Goal: Information Seeking & Learning: Learn about a topic

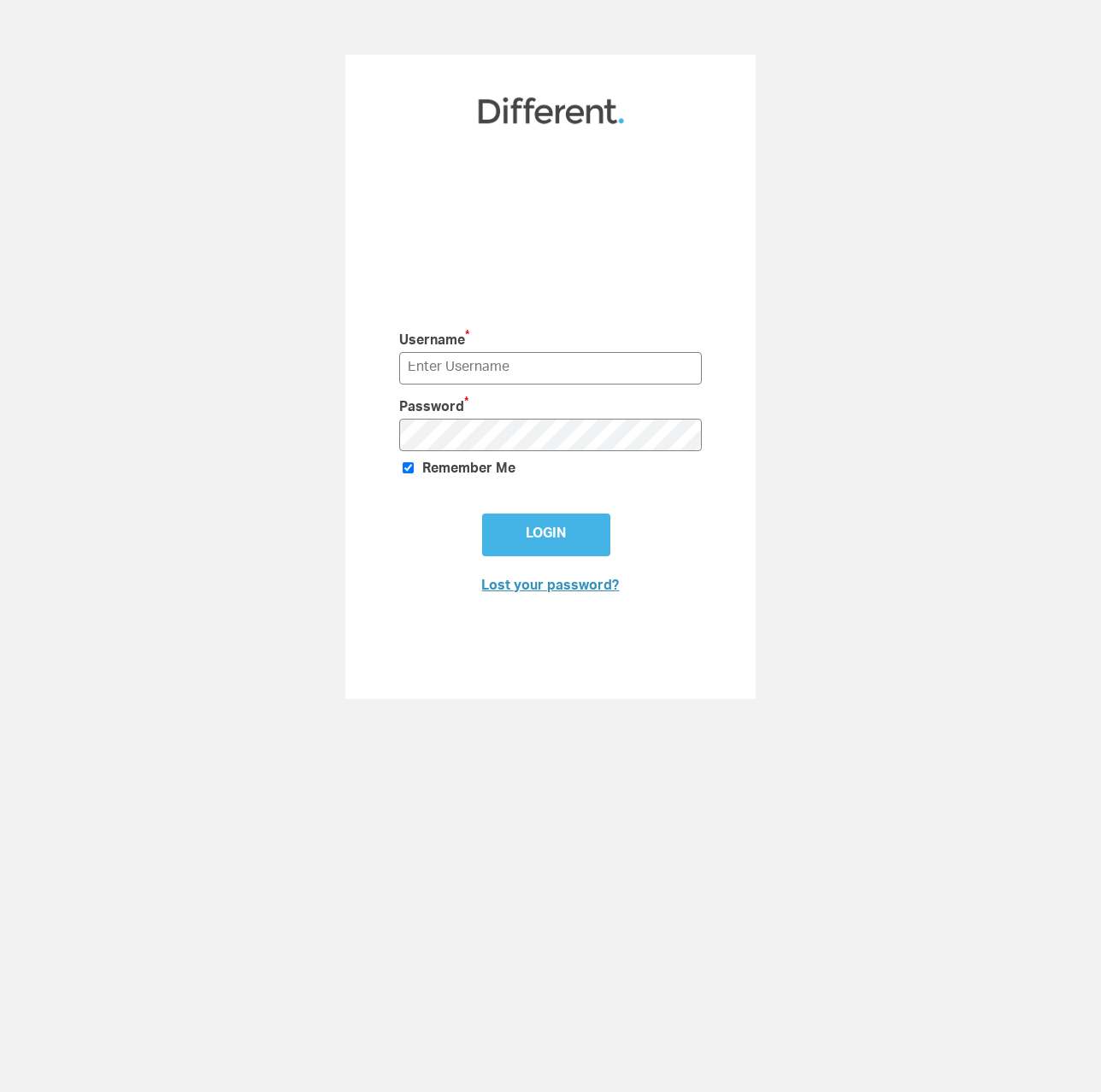
click at [515, 111] on img at bounding box center [550, 110] width 149 height 30
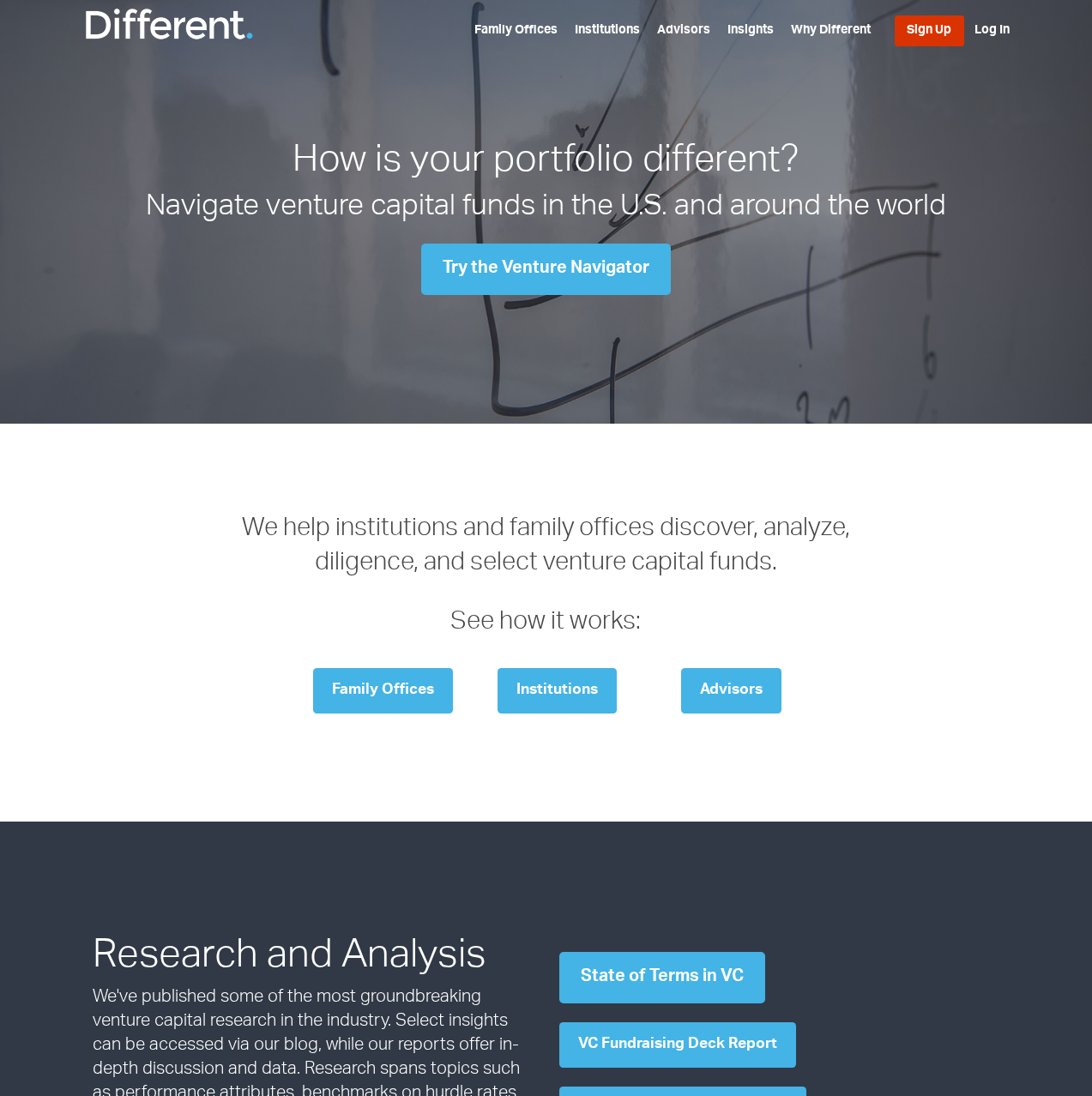
click at [918, 32] on link "Sign Up" at bounding box center [930, 30] width 70 height 31
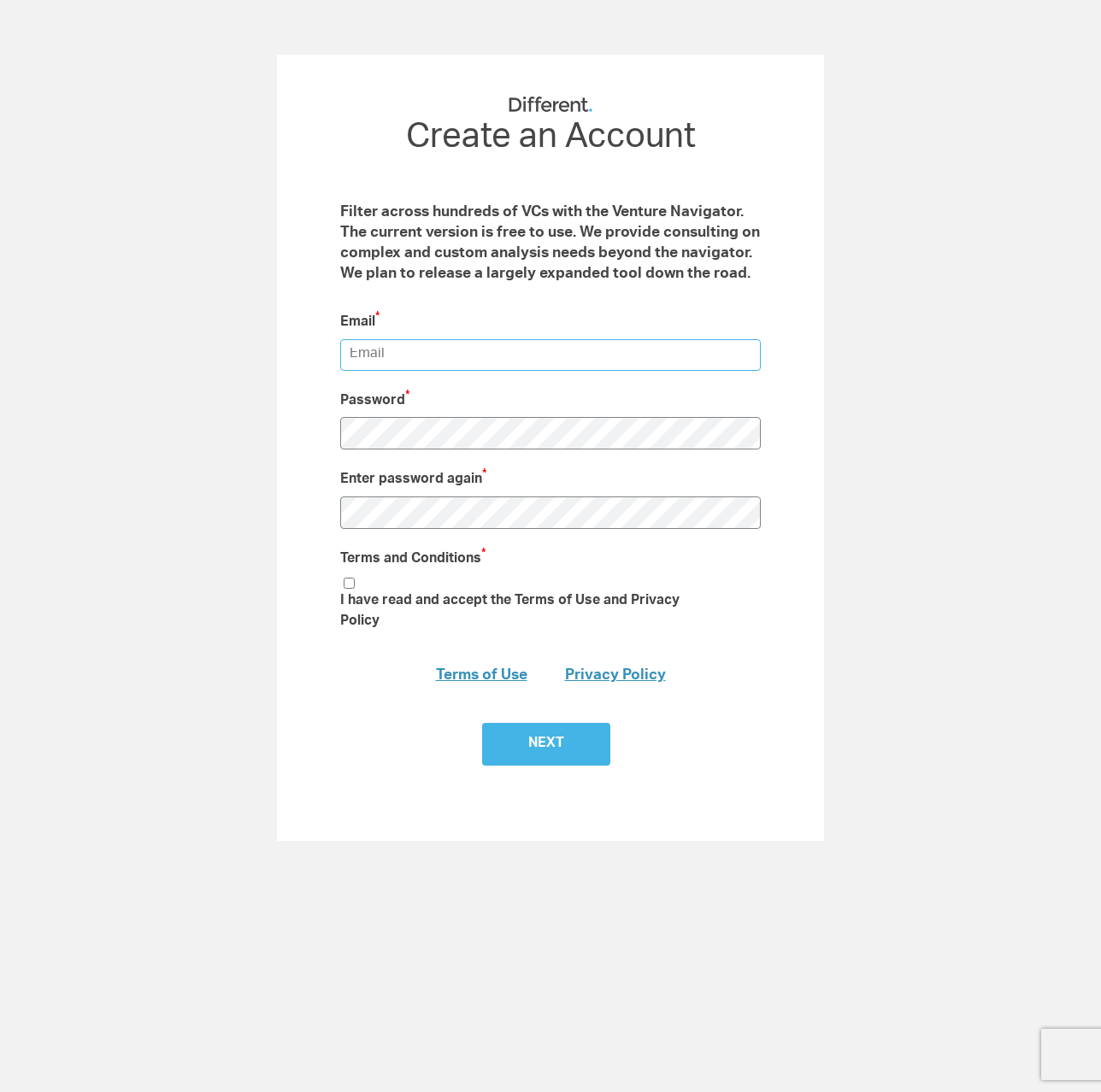
click at [397, 355] on input "email" at bounding box center [550, 355] width 420 height 32
type input "[PERSON_NAME][EMAIL_ADDRESS][DOMAIN_NAME]"
click at [347, 584] on input "I have read and accept the Terms of Use and Privacy Policy" at bounding box center [348, 582] width 11 height 11
checkbox input "true"
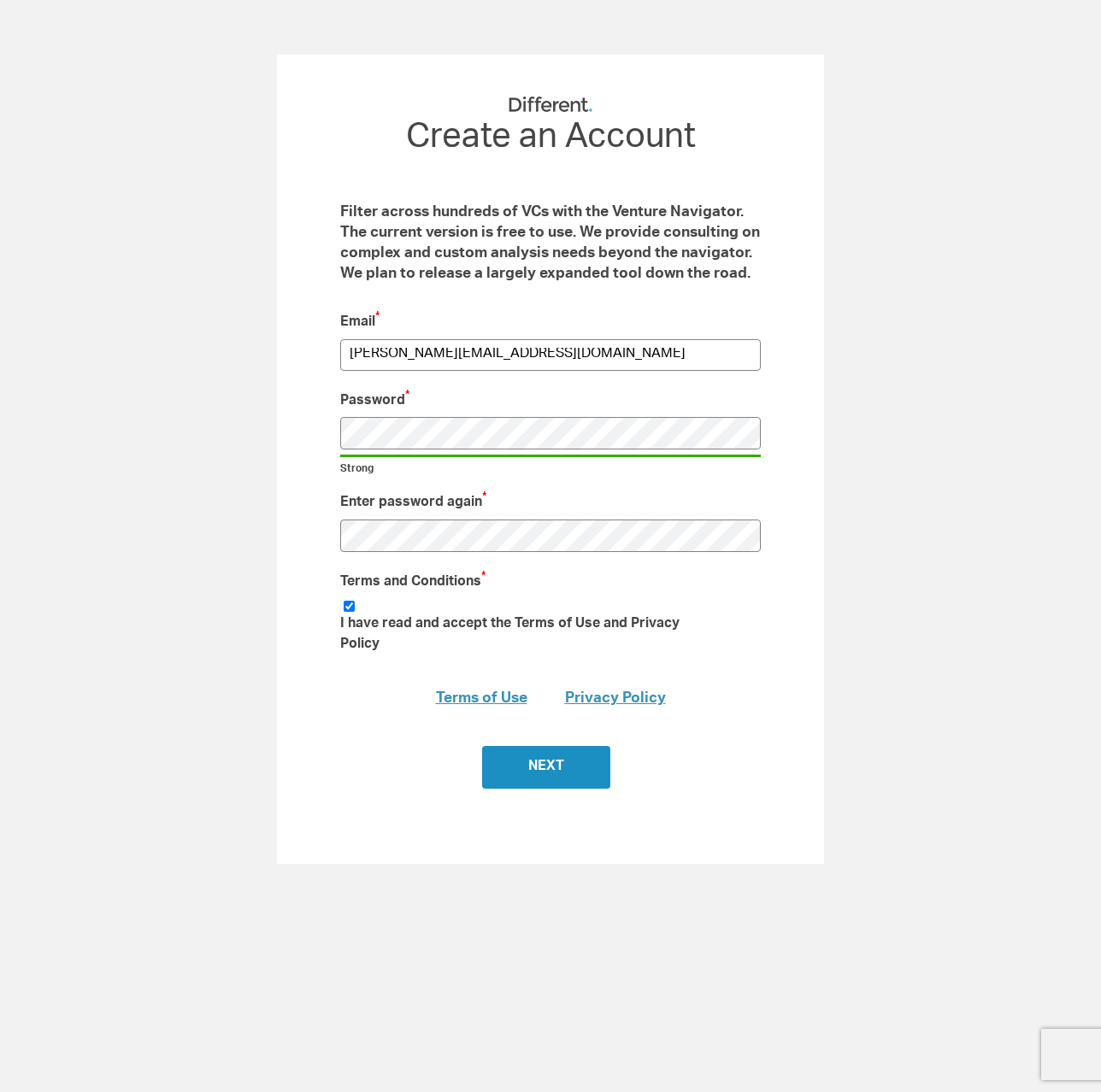
click at [536, 747] on input "Next" at bounding box center [546, 767] width 128 height 43
type input "Submit"
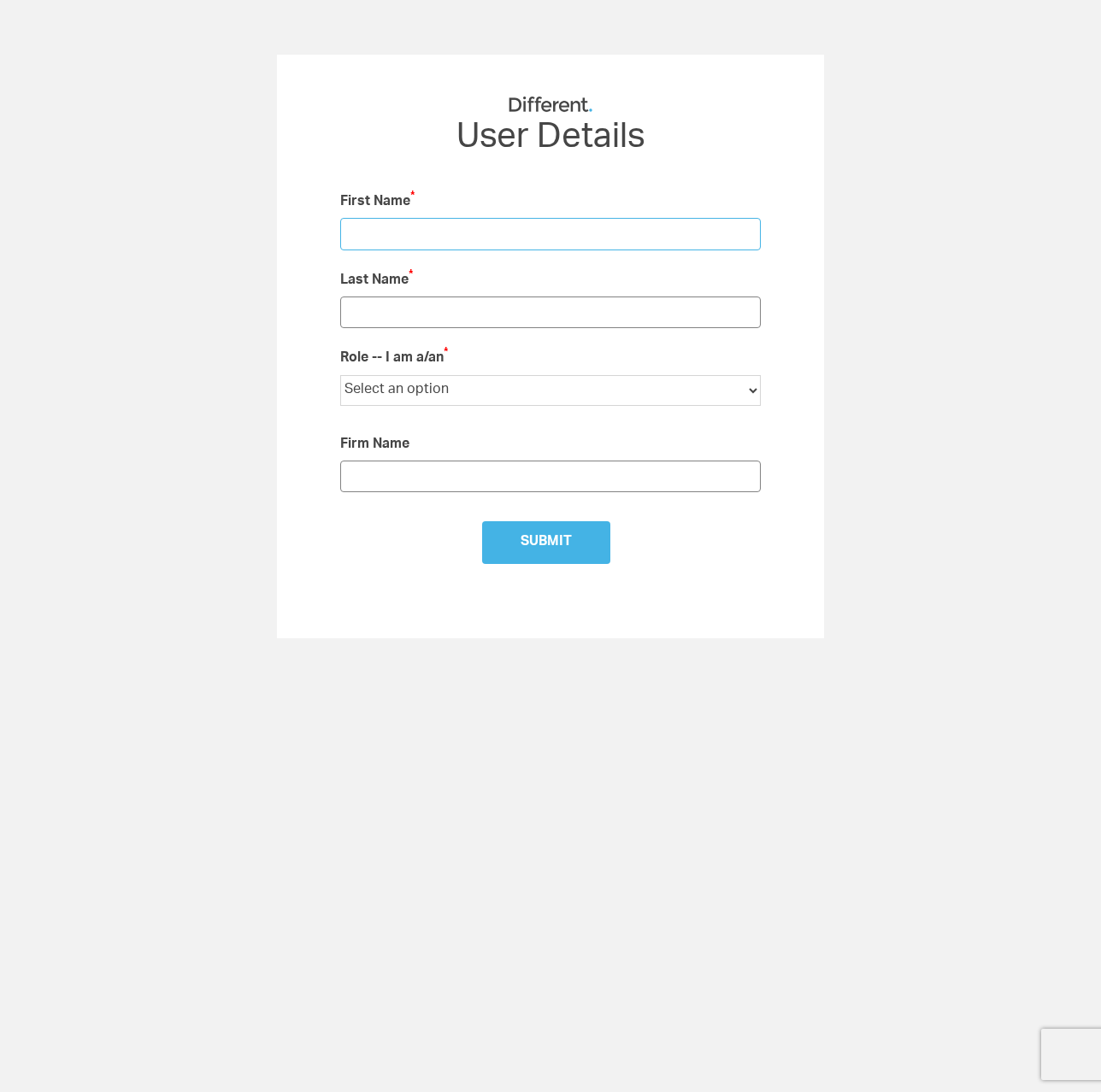
click at [375, 240] on input "text" at bounding box center [550, 234] width 420 height 32
type input "Stephen"
type input "Humpston"
click at [415, 383] on select "Select an option Institutional LP Individual Investor Family Office Financial A…" at bounding box center [550, 390] width 420 height 31
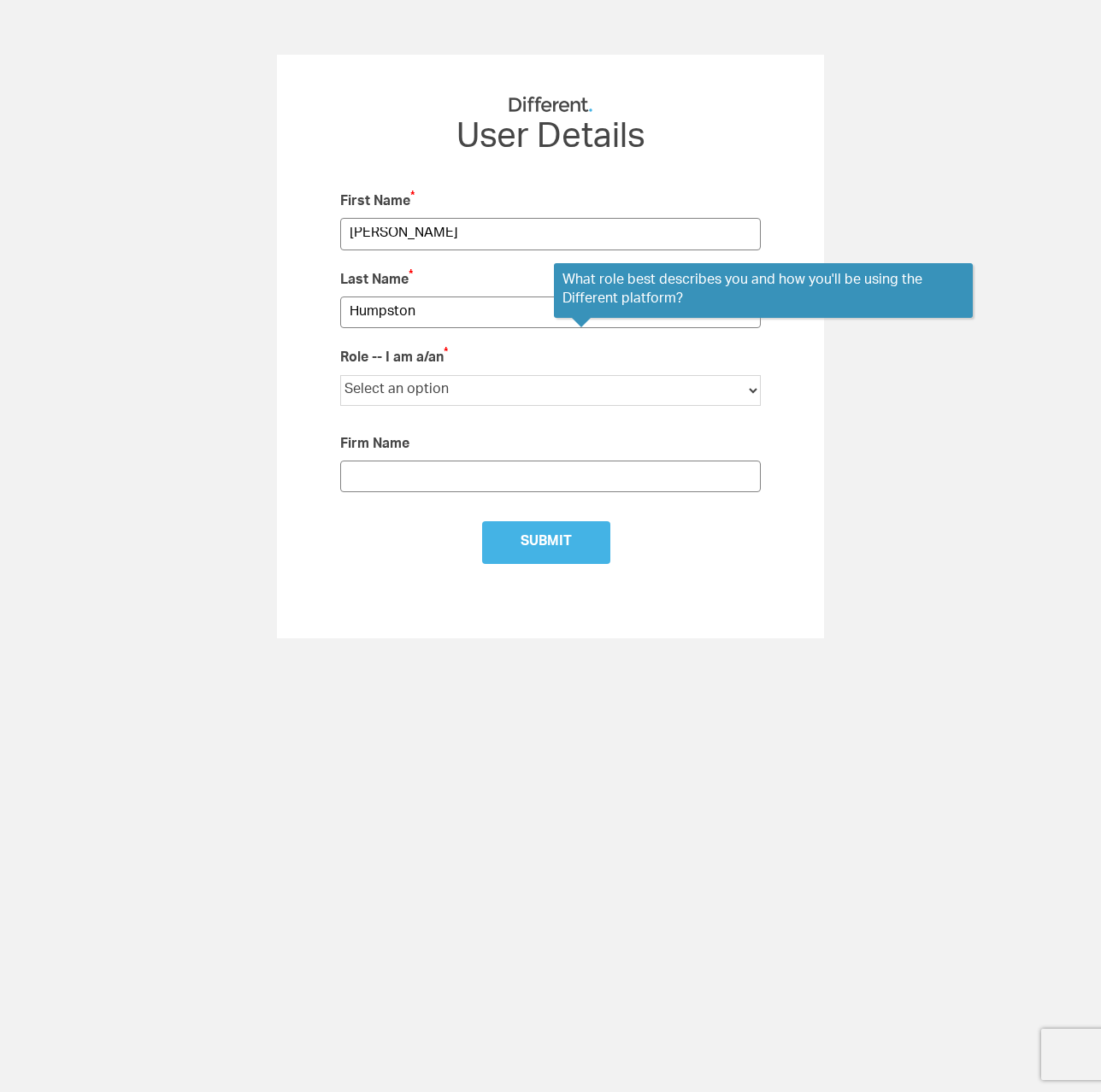
select select "Startup Founder"
click at [340, 376] on select "Select an option Institutional LP Individual Investor Family Office Financial A…" at bounding box center [550, 390] width 420 height 31
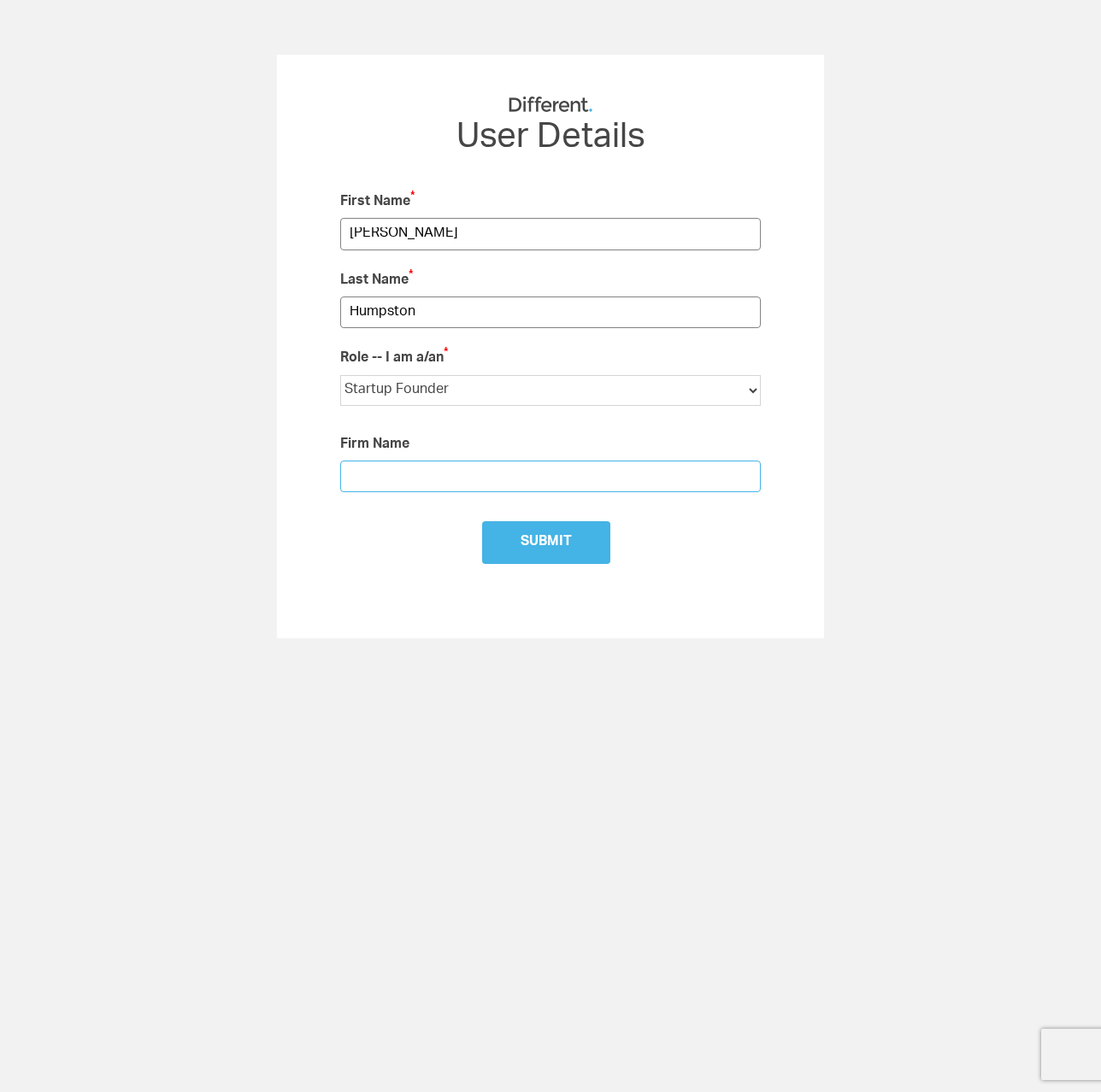
click at [414, 483] on input "text" at bounding box center [550, 477] width 420 height 32
type input "Next Planet Technology"
click at [533, 555] on input "Submit" at bounding box center [546, 543] width 128 height 43
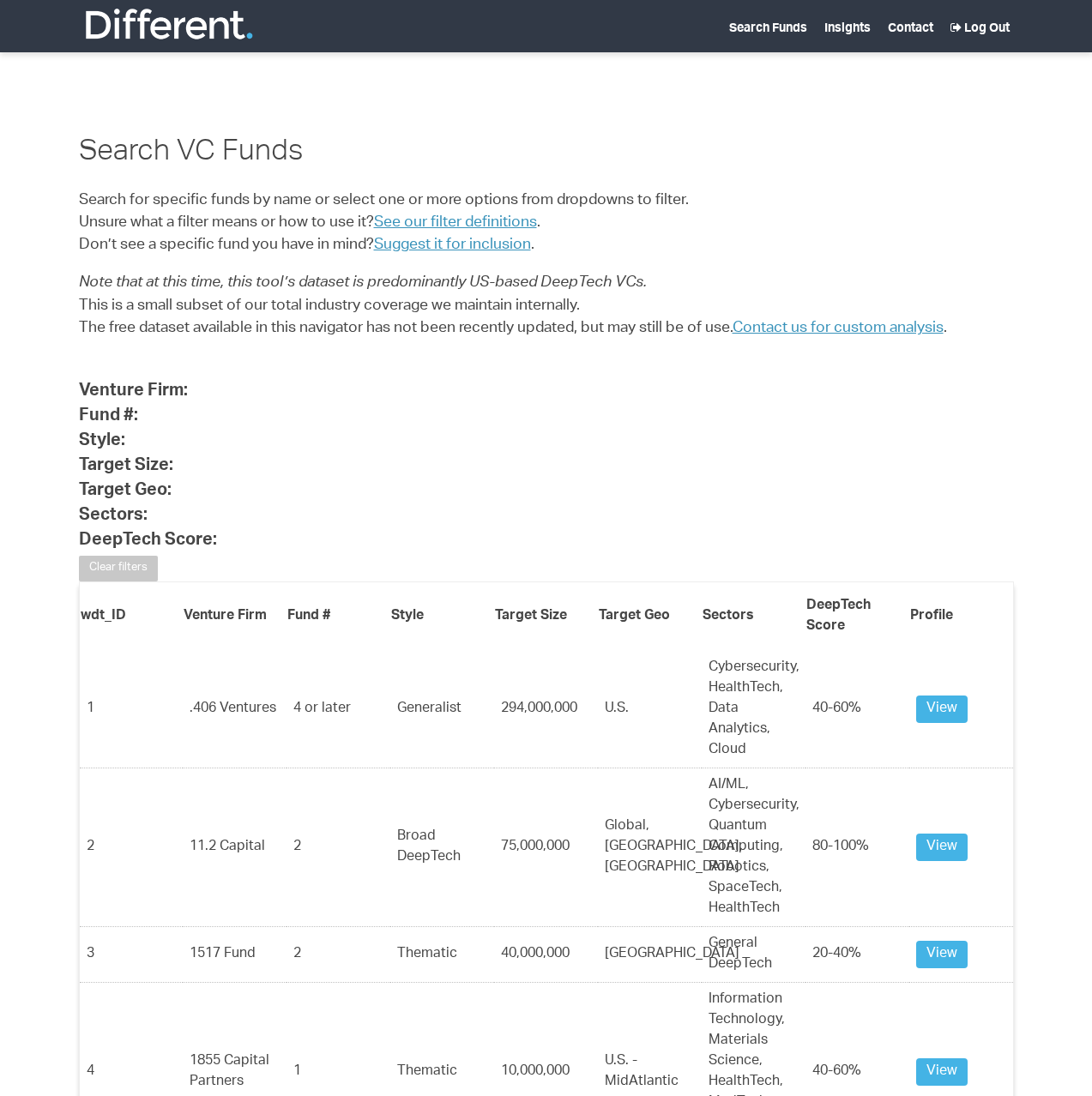
select select "25"
select select
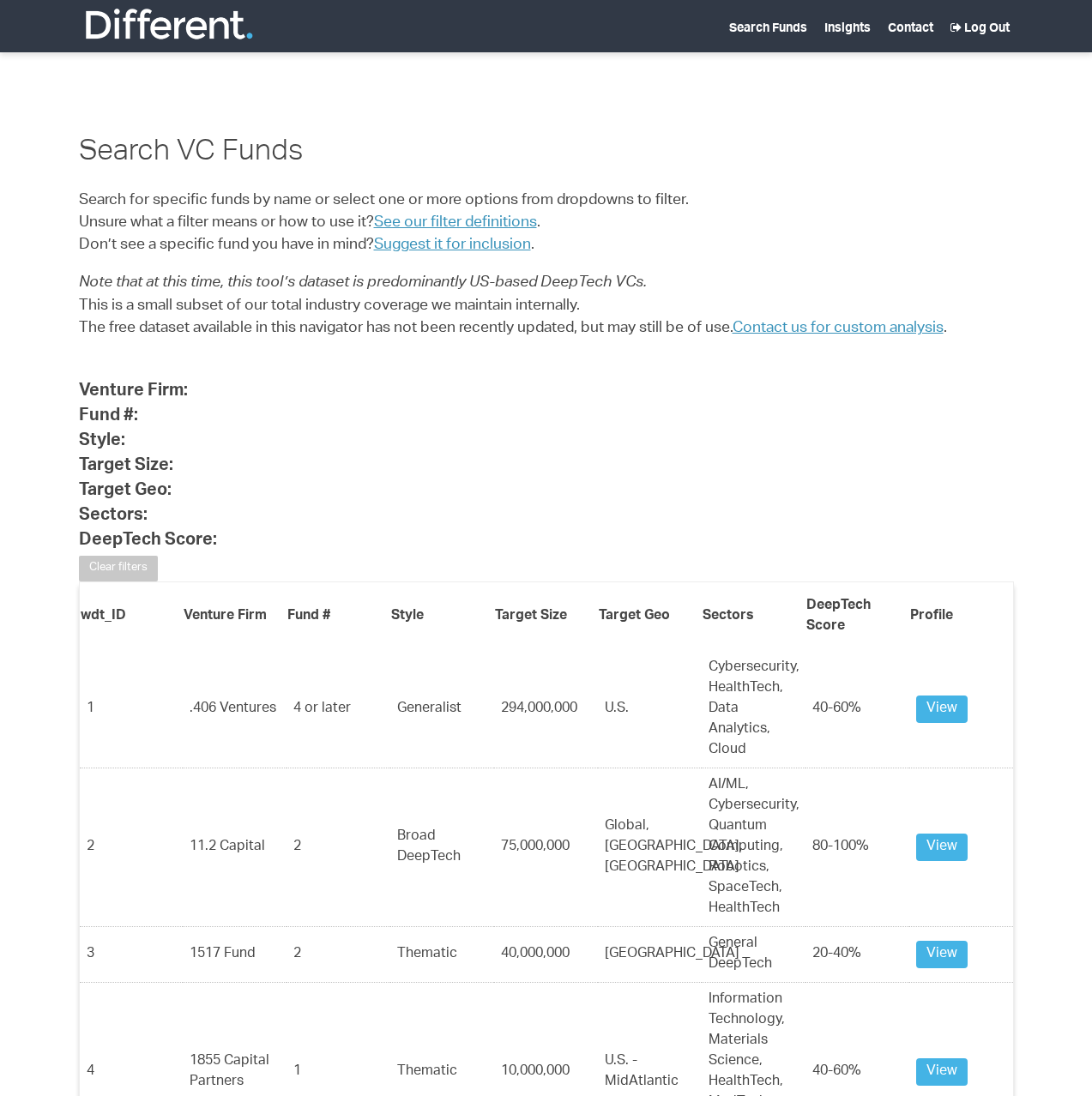
select select
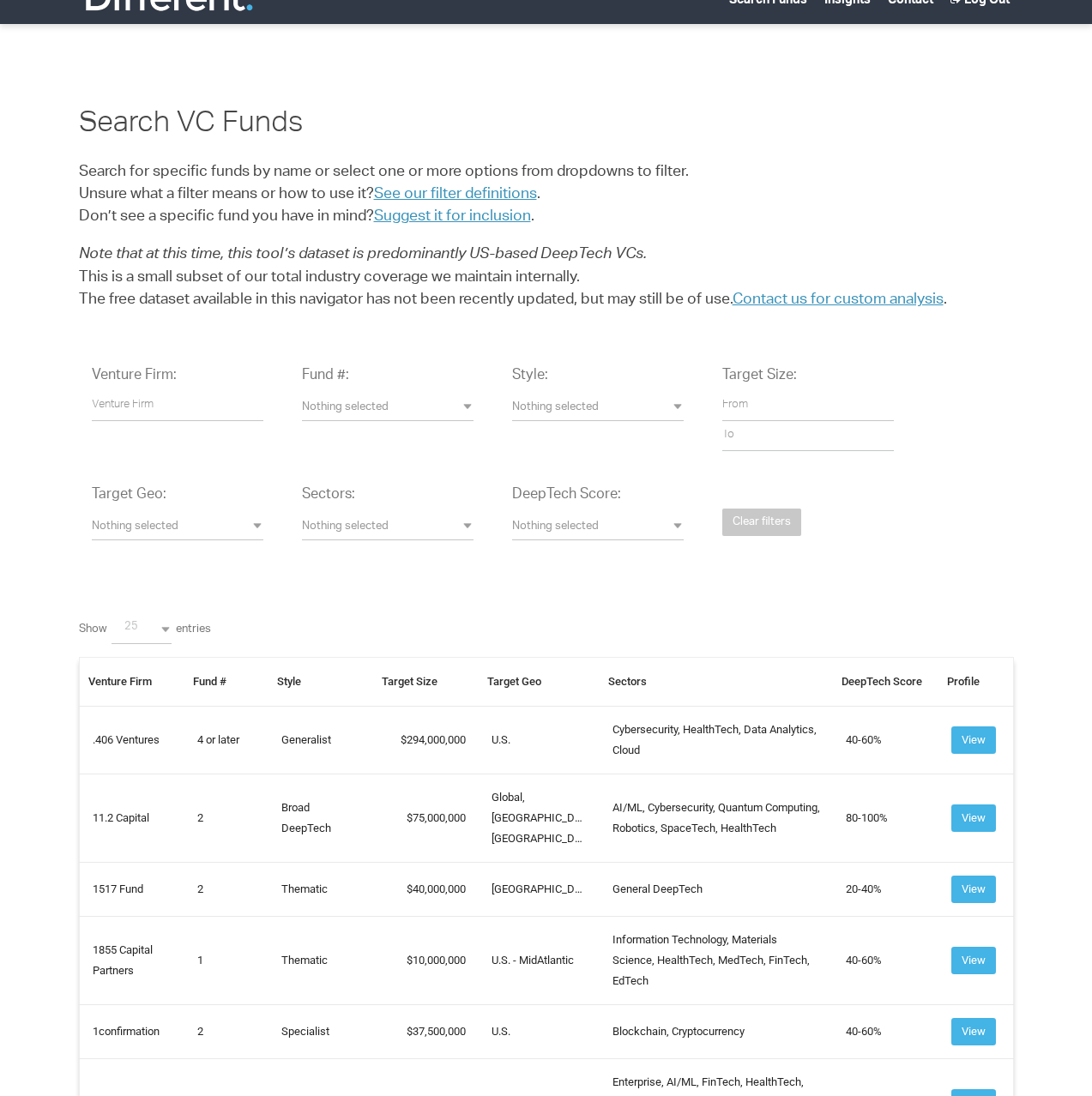
scroll to position [29, 0]
click at [743, 404] on input "number" at bounding box center [808, 406] width 172 height 30
click at [142, 533] on span "Nothing selected" at bounding box center [178, 527] width 172 height 16
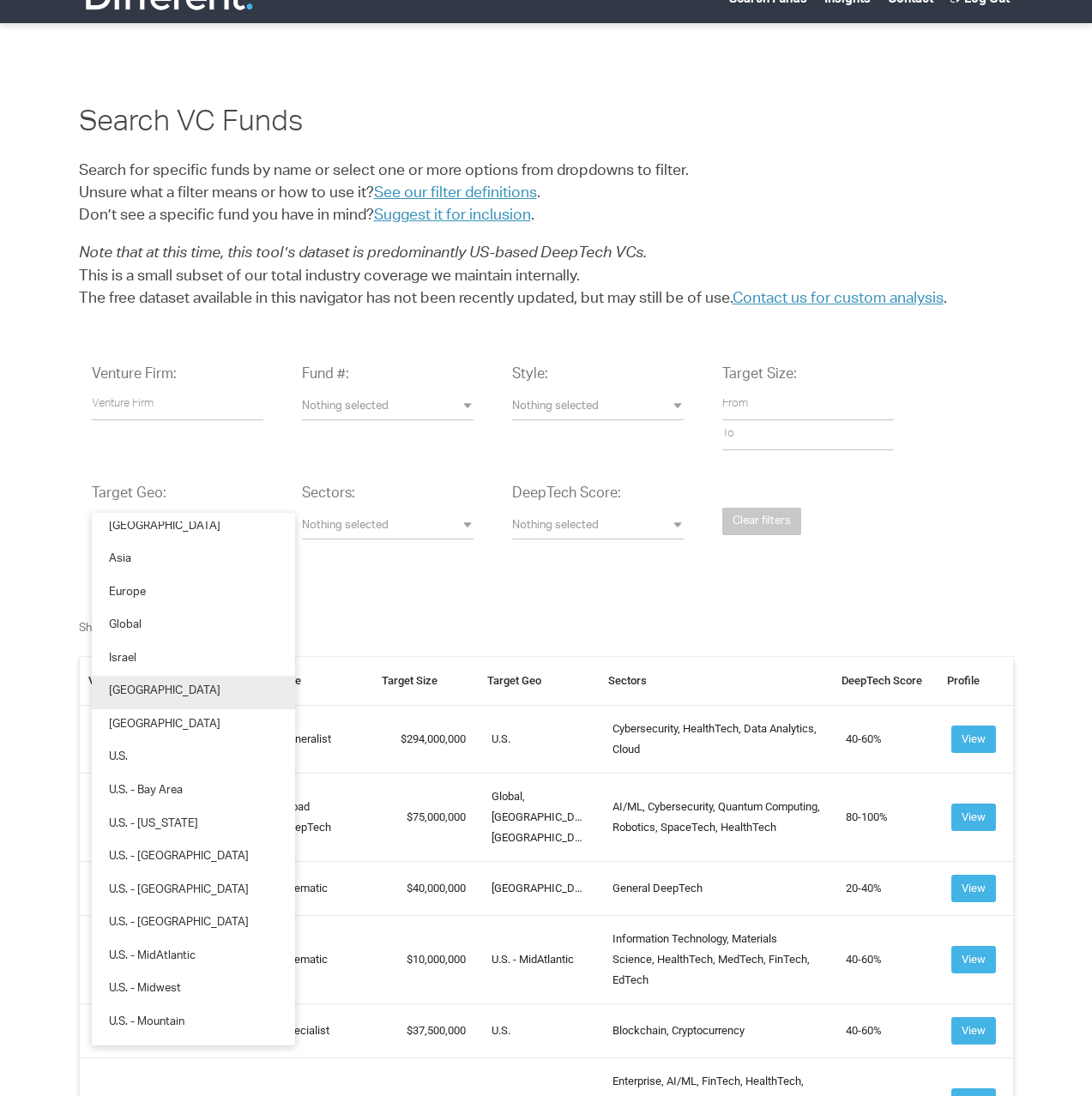
scroll to position [0, 0]
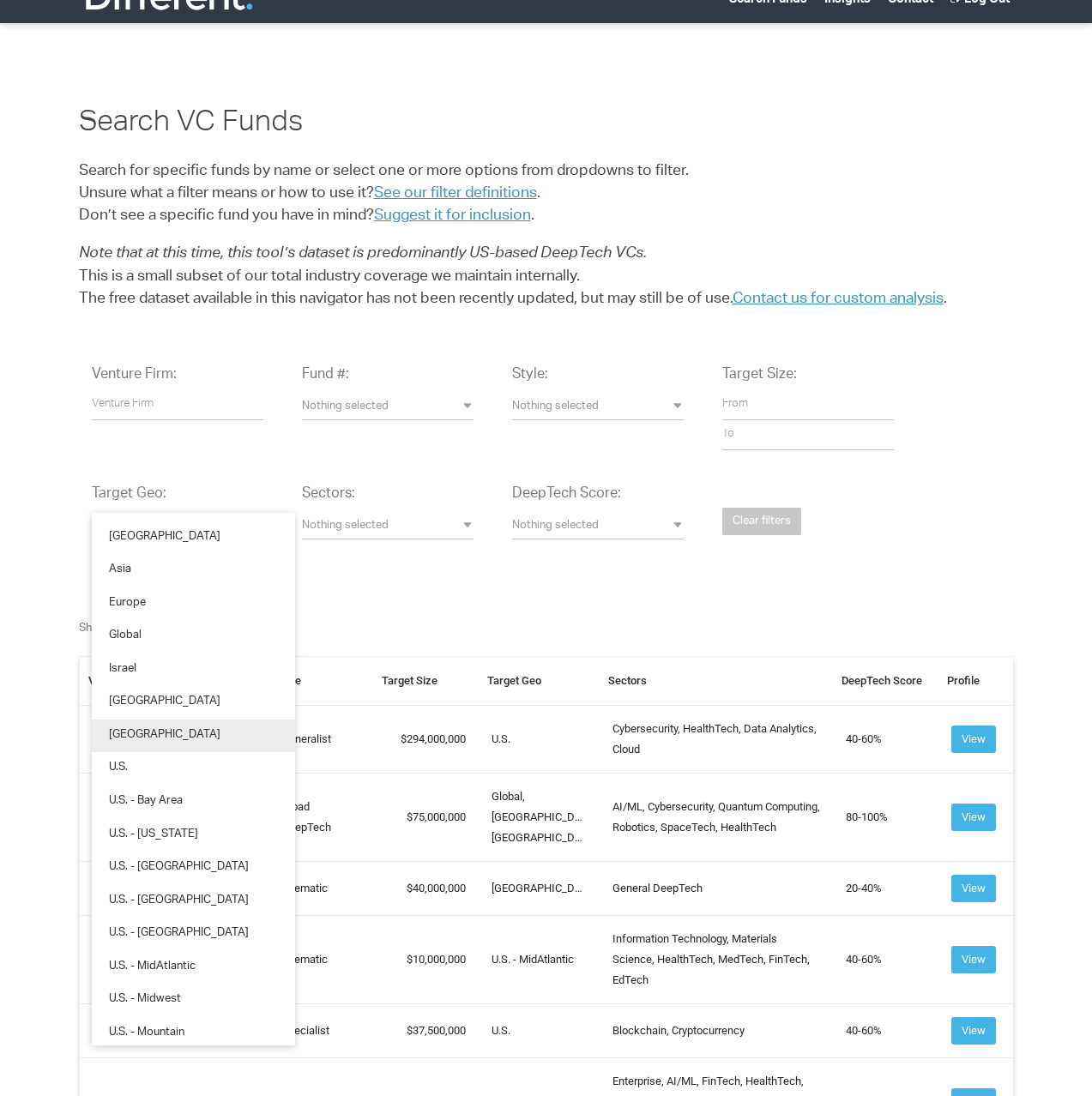
click at [163, 732] on span "North America" at bounding box center [165, 736] width 112 height 16
select select "North%20America"
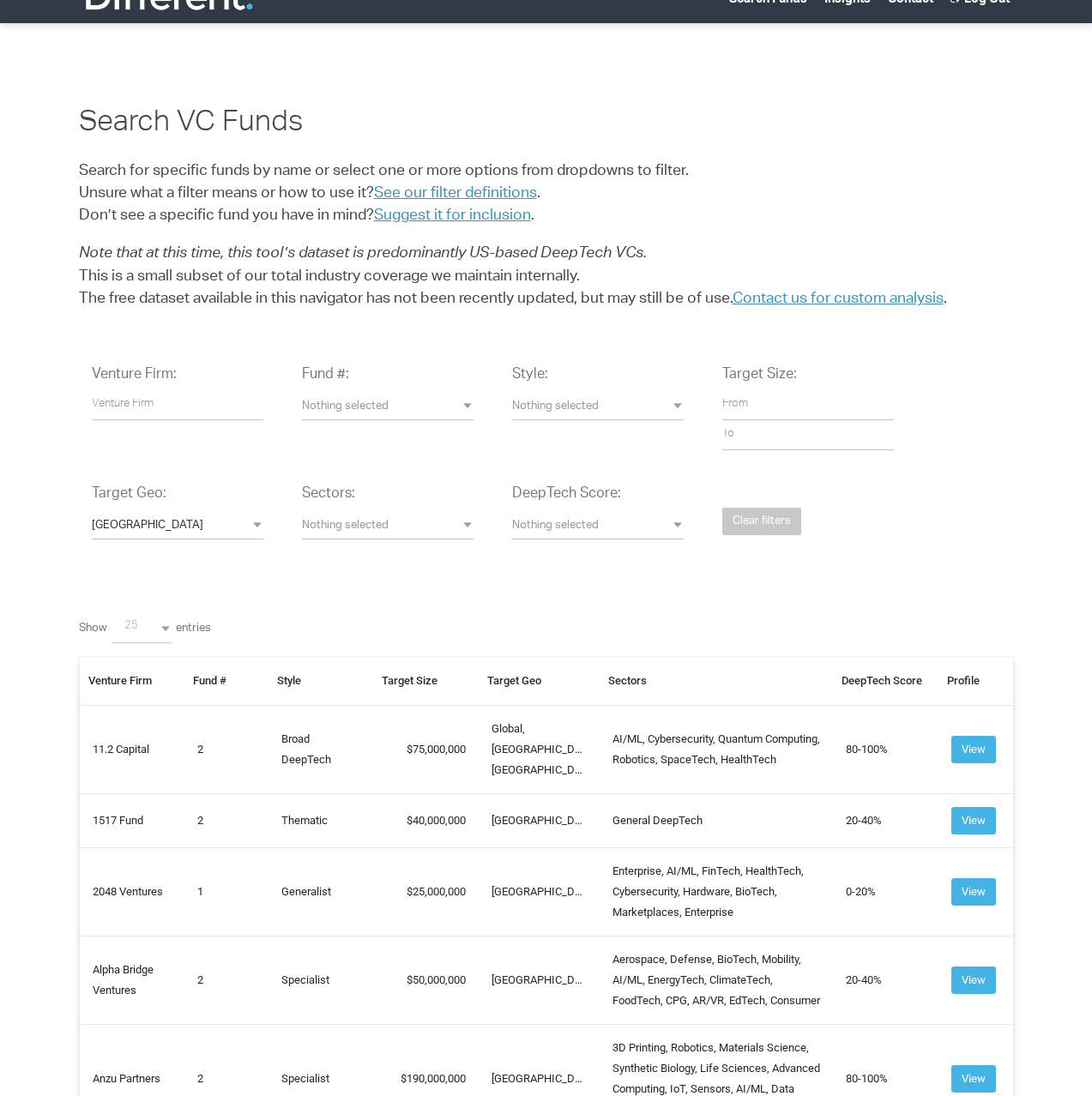
click at [420, 523] on span "Nothing selected" at bounding box center [388, 527] width 172 height 16
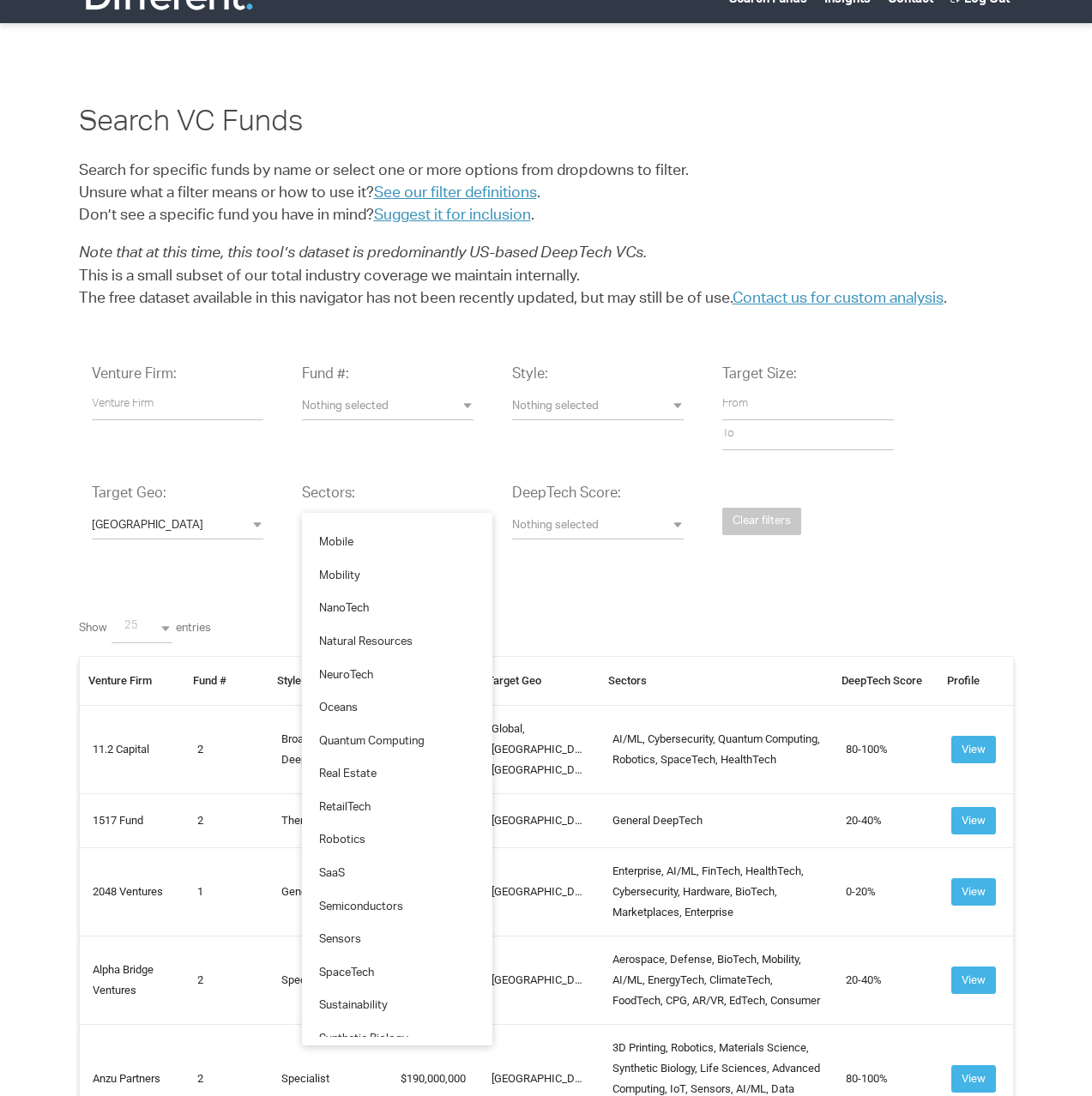
scroll to position [1832, 0]
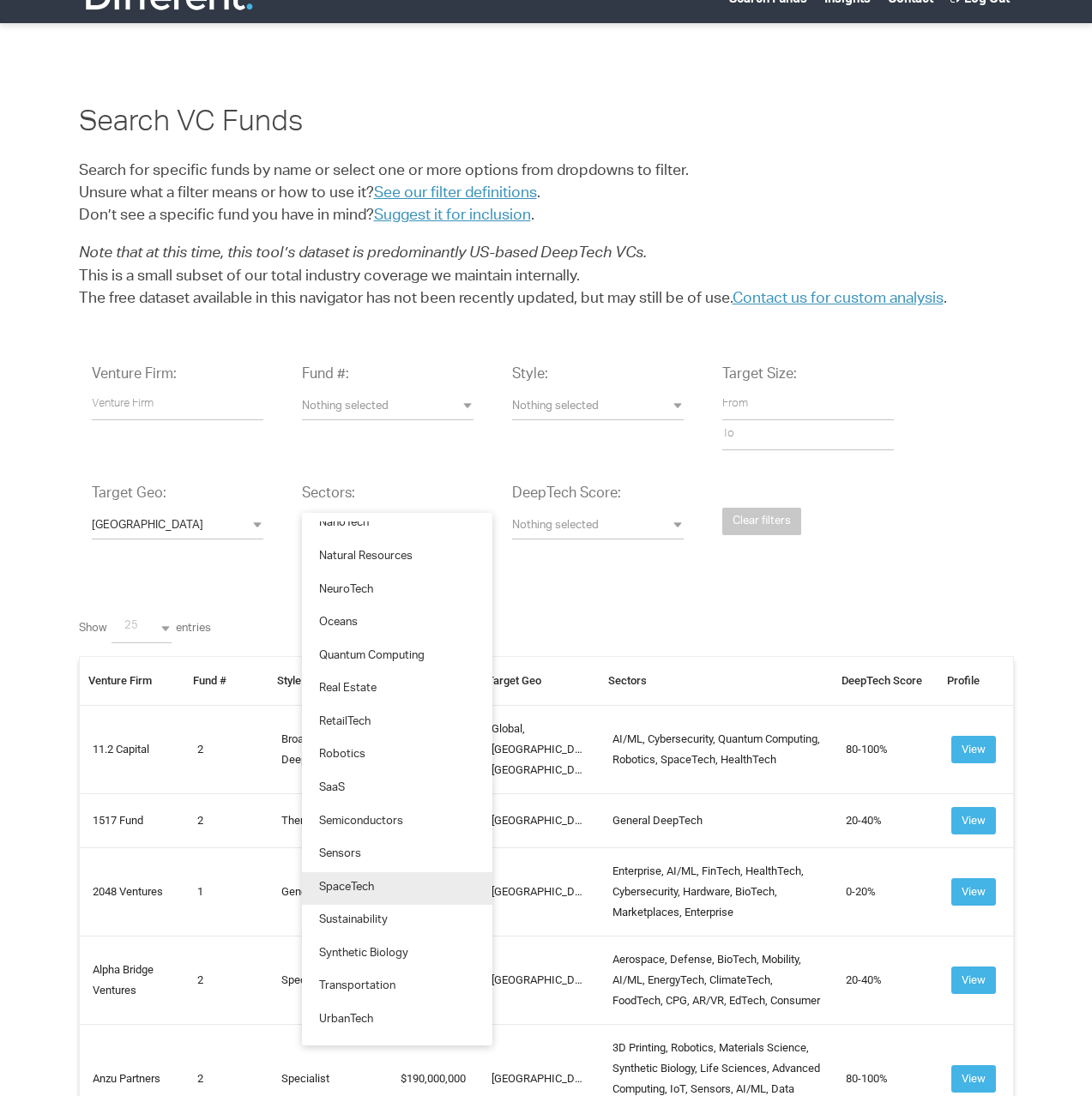
click at [379, 887] on link "SpaceTech" at bounding box center [397, 888] width 191 height 33
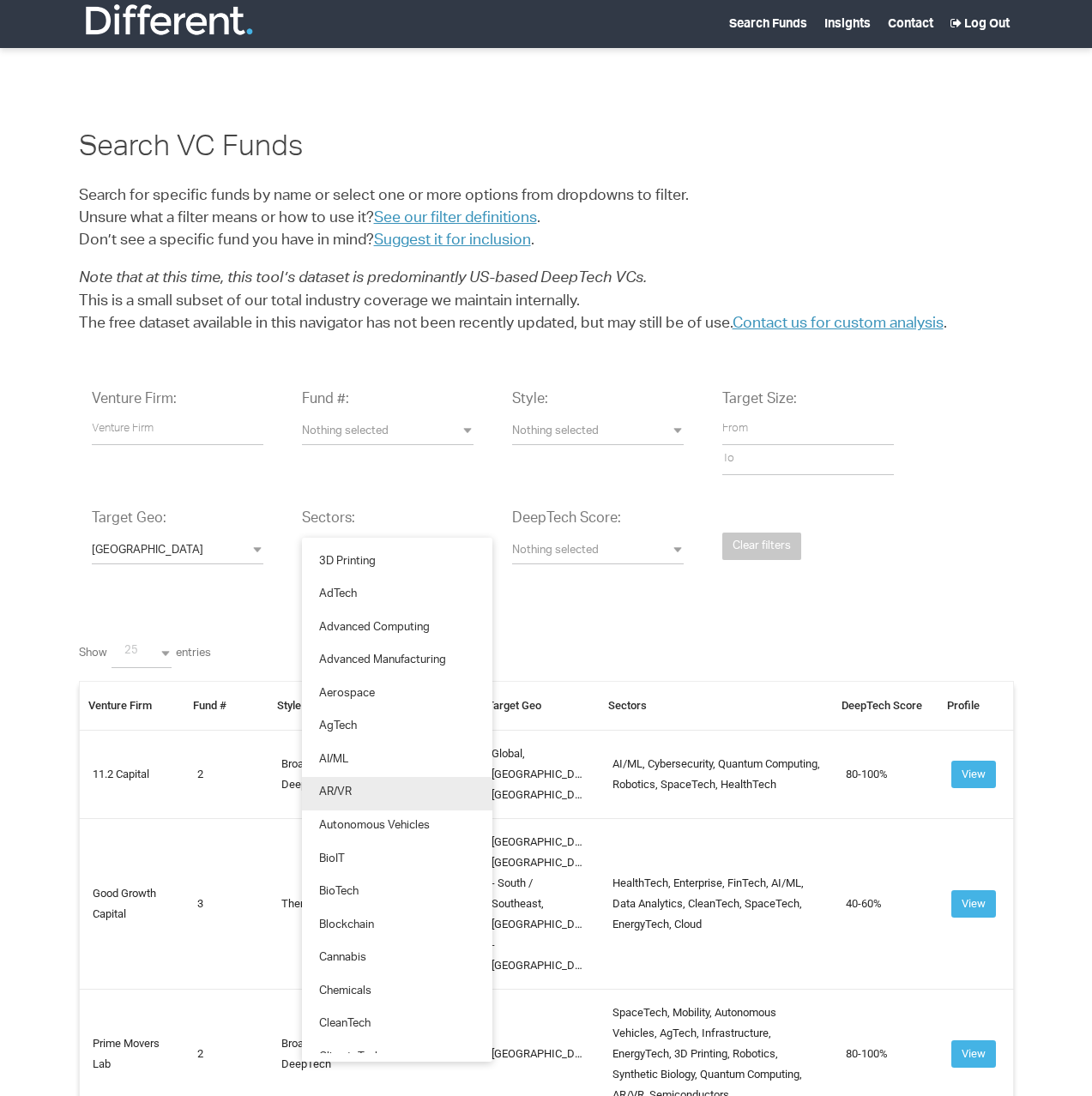
scroll to position [0, 0]
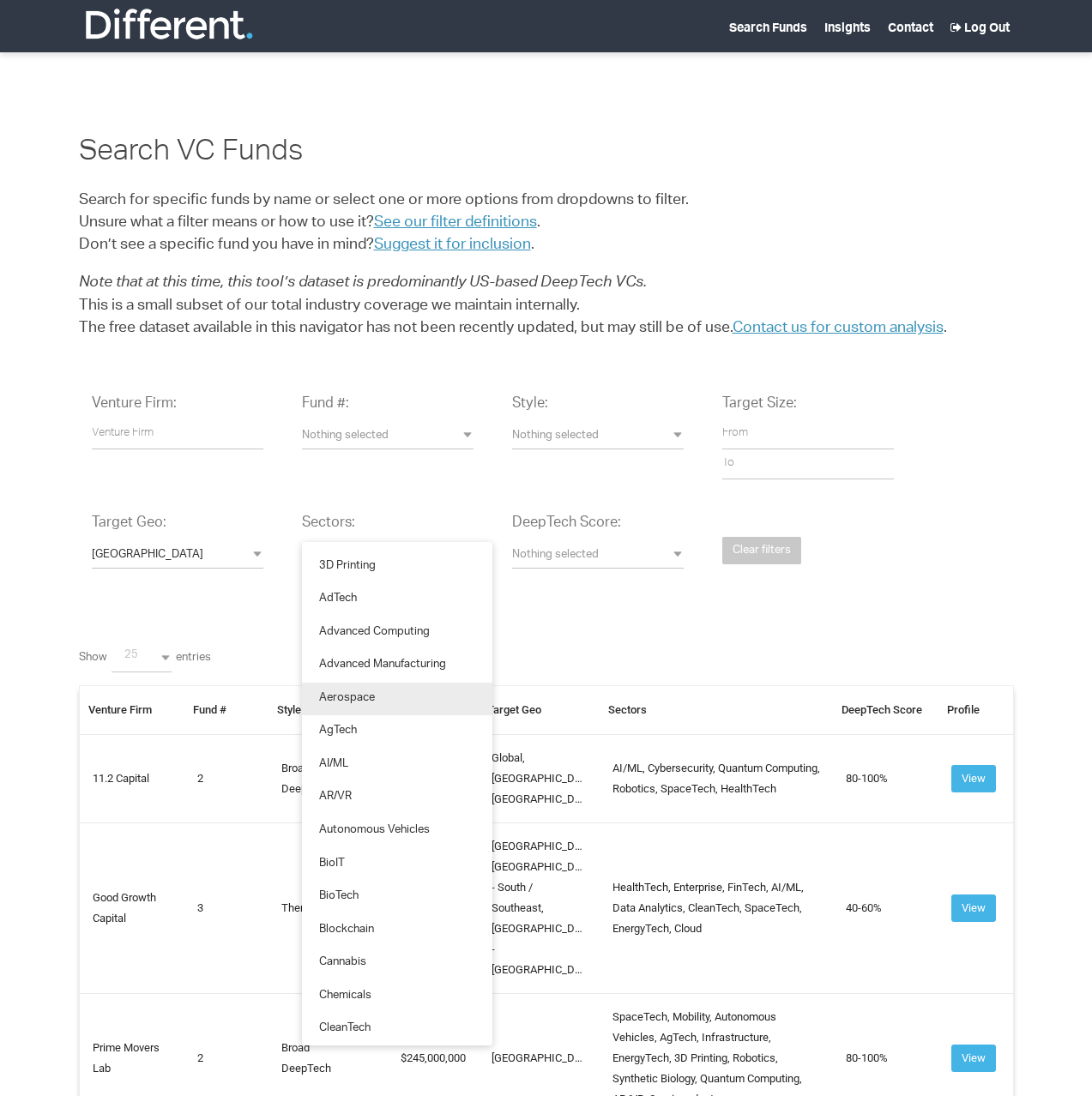
click at [386, 693] on link "Aerospace" at bounding box center [397, 699] width 191 height 33
select select "Aerospace"
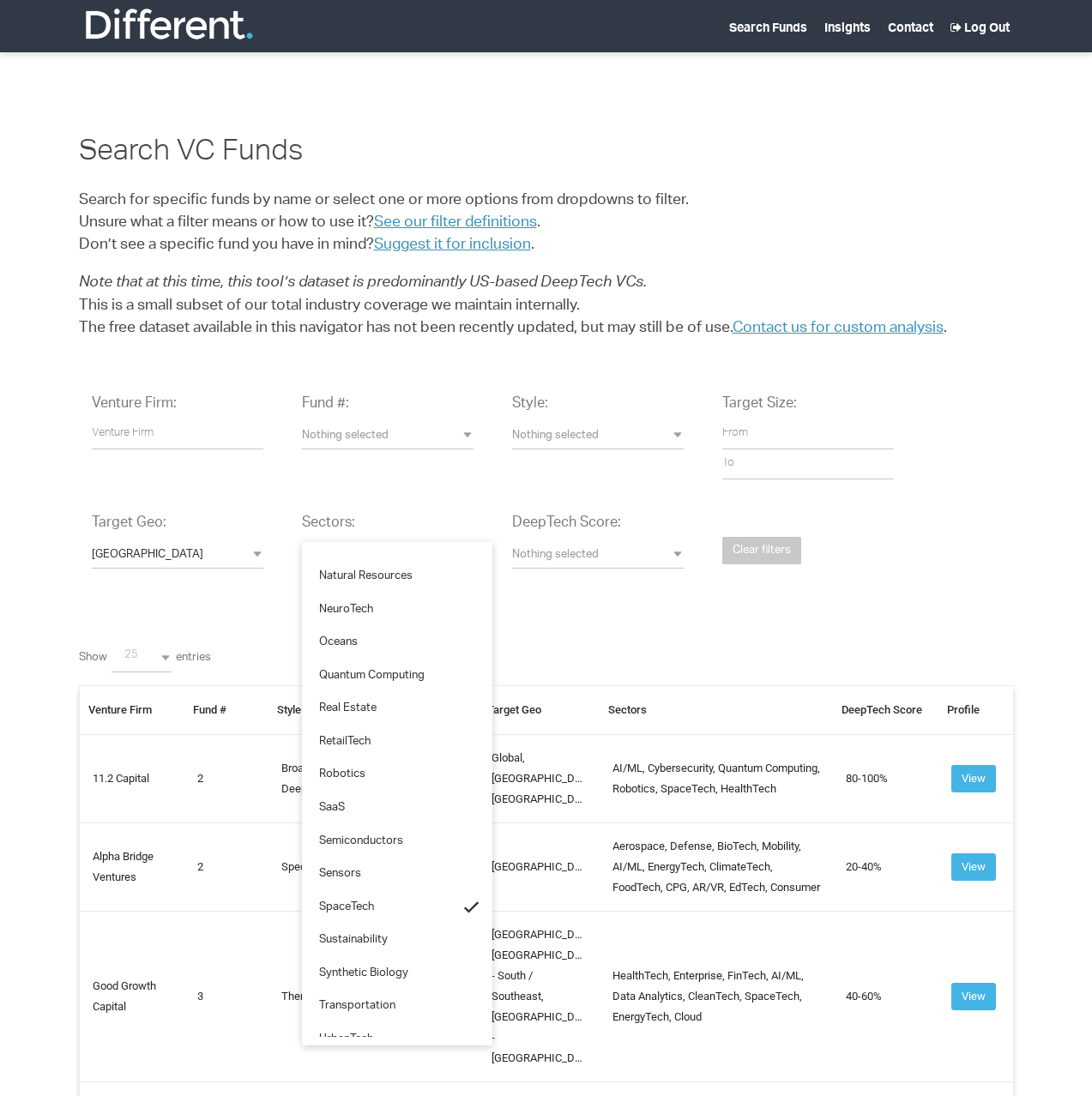
scroll to position [1861, 0]
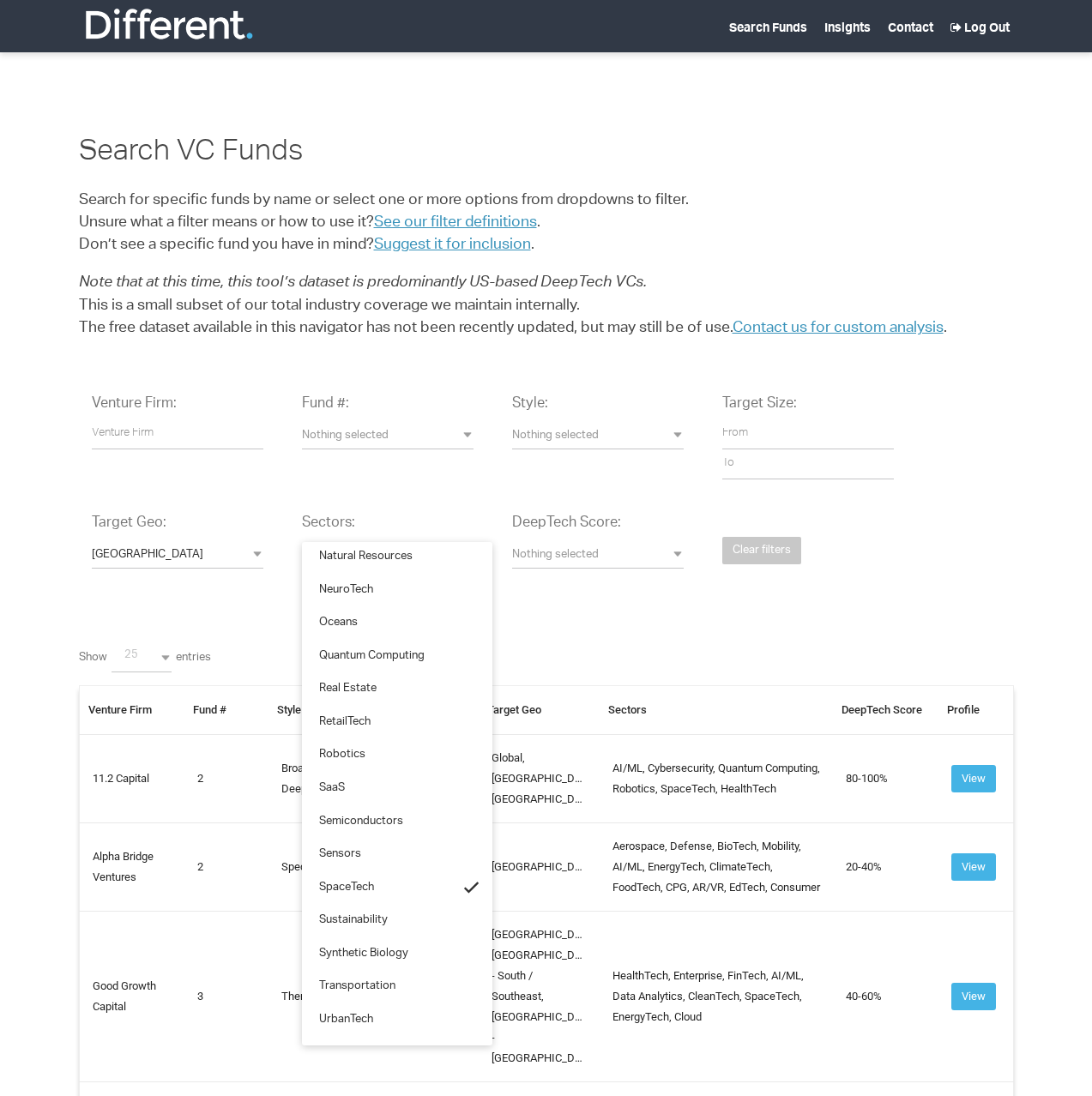
click at [660, 612] on div "Venture Firm: Fund #: Nothing selected 1 2 3 4 or later Accelerator Evergreen R…" at bounding box center [546, 852] width 935 height 941
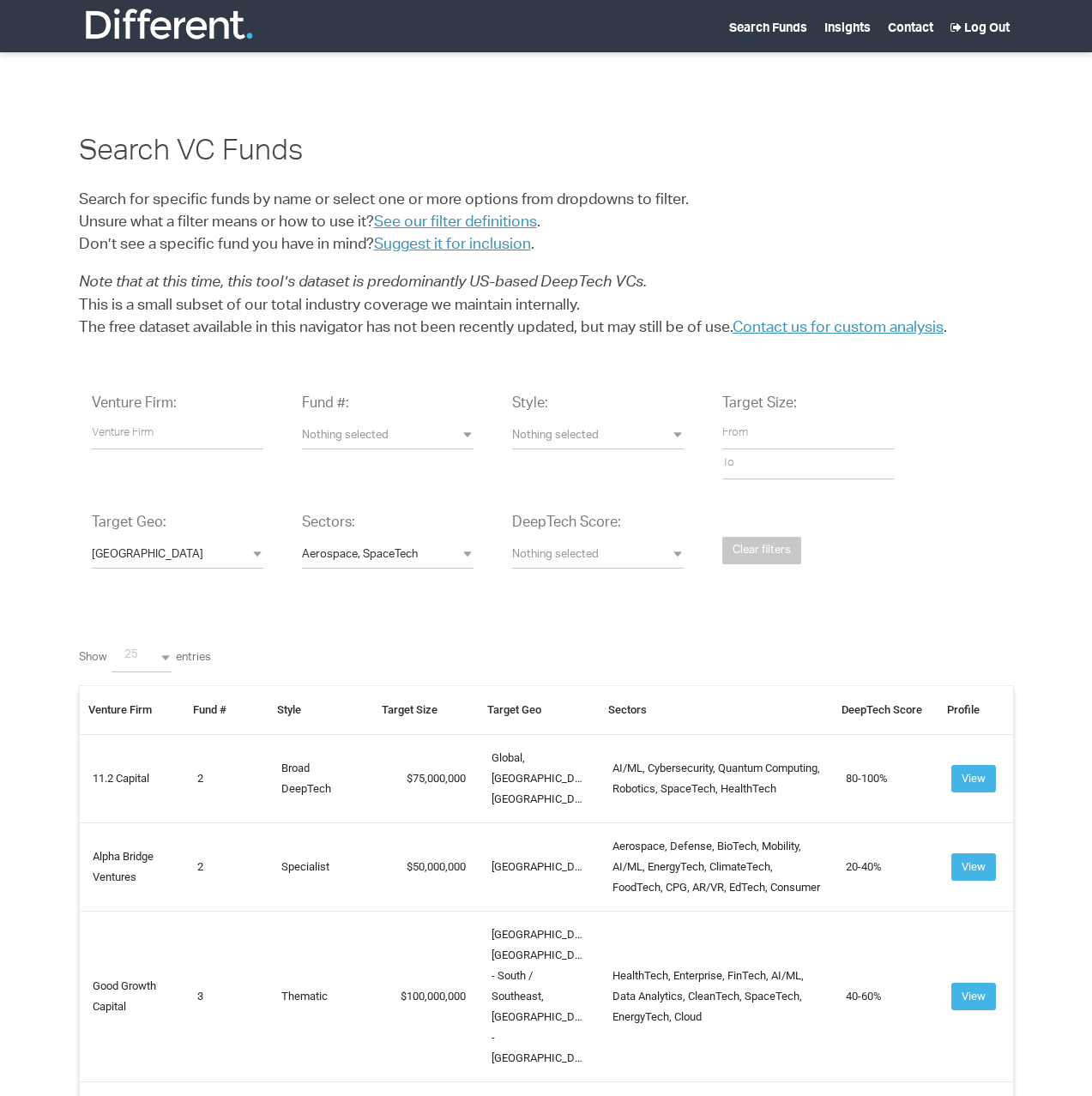
click at [636, 557] on span "Nothing selected" at bounding box center [598, 556] width 172 height 16
click at [765, 640] on div "Show 25 1 5 10 25 50 100 All 1 5 10 25 50 100 All entries Venture Firm Fund # S…" at bounding box center [546, 974] width 935 height 697
click at [554, 441] on span "Nothing selected" at bounding box center [598, 437] width 172 height 16
click at [608, 364] on div "Search VC Funds Search for specific funds by name or select one or more options…" at bounding box center [546, 781] width 1092 height 1563
click at [372, 436] on span "Nothing selected" at bounding box center [388, 437] width 172 height 16
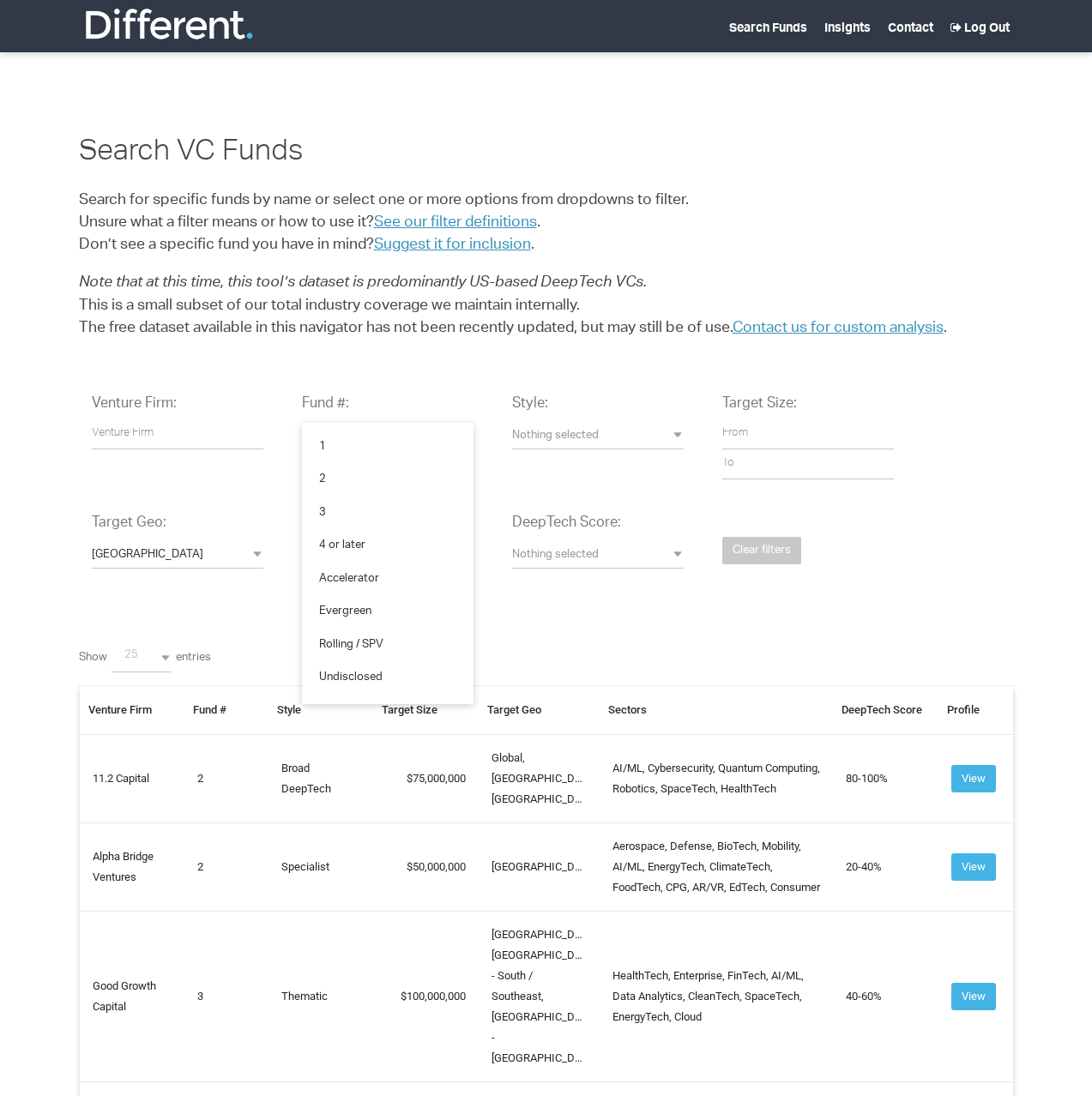
click at [335, 371] on div "Search VC Funds Search for specific funds by name or select one or more options…" at bounding box center [546, 781] width 1092 height 1563
click at [167, 440] on input "text" at bounding box center [178, 435] width 172 height 30
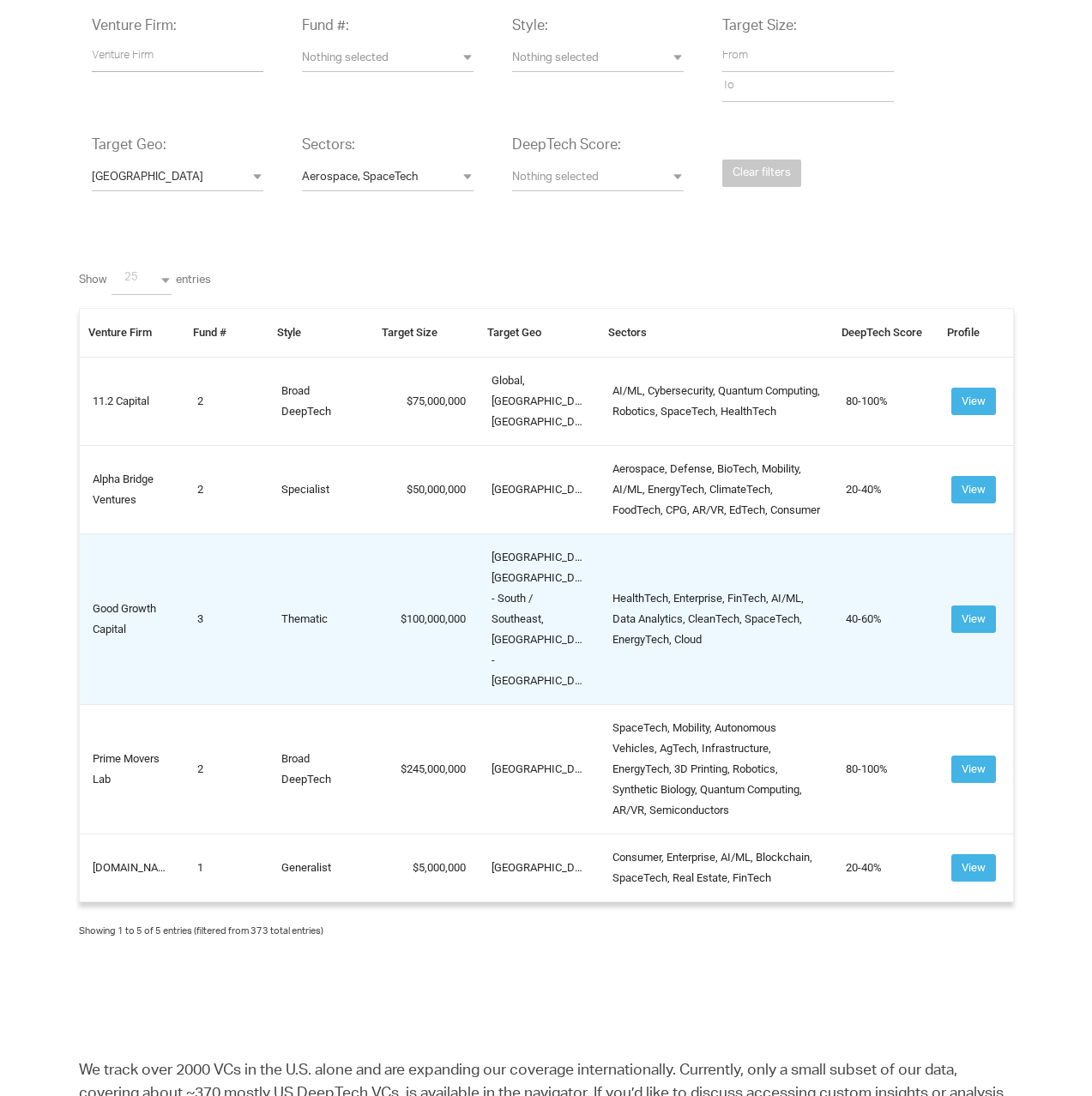
scroll to position [380, 0]
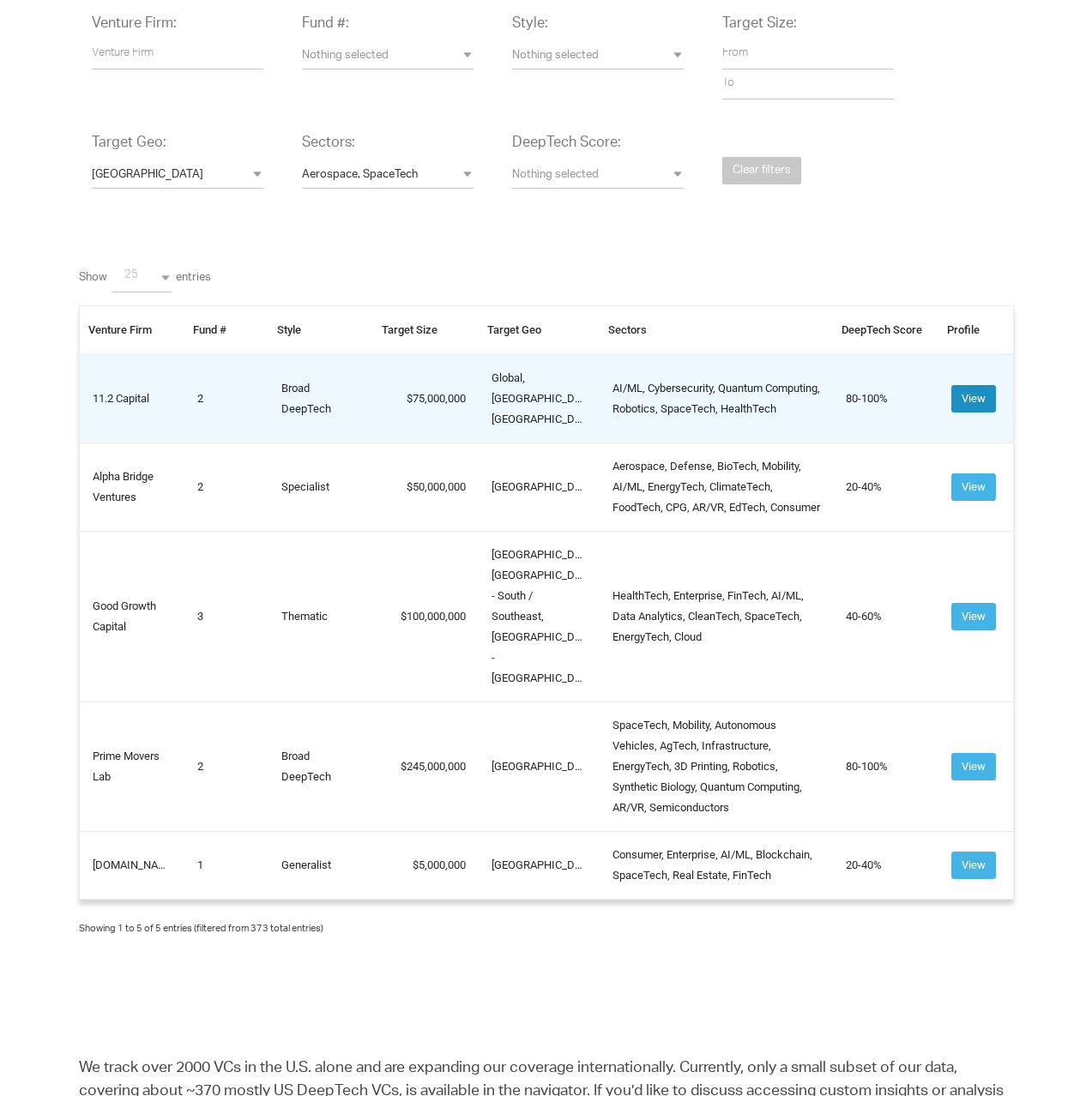
click at [968, 400] on button "View" at bounding box center [973, 399] width 45 height 27
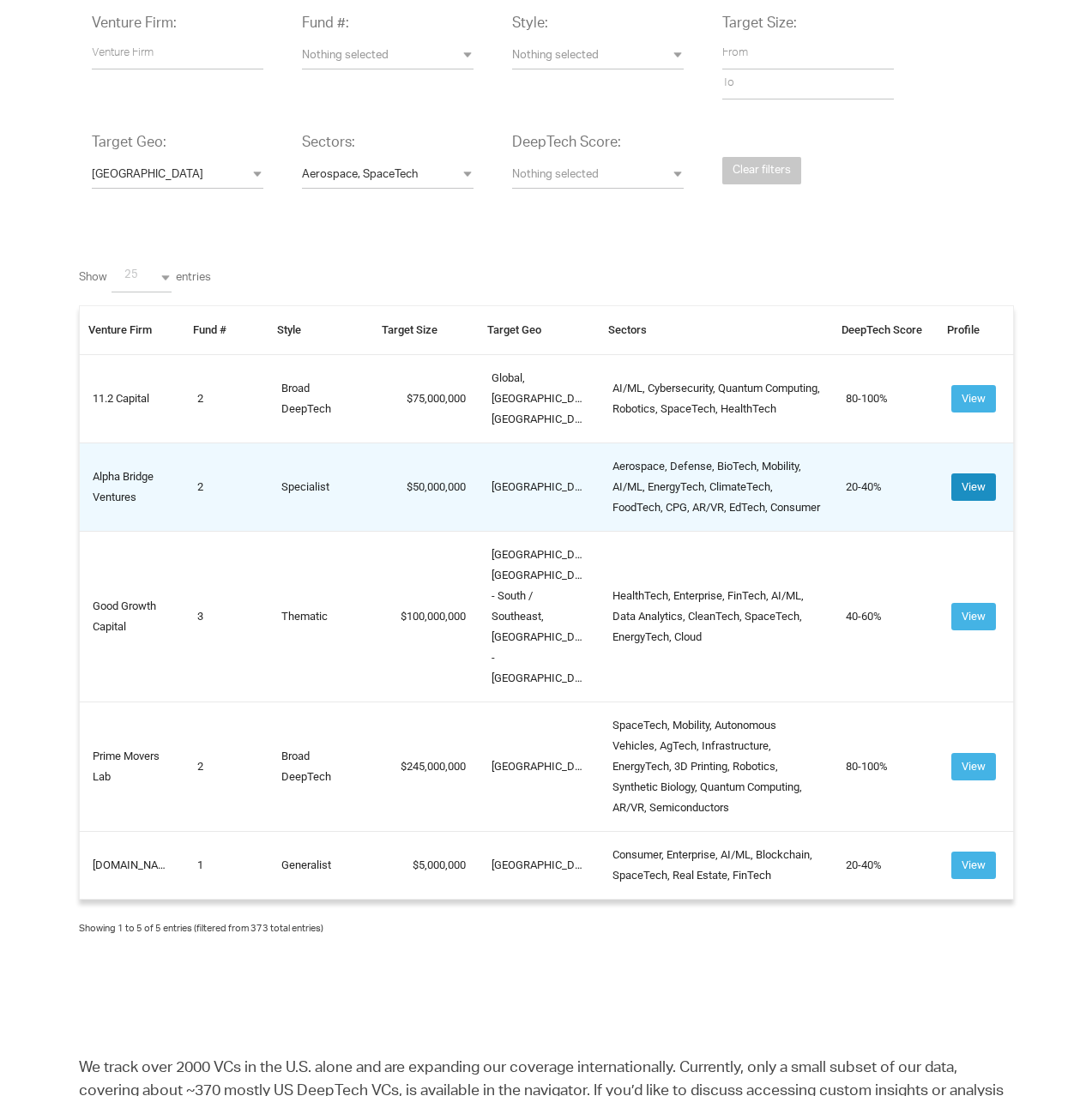
click at [965, 499] on button "View" at bounding box center [973, 487] width 45 height 27
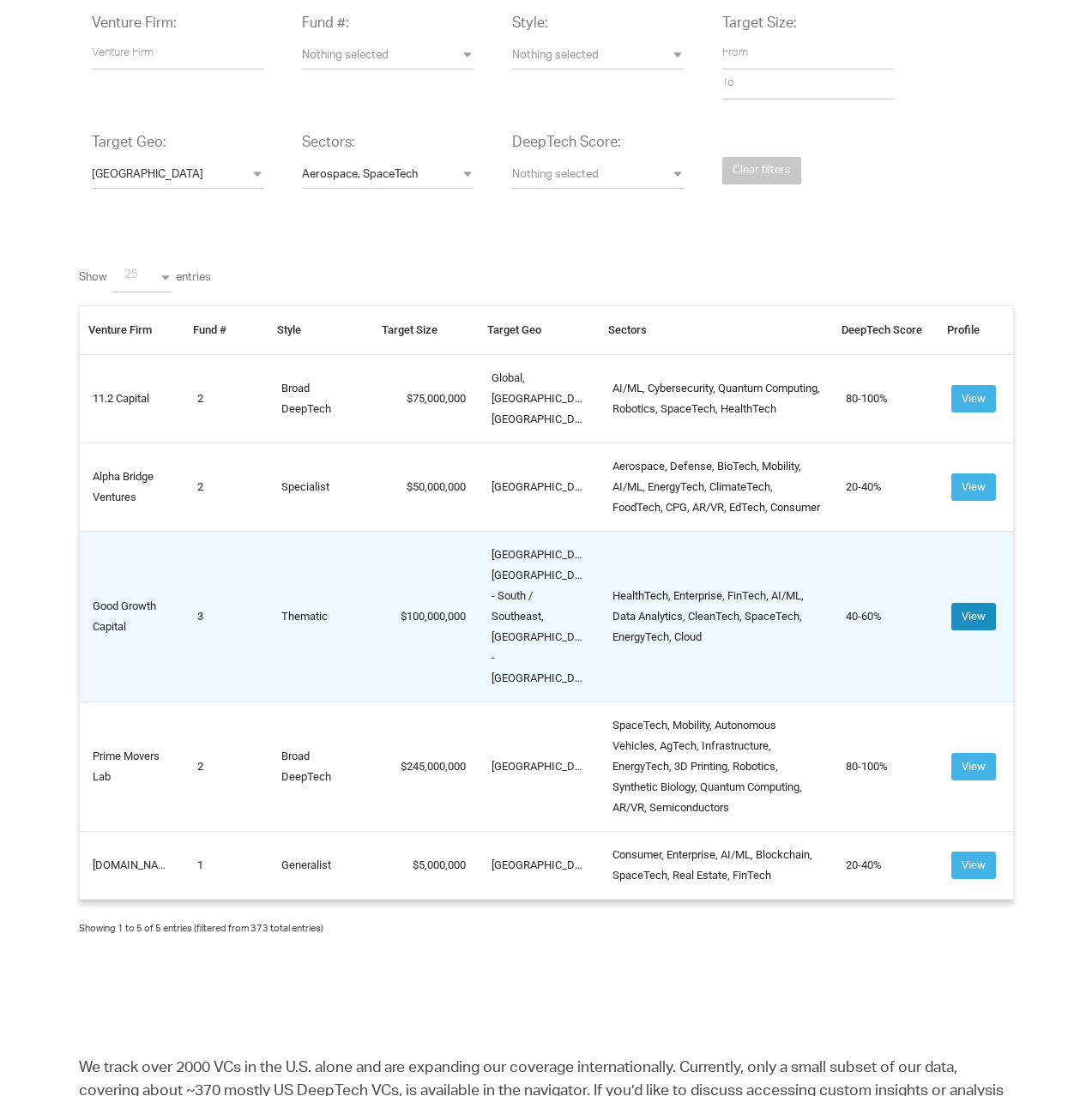
click at [982, 610] on button "View" at bounding box center [973, 616] width 45 height 27
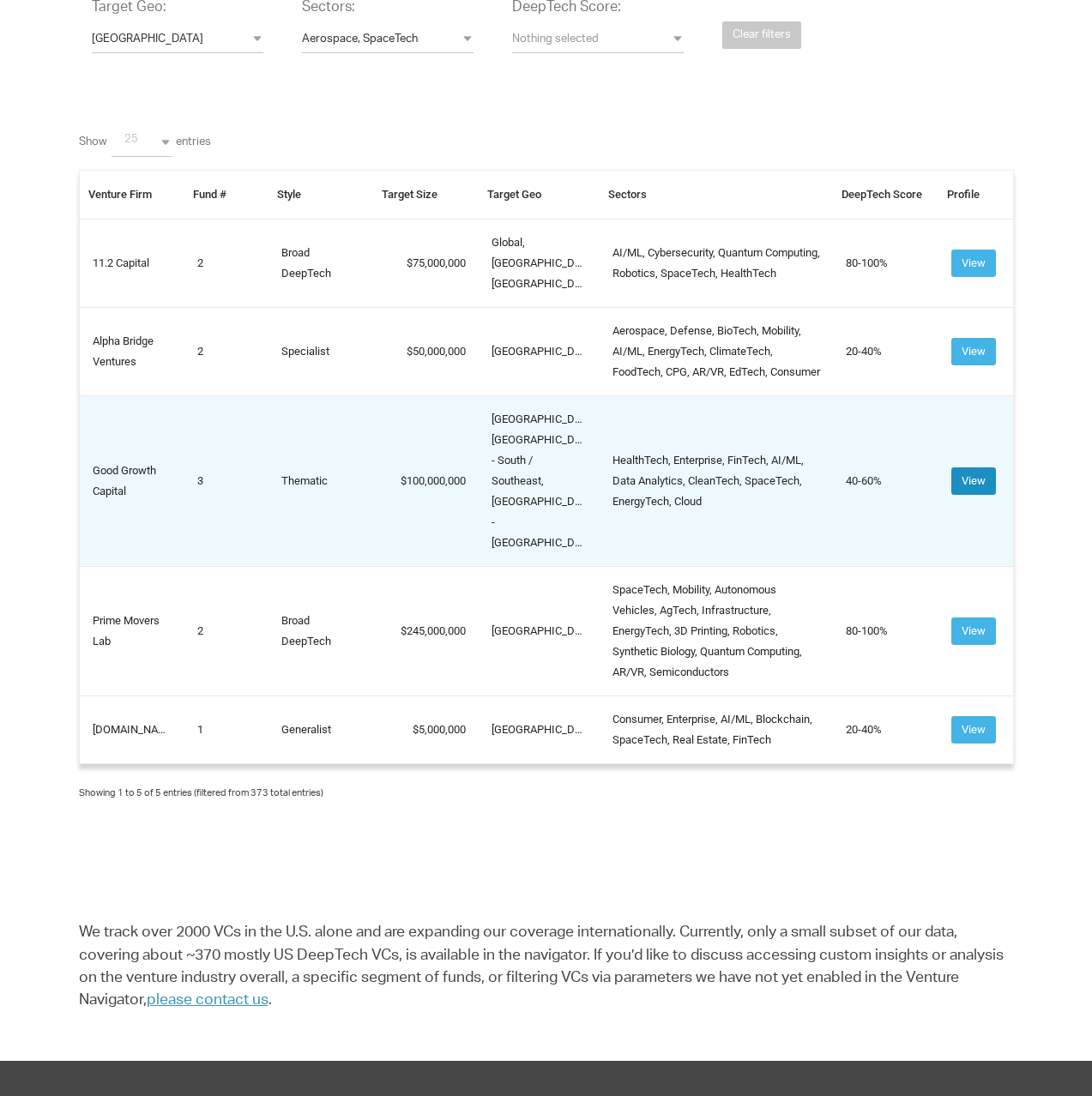
scroll to position [592, 0]
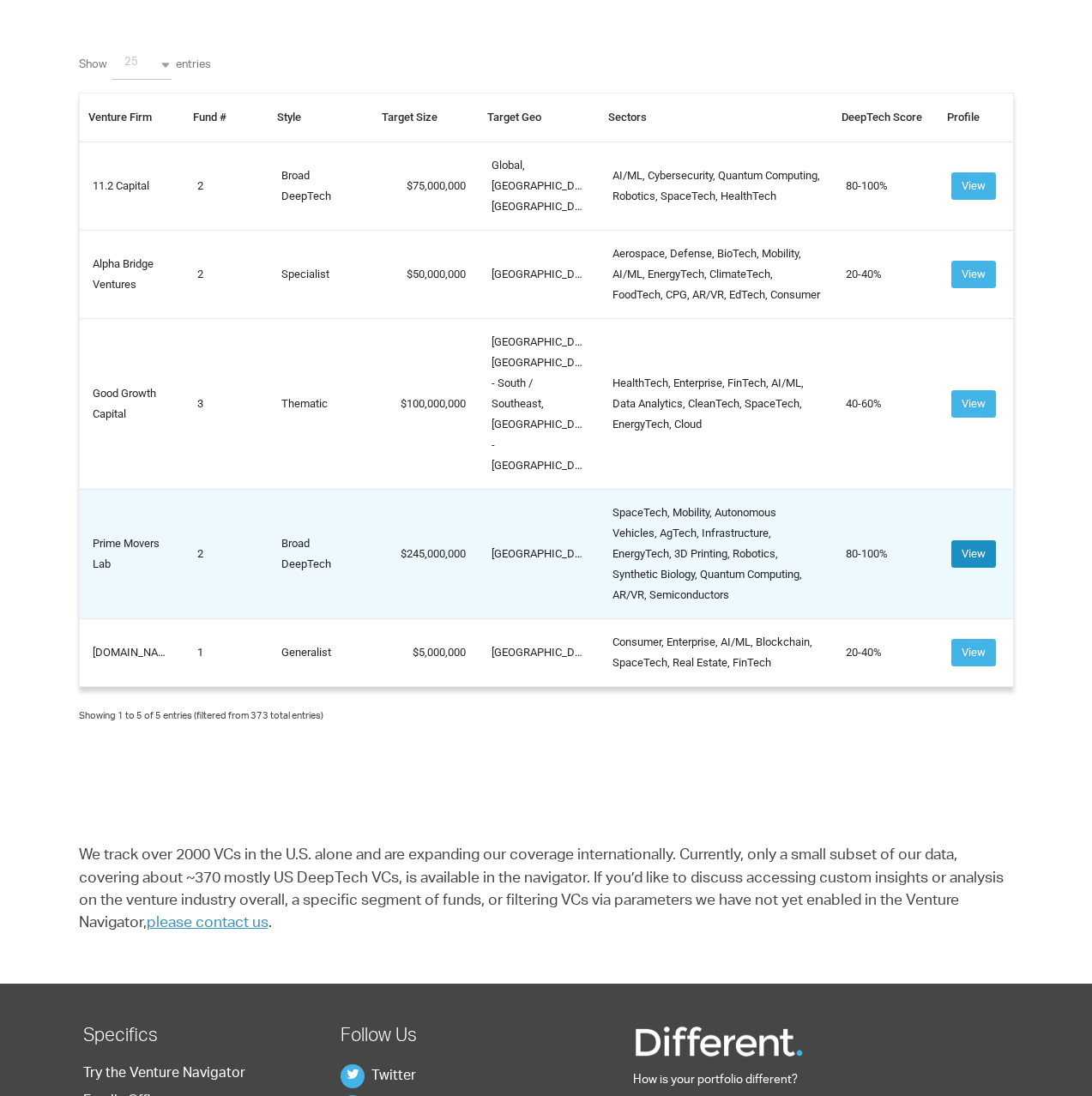
click at [962, 541] on button "View" at bounding box center [973, 553] width 45 height 27
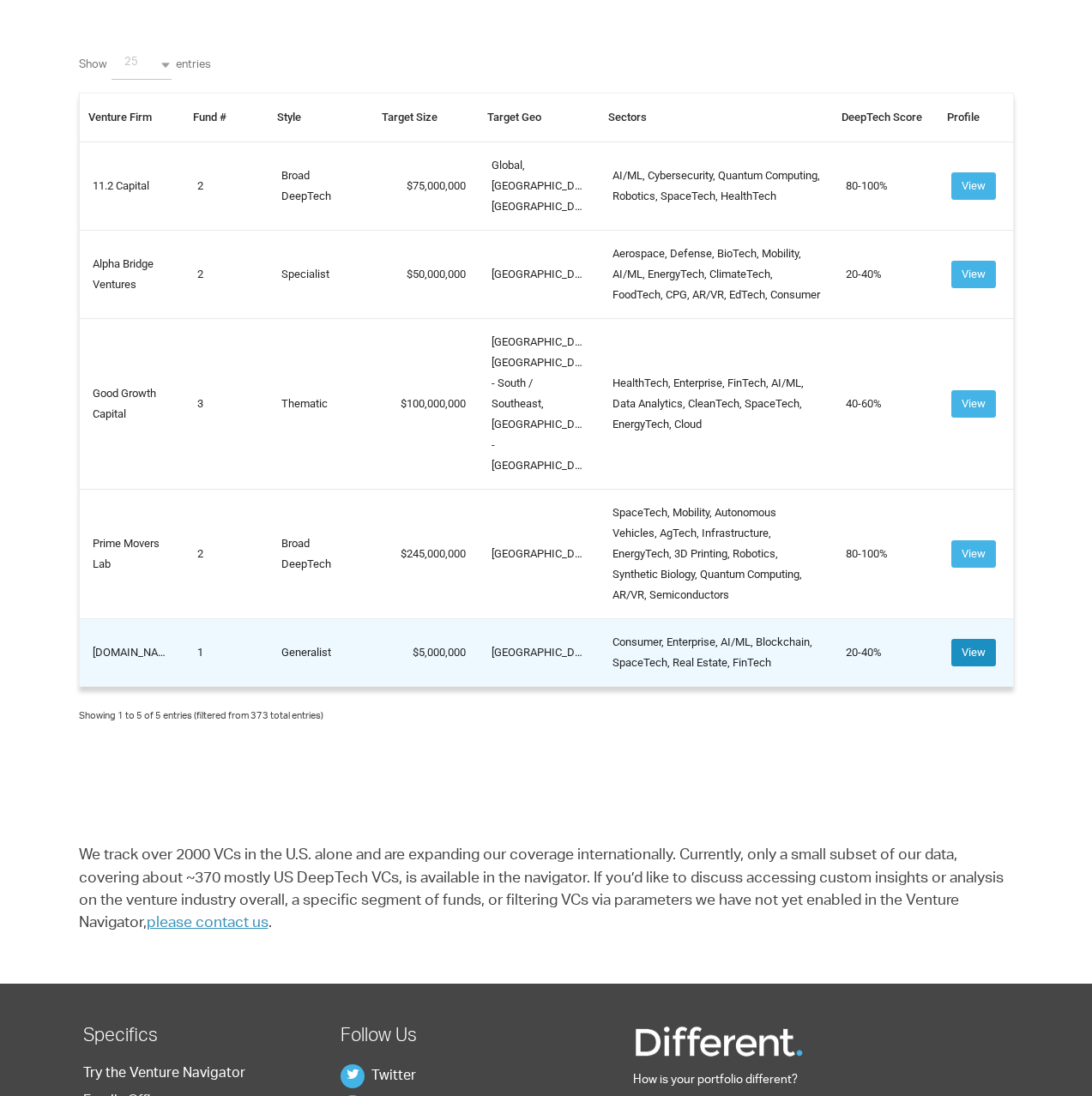
click at [958, 639] on button "View" at bounding box center [973, 652] width 45 height 27
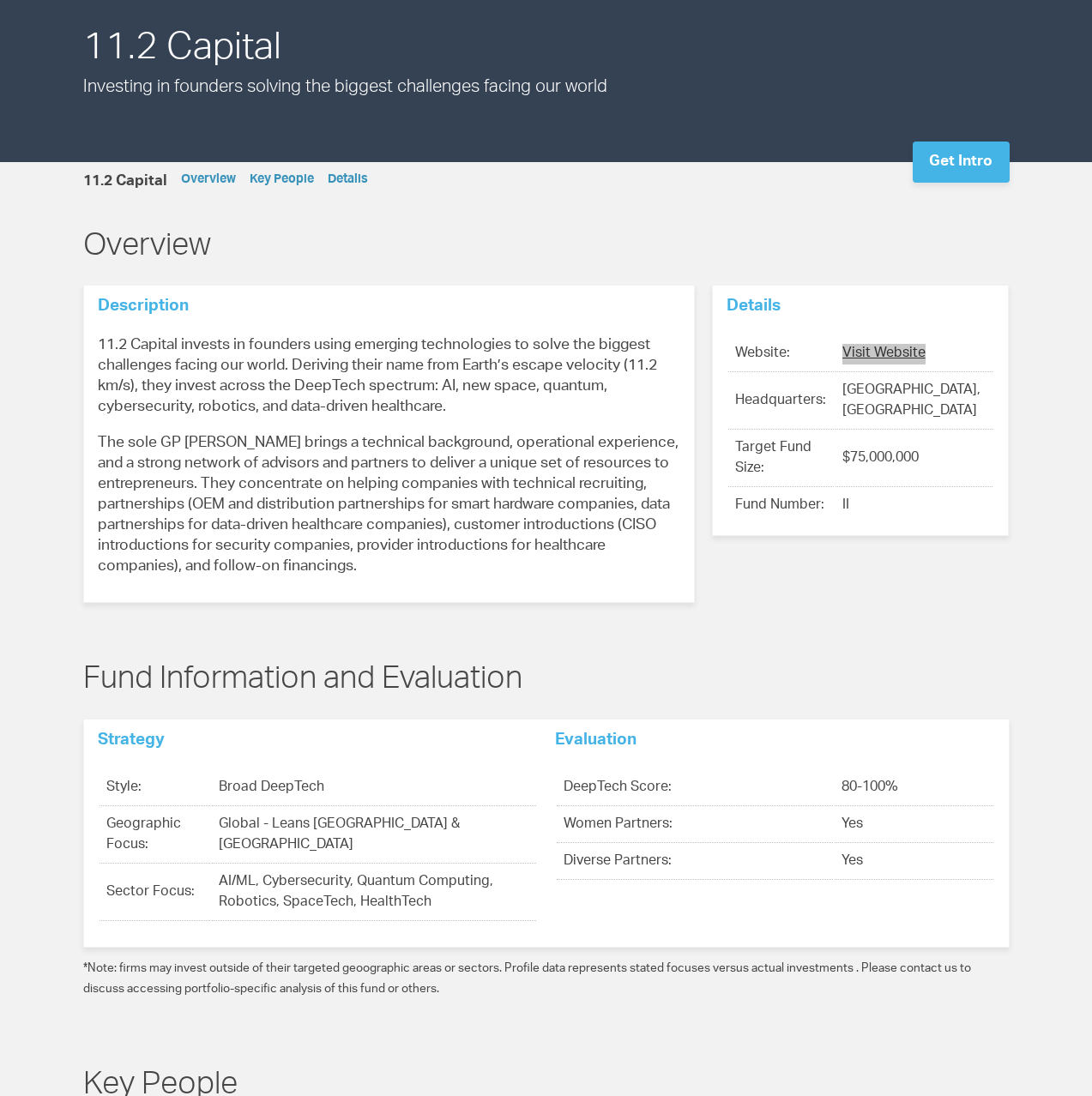
scroll to position [192, 0]
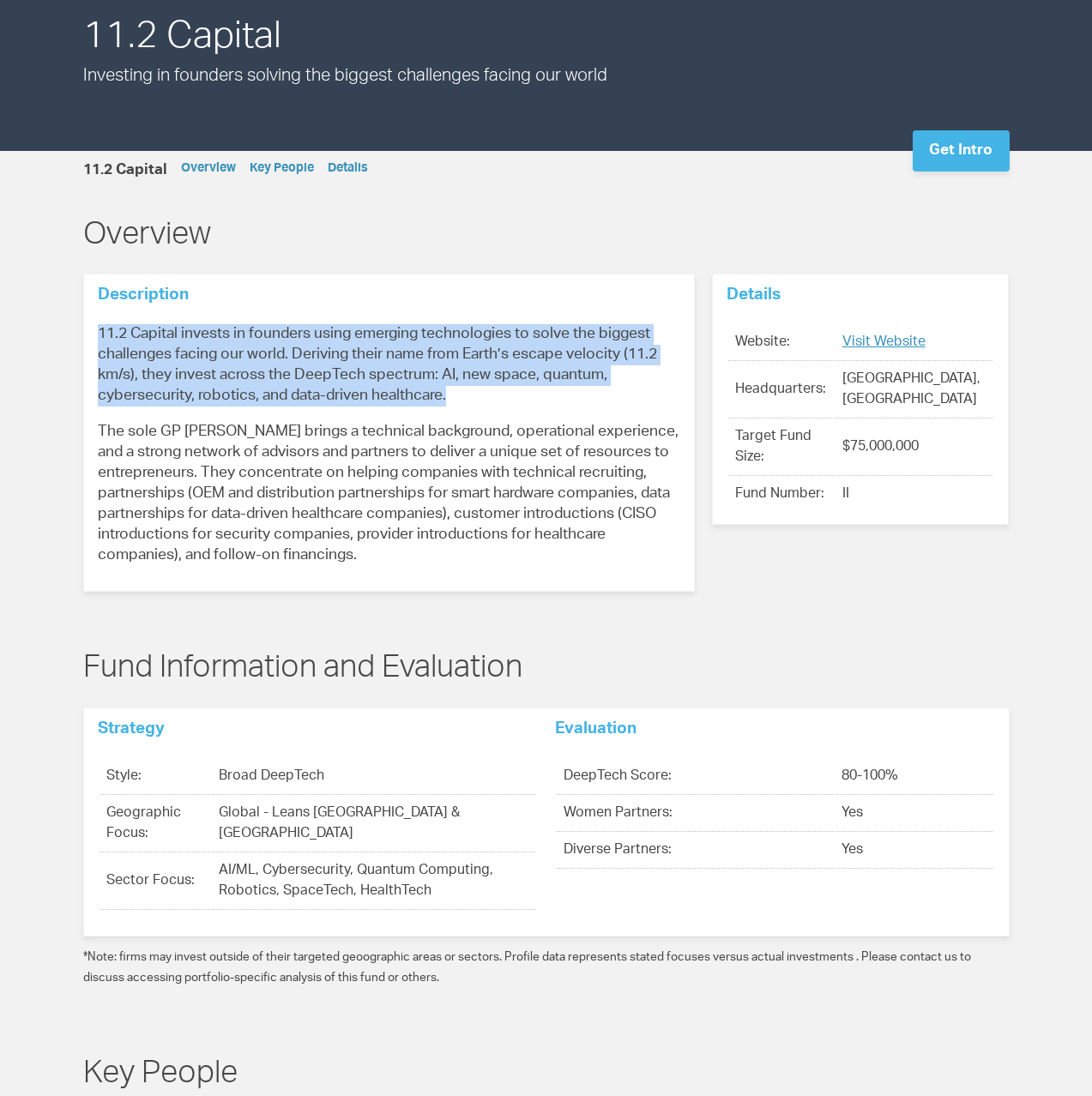
drag, startPoint x: 99, startPoint y: 330, endPoint x: 507, endPoint y: 392, distance: 412.7
click at [507, 392] on p "11.2 Capital invests in founders using emerging technologies to solve the bigge…" at bounding box center [389, 366] width 582 height 82
copy span "11.2 Capital invests in founders using emerging technologies to solve the bigge…"
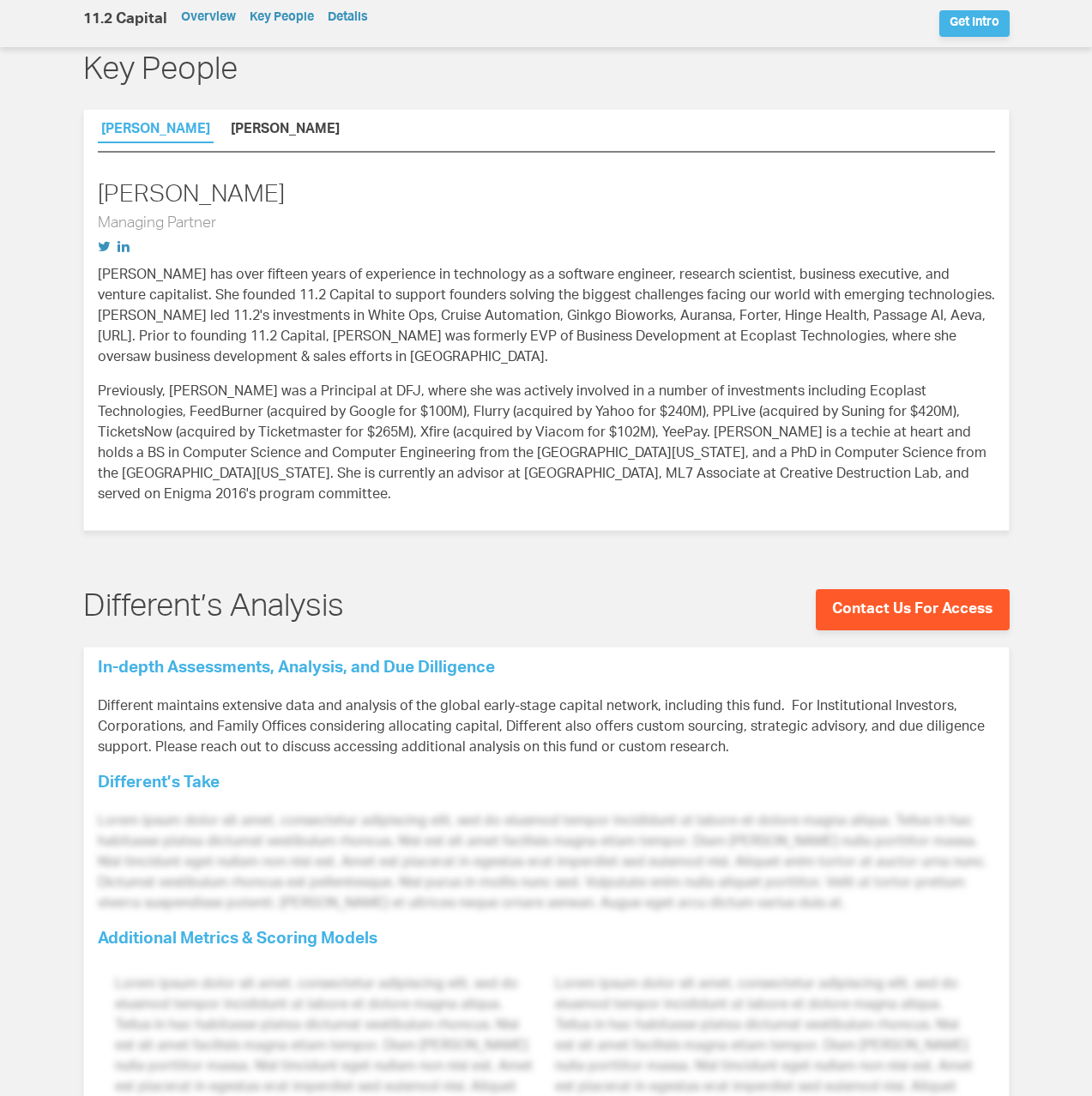
scroll to position [1171, 0]
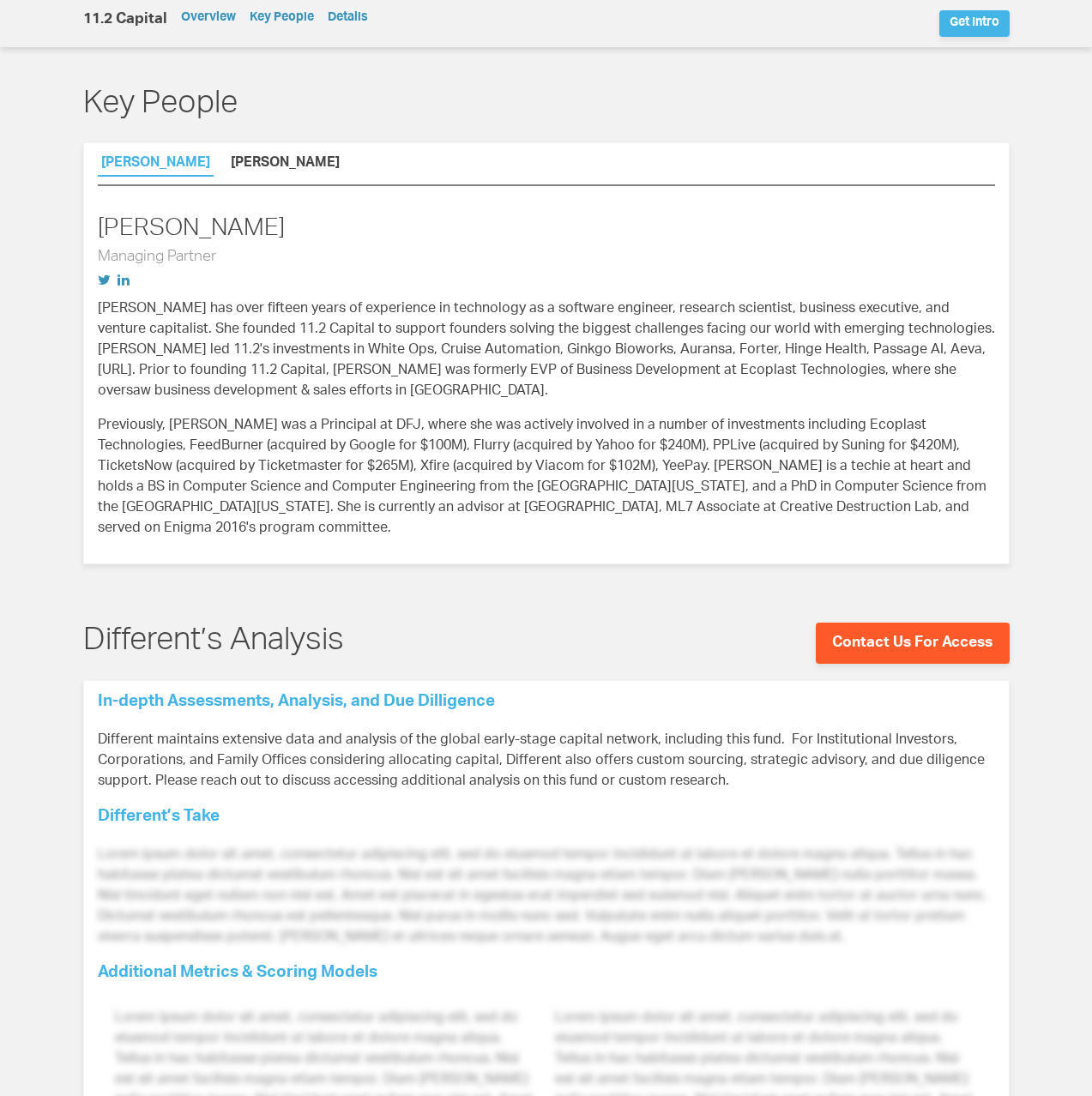
drag, startPoint x: 258, startPoint y: 229, endPoint x: 66, endPoint y: 231, distance: 192.0
click at [66, 231] on div "Key People Shelley Zhuang Jacob Smith Shelley Zhuang Managing Partner" at bounding box center [546, 313] width 961 height 510
copy h2 "Shelley Zhuang"
drag, startPoint x: 222, startPoint y: 260, endPoint x: 74, endPoint y: 257, distance: 148.0
click at [74, 257] on div "Key People Shelley Zhuang Jacob Smith Shelley Zhuang Managing Partner" at bounding box center [546, 313] width 961 height 510
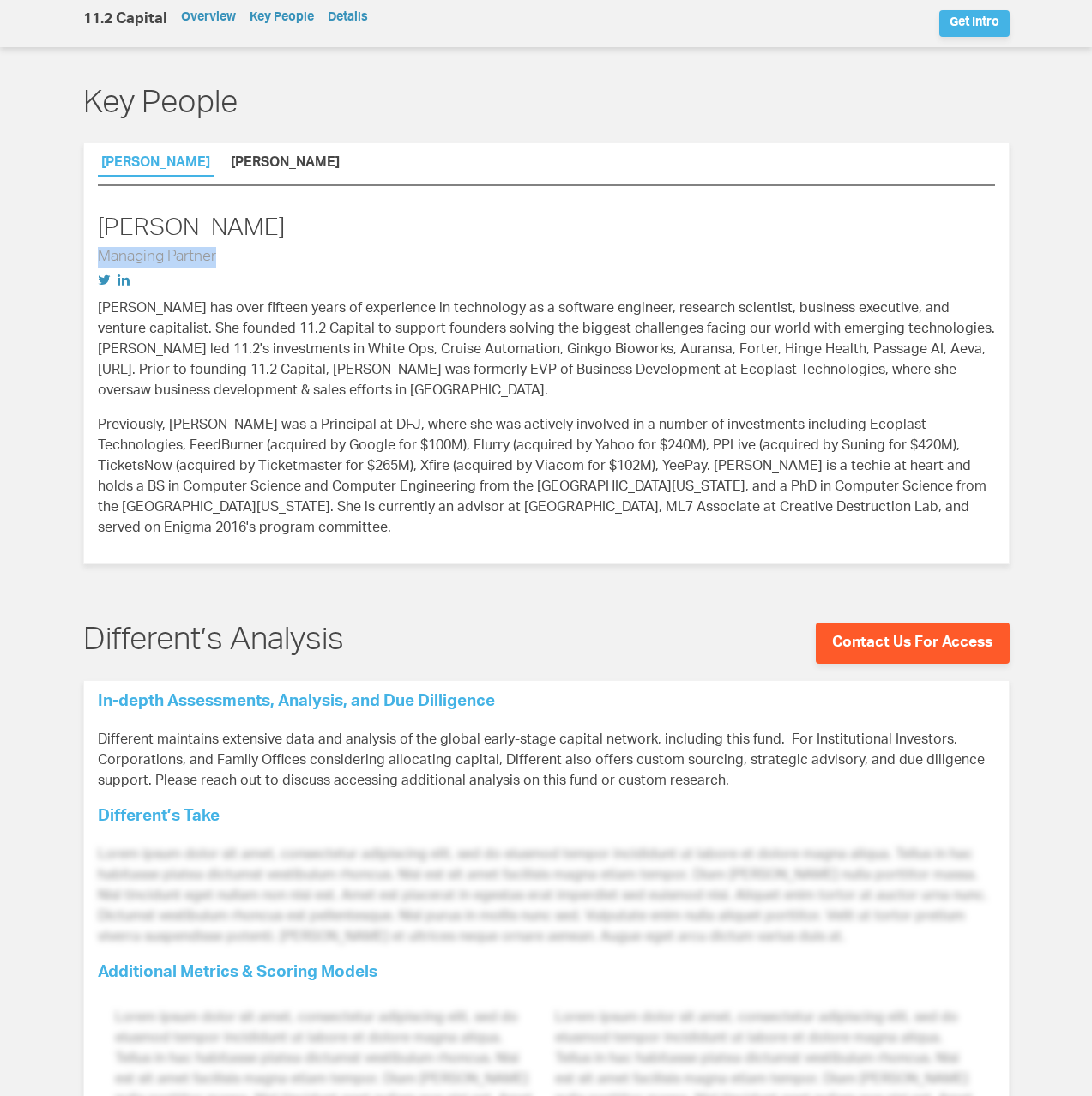
copy h3 "Managing Partner"
drag, startPoint x: 191, startPoint y: 231, endPoint x: 93, endPoint y: 233, distance: 98.0
click at [93, 233] on div "Shelley Zhuang Jacob Smith Shelley Zhuang Managing Partner Principal" at bounding box center [546, 354] width 926 height 422
copy h2 "Shelley Zhuang"
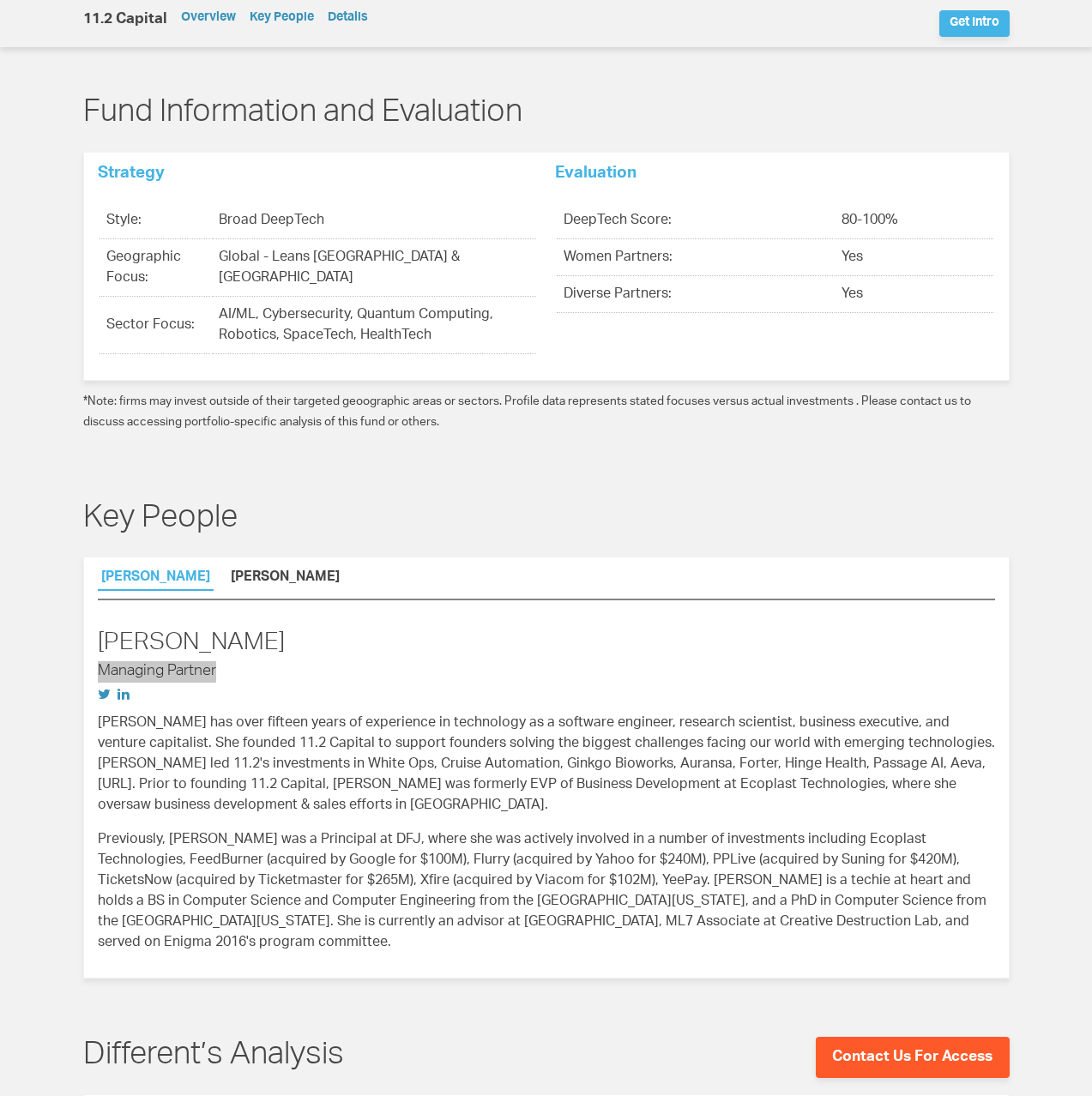
scroll to position [0, 0]
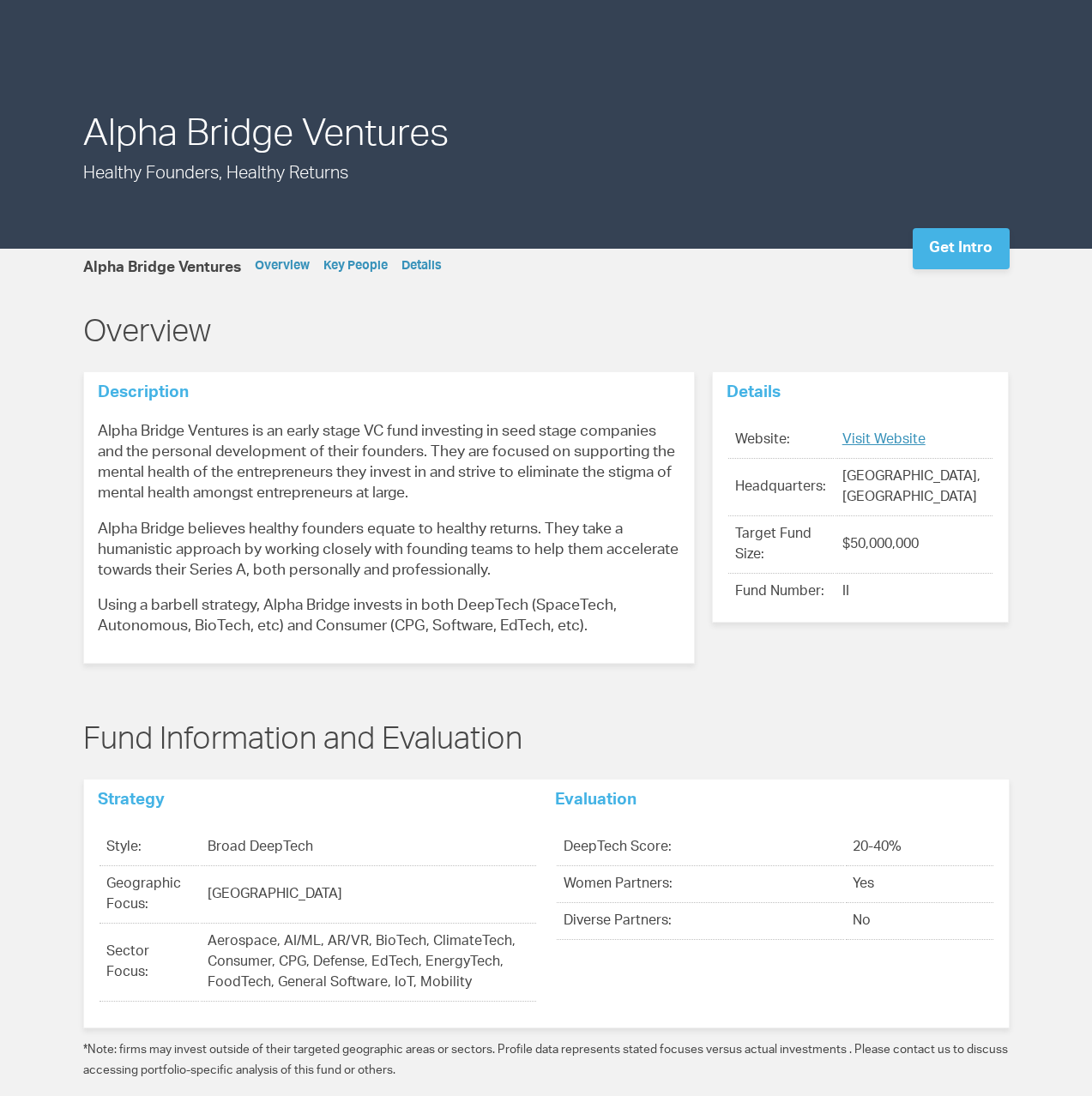
scroll to position [191, 0]
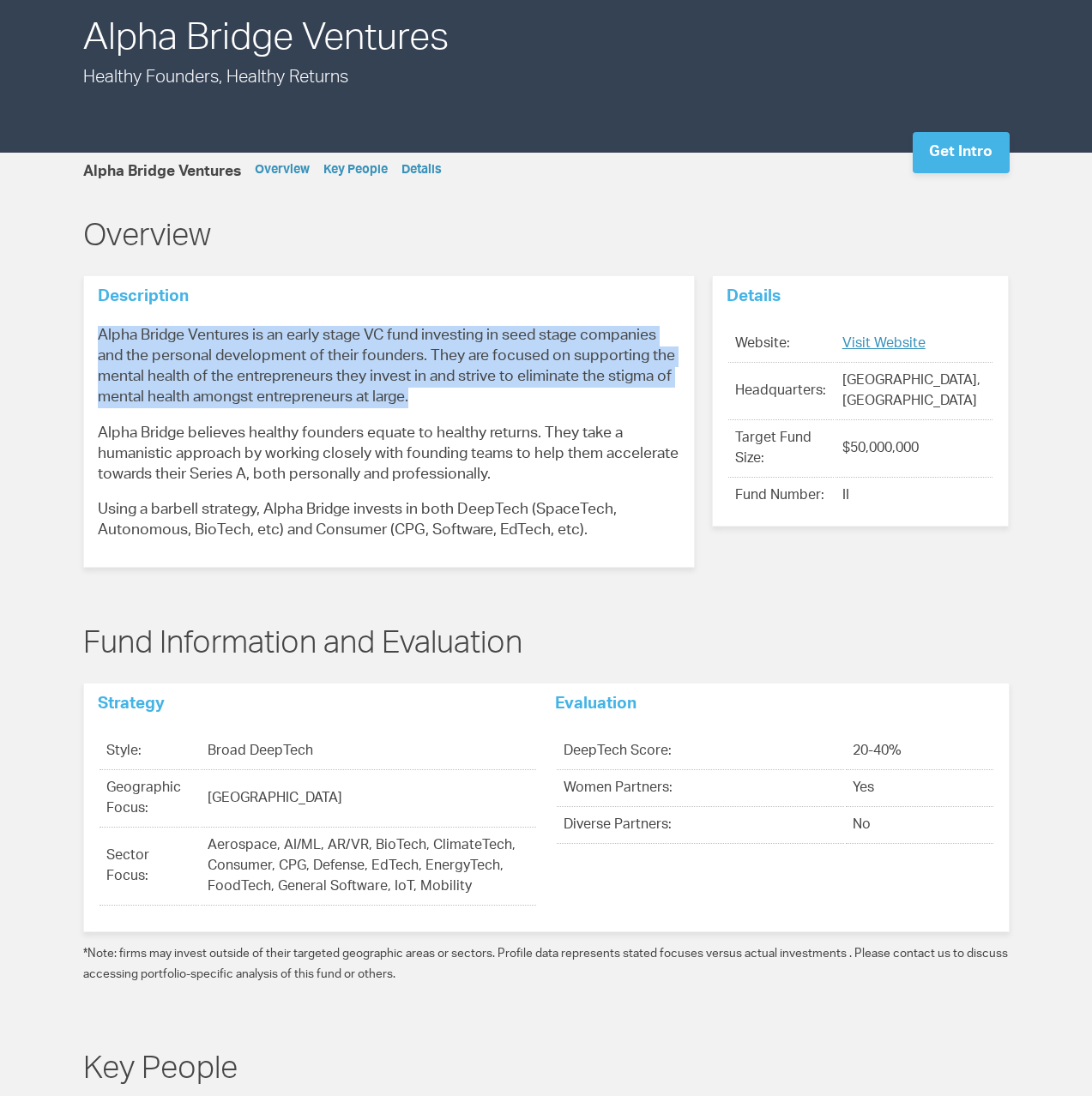
drag, startPoint x: 100, startPoint y: 330, endPoint x: 423, endPoint y: 404, distance: 331.4
click at [423, 404] on p "Alpha Bridge Ventures is an early stage VC fund investing in seed stage compani…" at bounding box center [389, 367] width 582 height 82
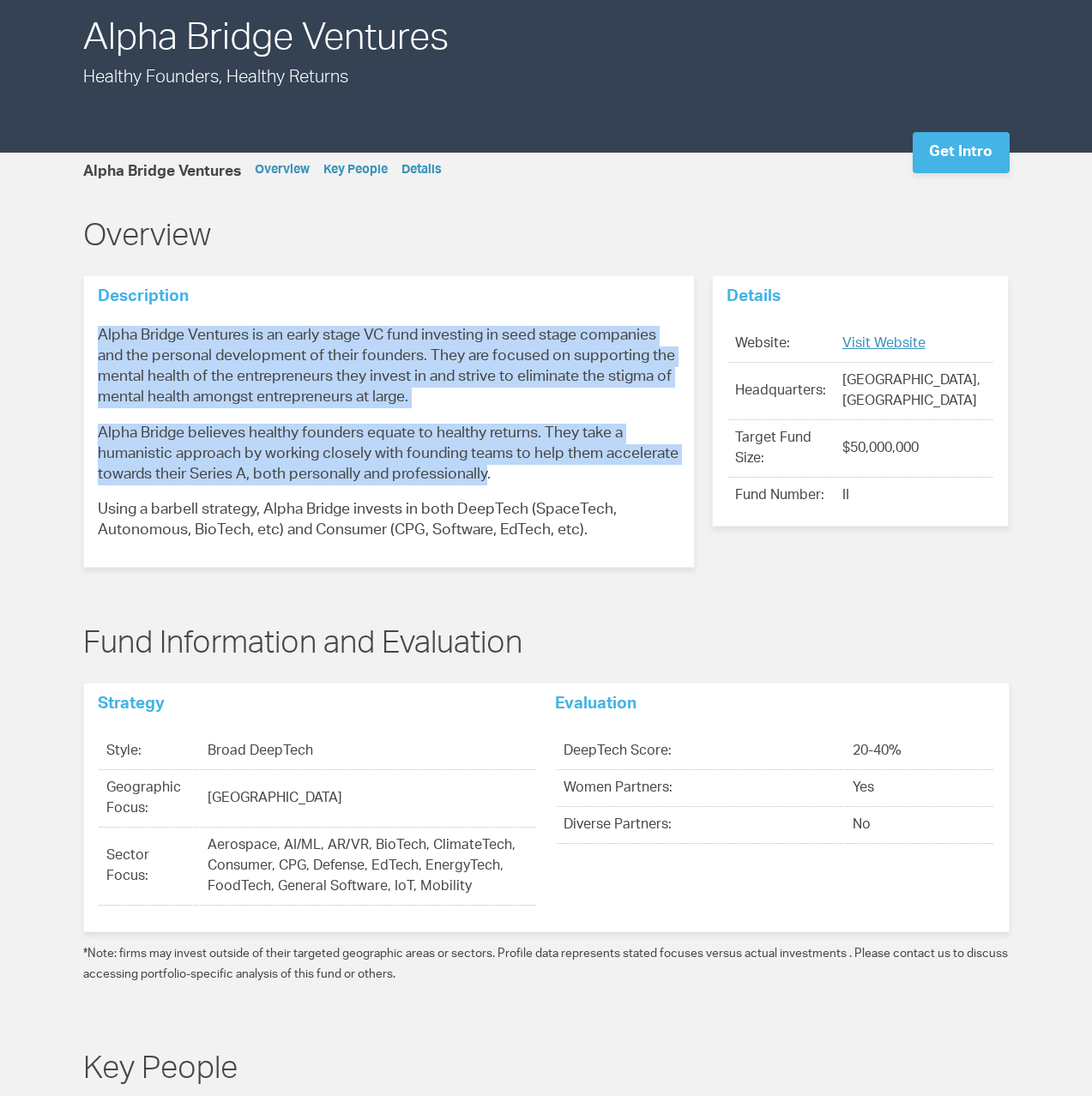
click at [489, 471] on p "Alpha Bridge believes healthy founders equate to healthy returns. They take a h…" at bounding box center [389, 455] width 582 height 62
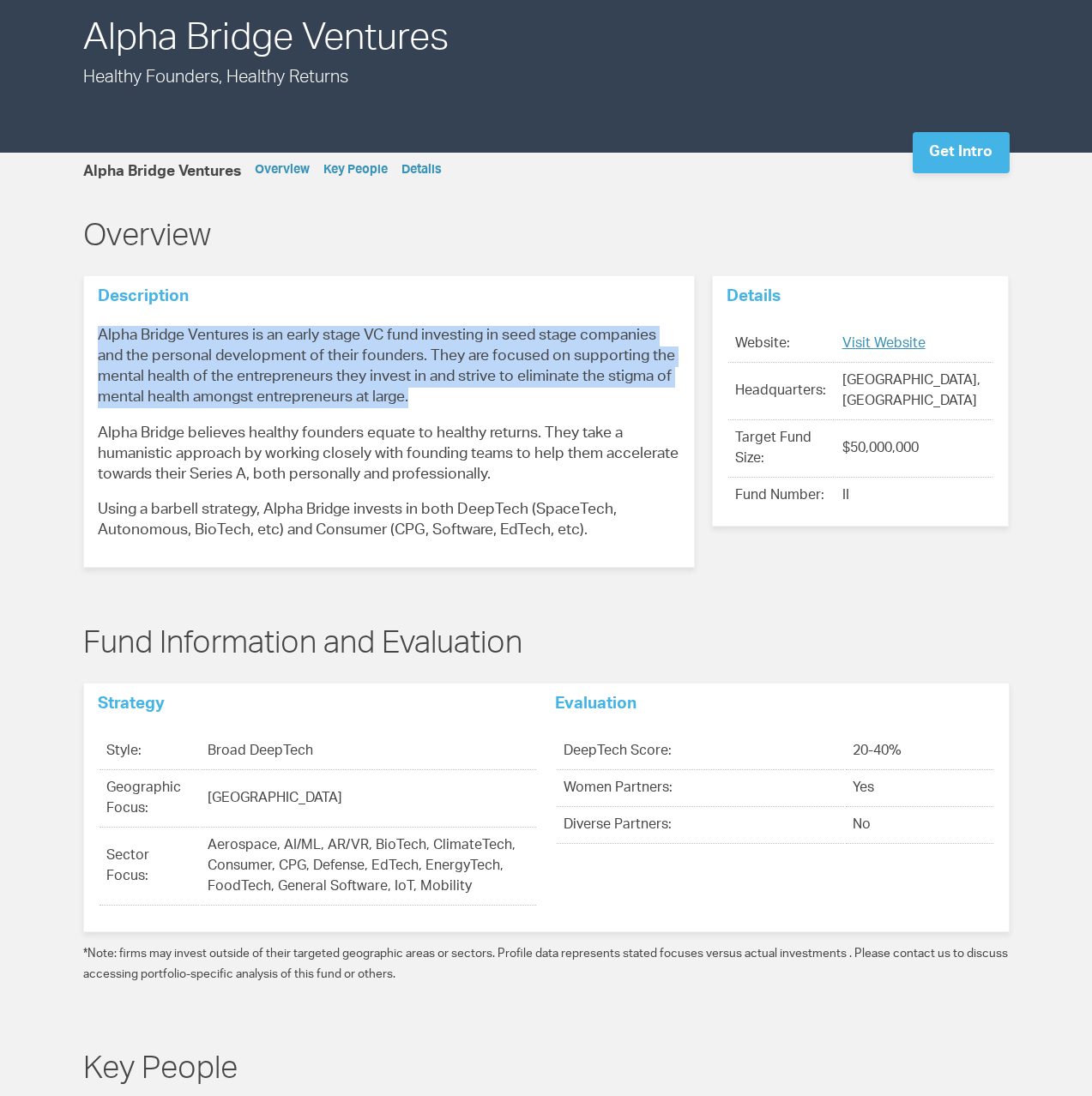
click at [447, 404] on p "Alpha Bridge Ventures is an early stage VC fund investing in seed stage compani…" at bounding box center [389, 367] width 582 height 82
copy span "Alpha Bridge Ventures is an early stage VC fund investing in seed stage compani…"
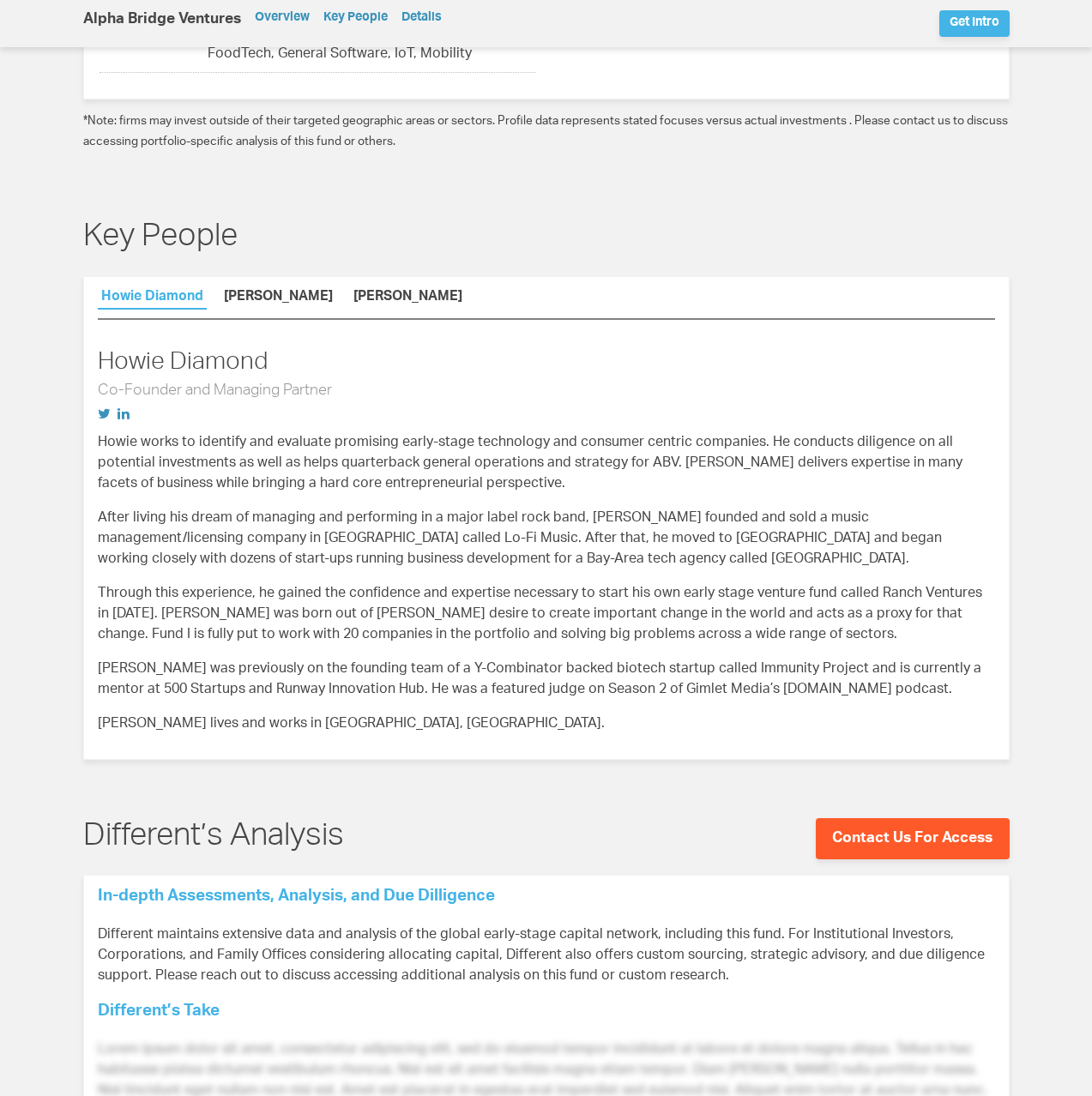
scroll to position [1042, 0]
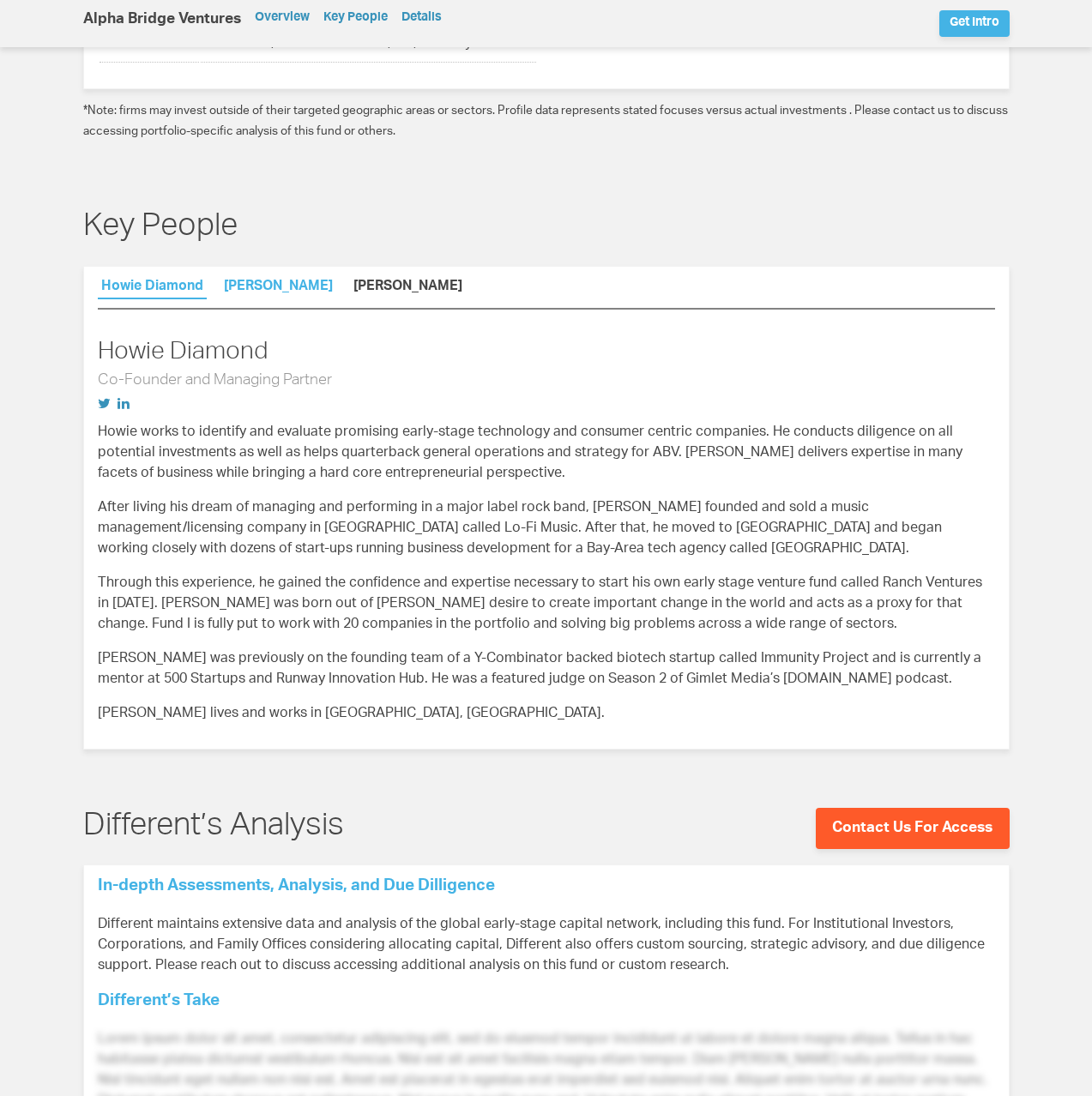
click at [239, 290] on link "Kari Sulenes" at bounding box center [279, 290] width 116 height 18
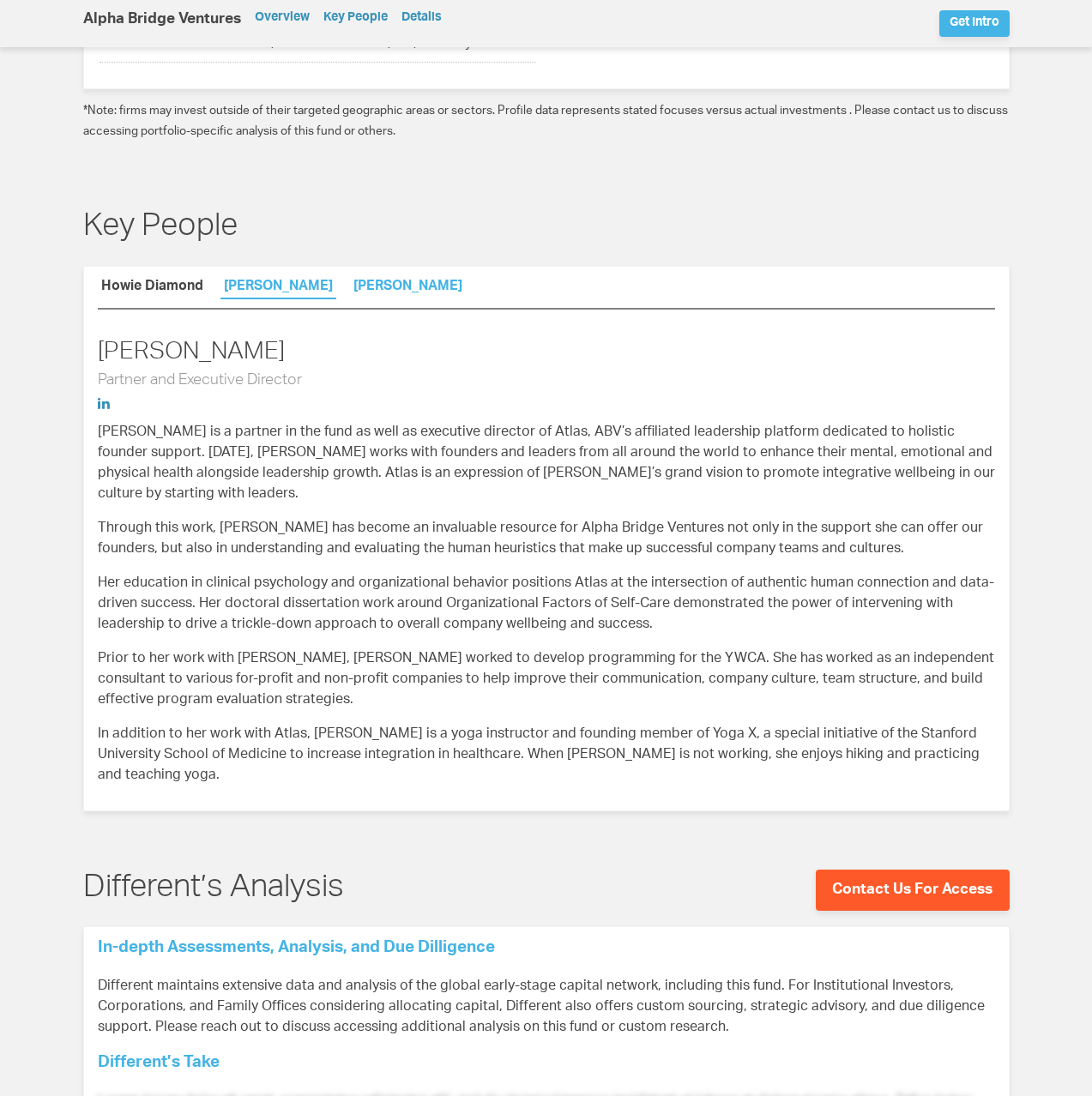
click at [404, 289] on link "Jake Chapman" at bounding box center [408, 290] width 116 height 18
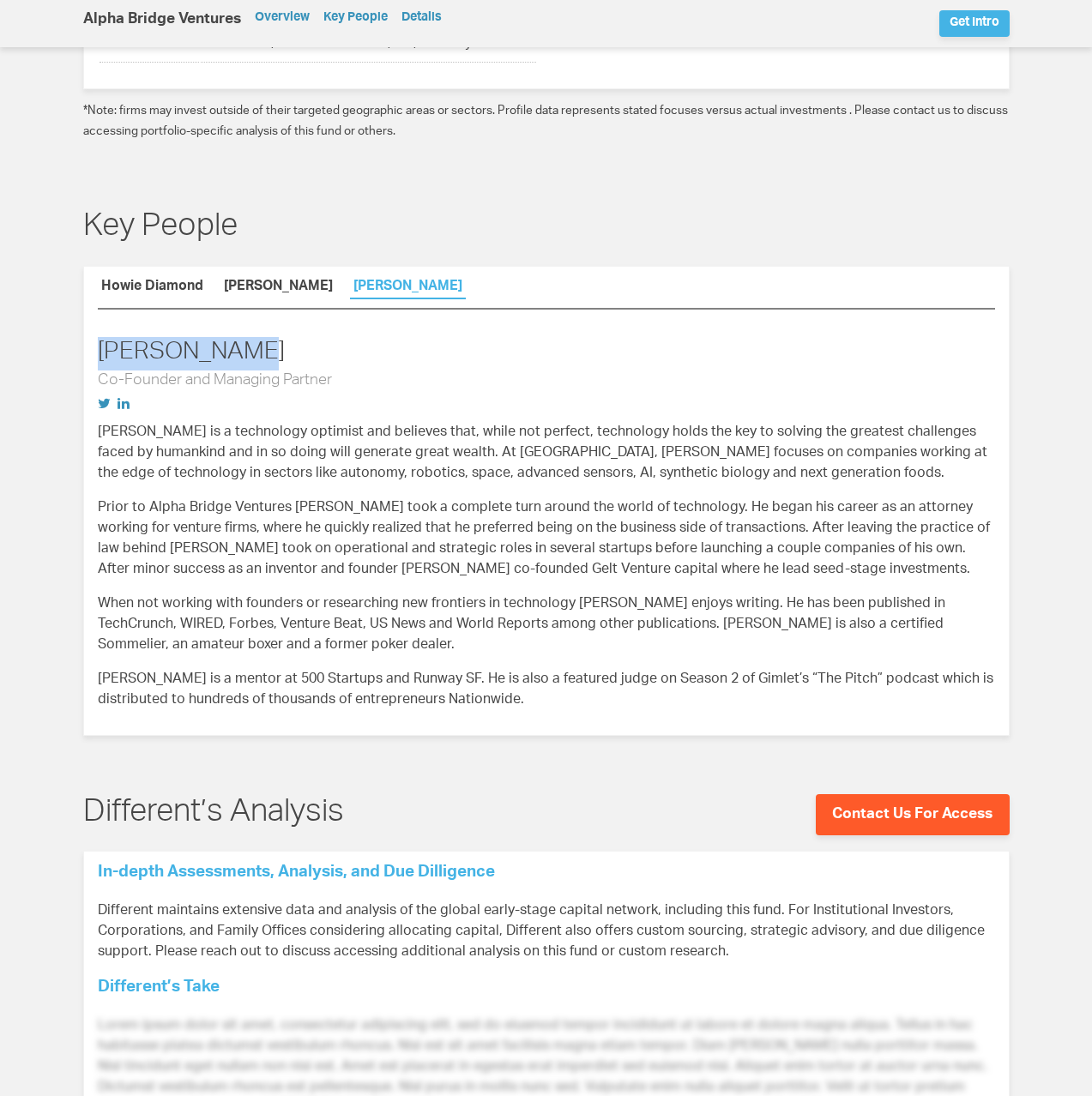
drag, startPoint x: 268, startPoint y: 356, endPoint x: 83, endPoint y: 359, distance: 185.0
click at [83, 359] on div "Howie Diamond Kari Sulenes Jake Chapman Howie Diamond Co-Founder and Managing P…" at bounding box center [546, 501] width 926 height 471
copy h2 "Jake Chapman"
drag, startPoint x: 253, startPoint y: 387, endPoint x: 76, endPoint y: 385, distance: 177.0
click at [76, 385] on div "Key People Howie Diamond Kari Sulenes Jake Chapman Howie Diamond Co-Founder and…" at bounding box center [546, 460] width 961 height 557
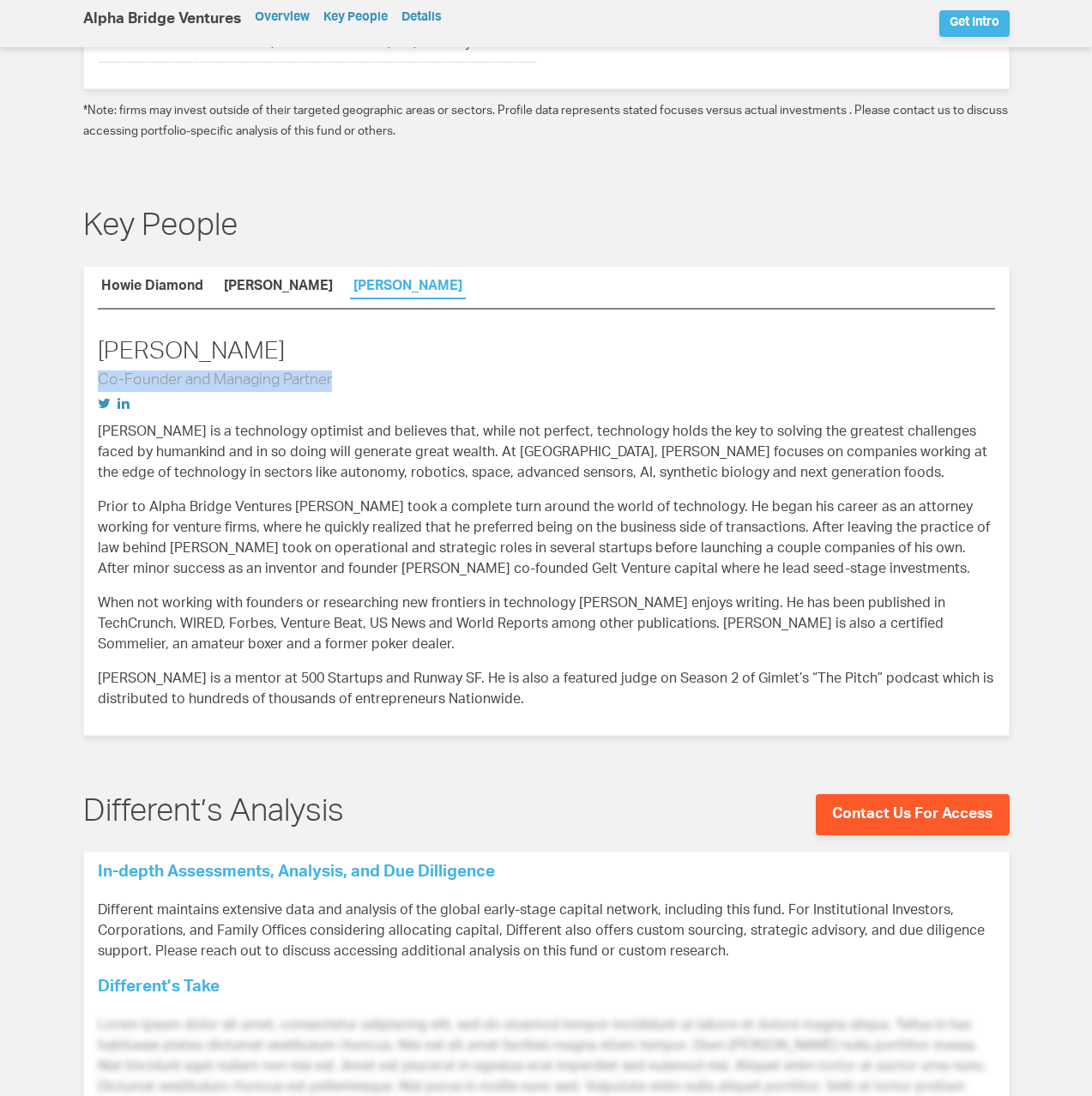
copy h3 "Co-Founder and Managing Partner"
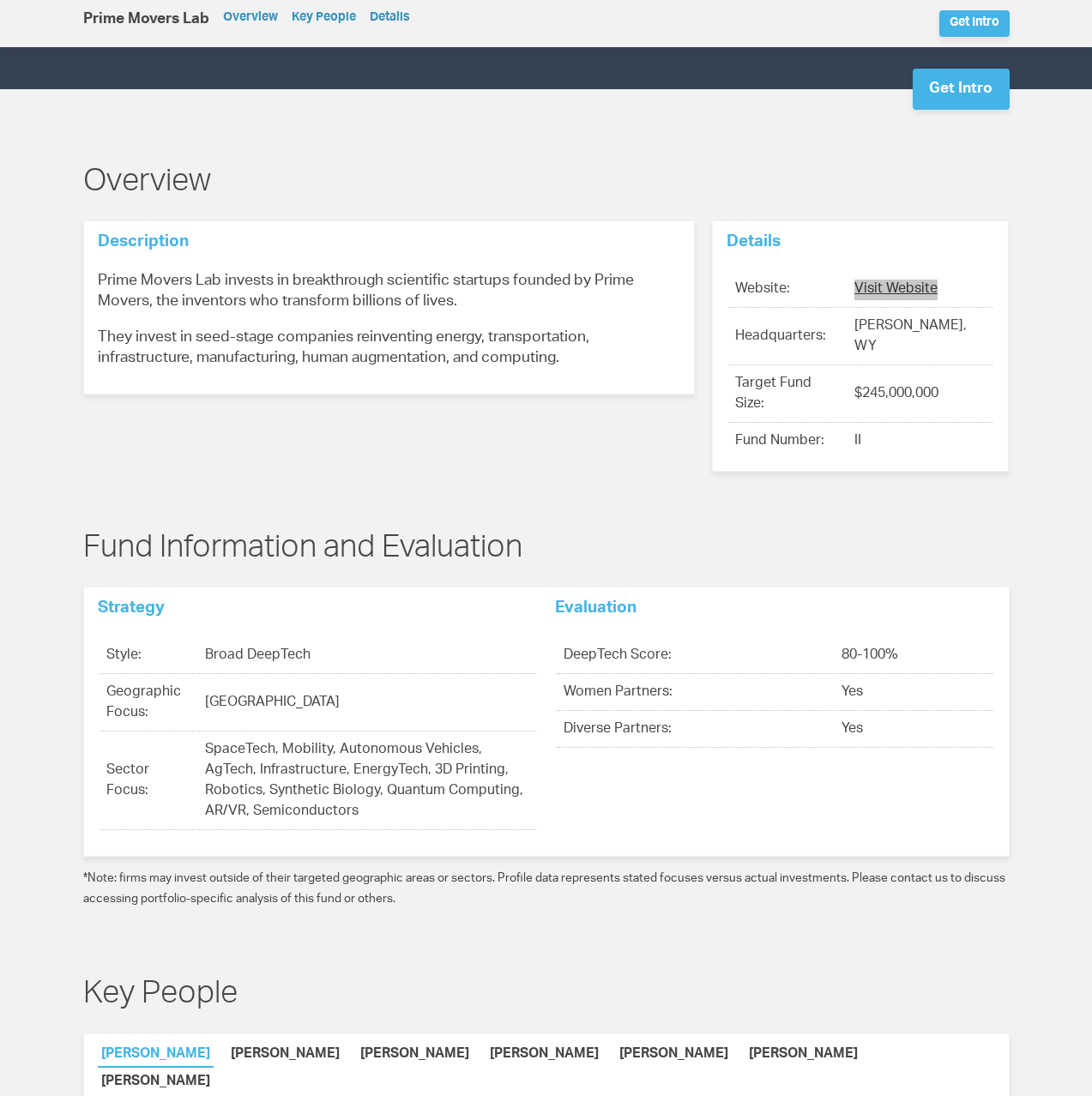
scroll to position [219, 0]
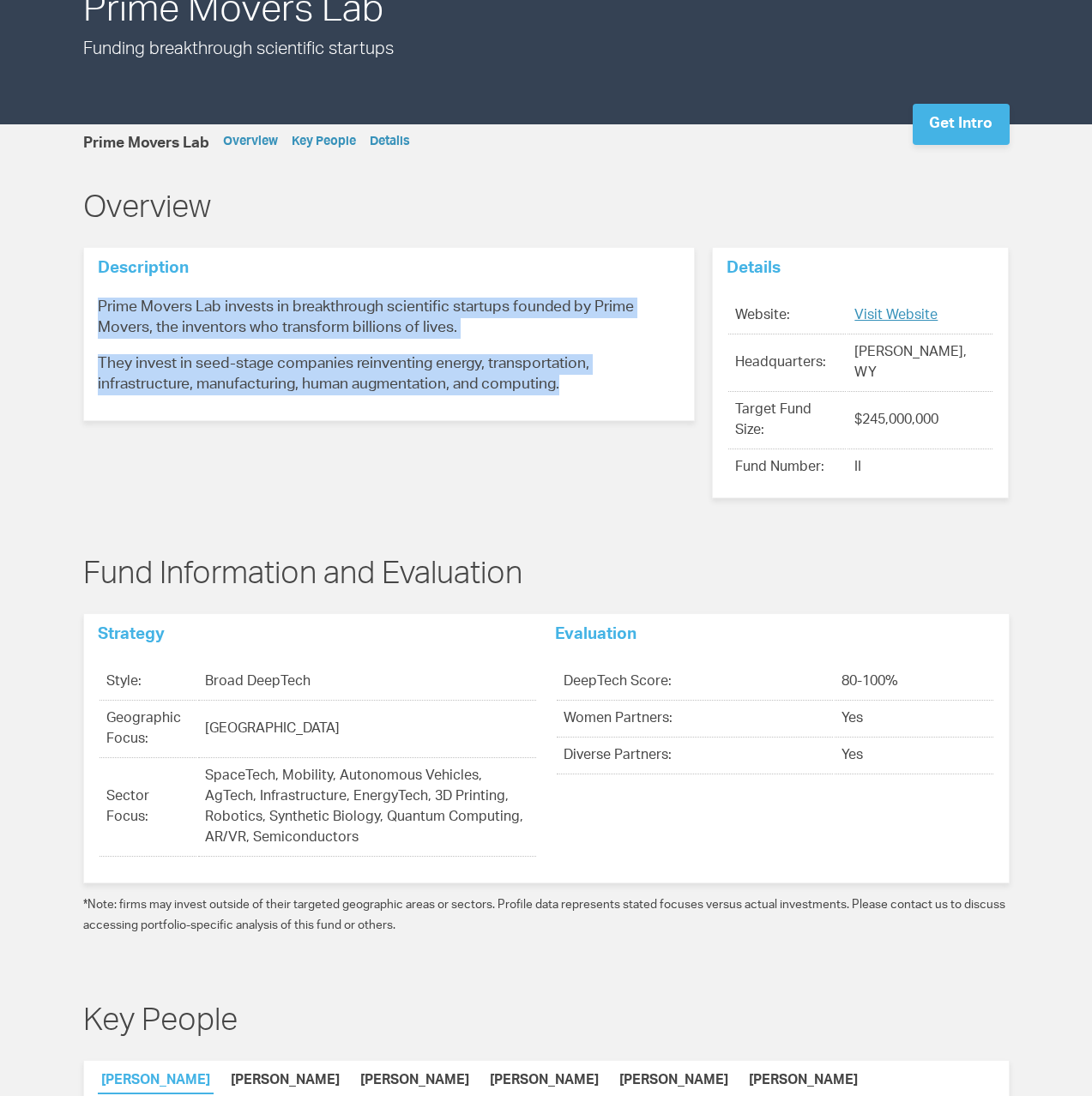
drag, startPoint x: 101, startPoint y: 303, endPoint x: 573, endPoint y: 379, distance: 478.1
click at [573, 379] on div "Description Prime Movers Lab invests in breakthrough scientific startups founde…" at bounding box center [389, 334] width 611 height 174
copy div "Prime Movers Lab invests in breakthrough scientific startups founded by Prime M…"
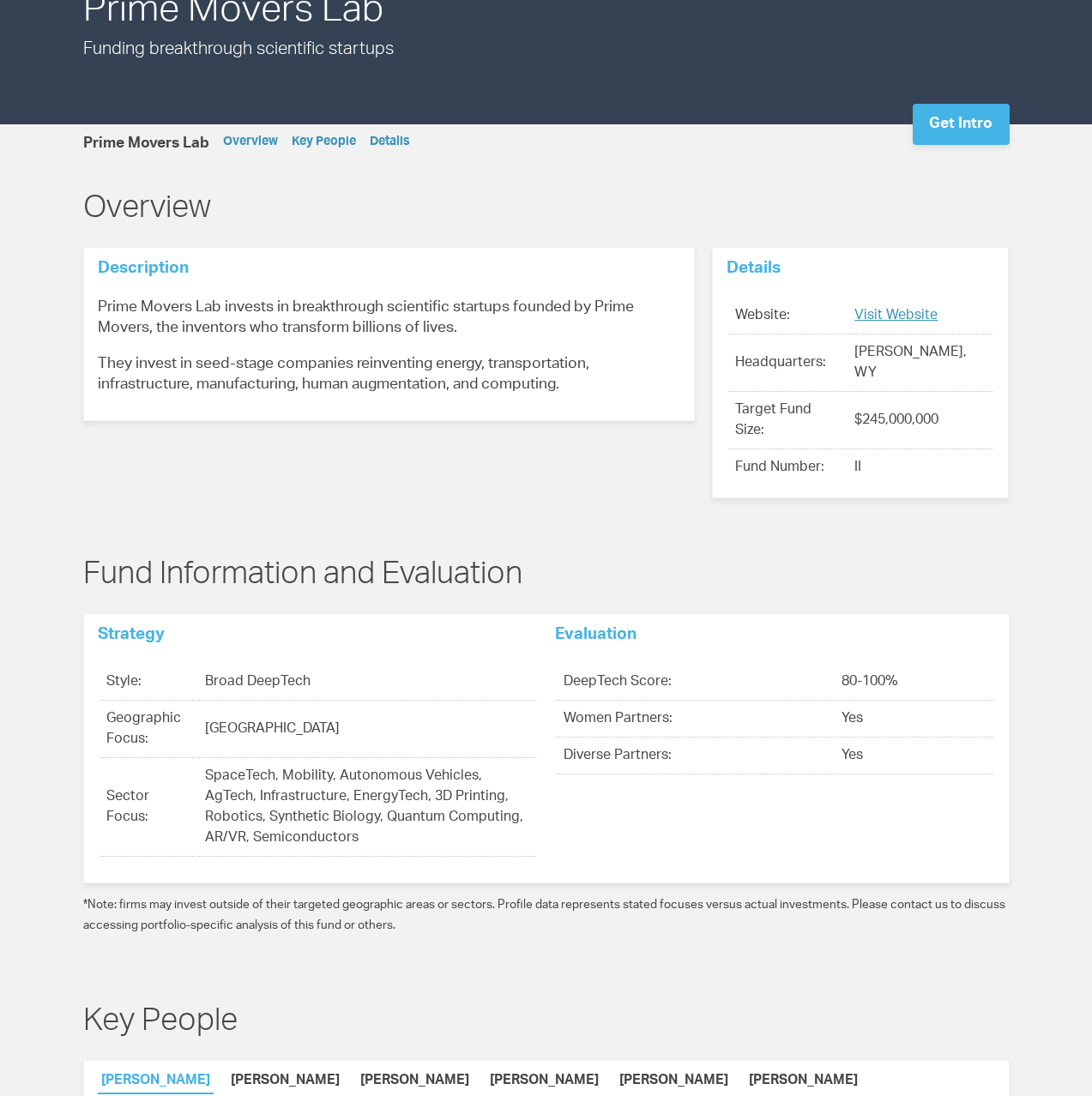
click at [593, 82] on div "Prime Movers Lab Funding breakthrough scientific startups Get Intro" at bounding box center [546, 55] width 926 height 137
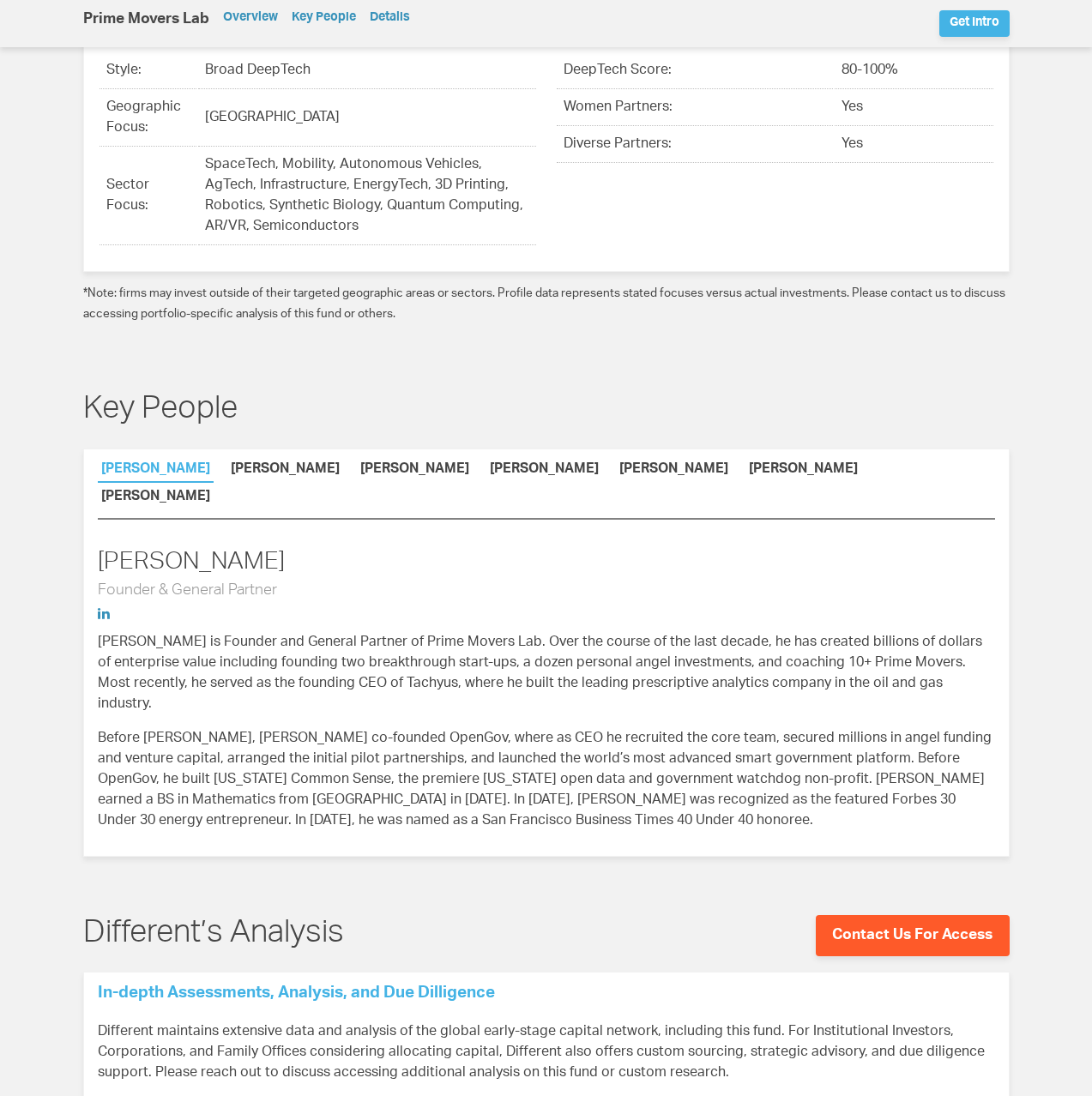
scroll to position [978, 0]
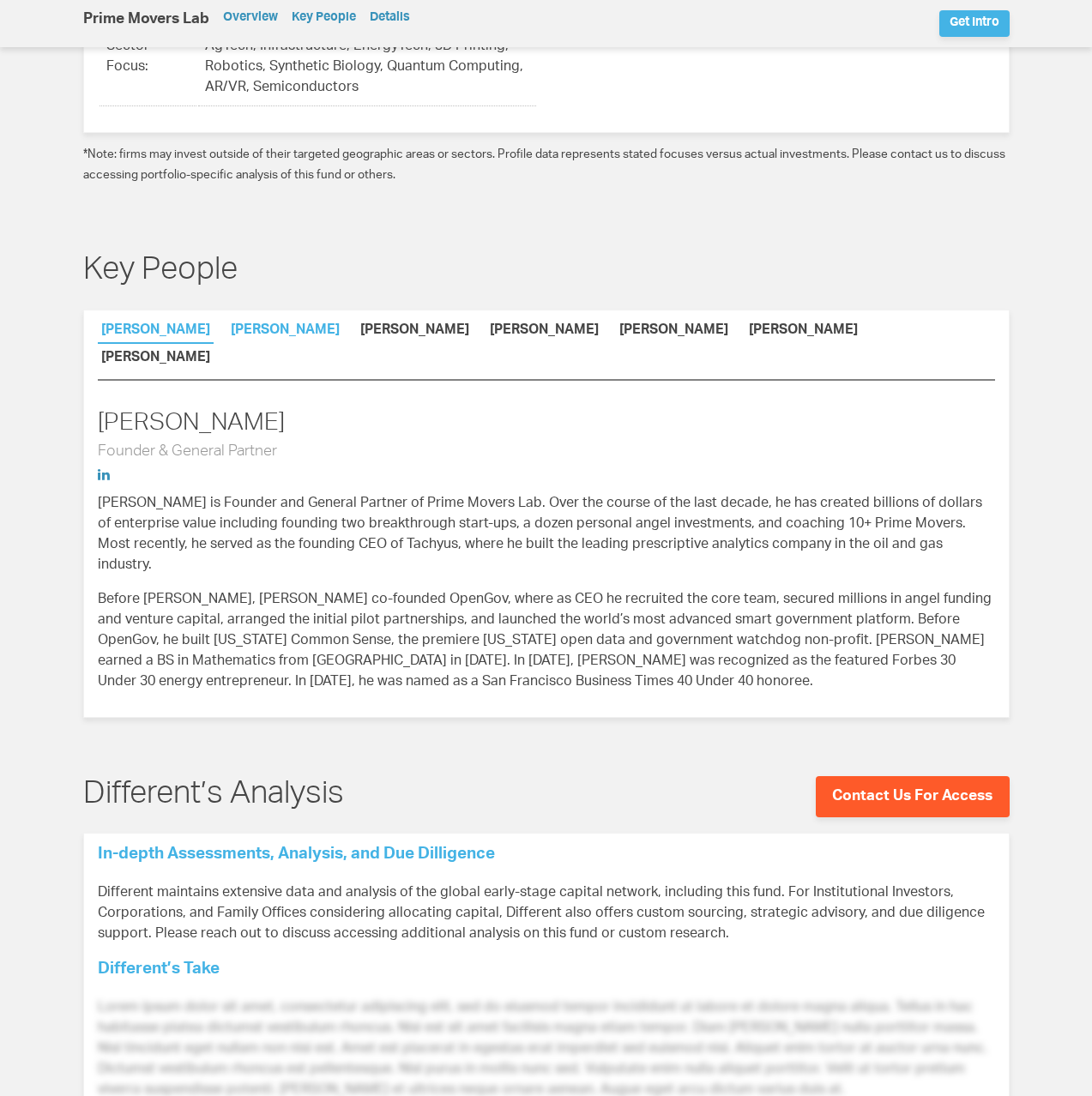
click at [253, 325] on link "Tony Robbins" at bounding box center [286, 334] width 116 height 18
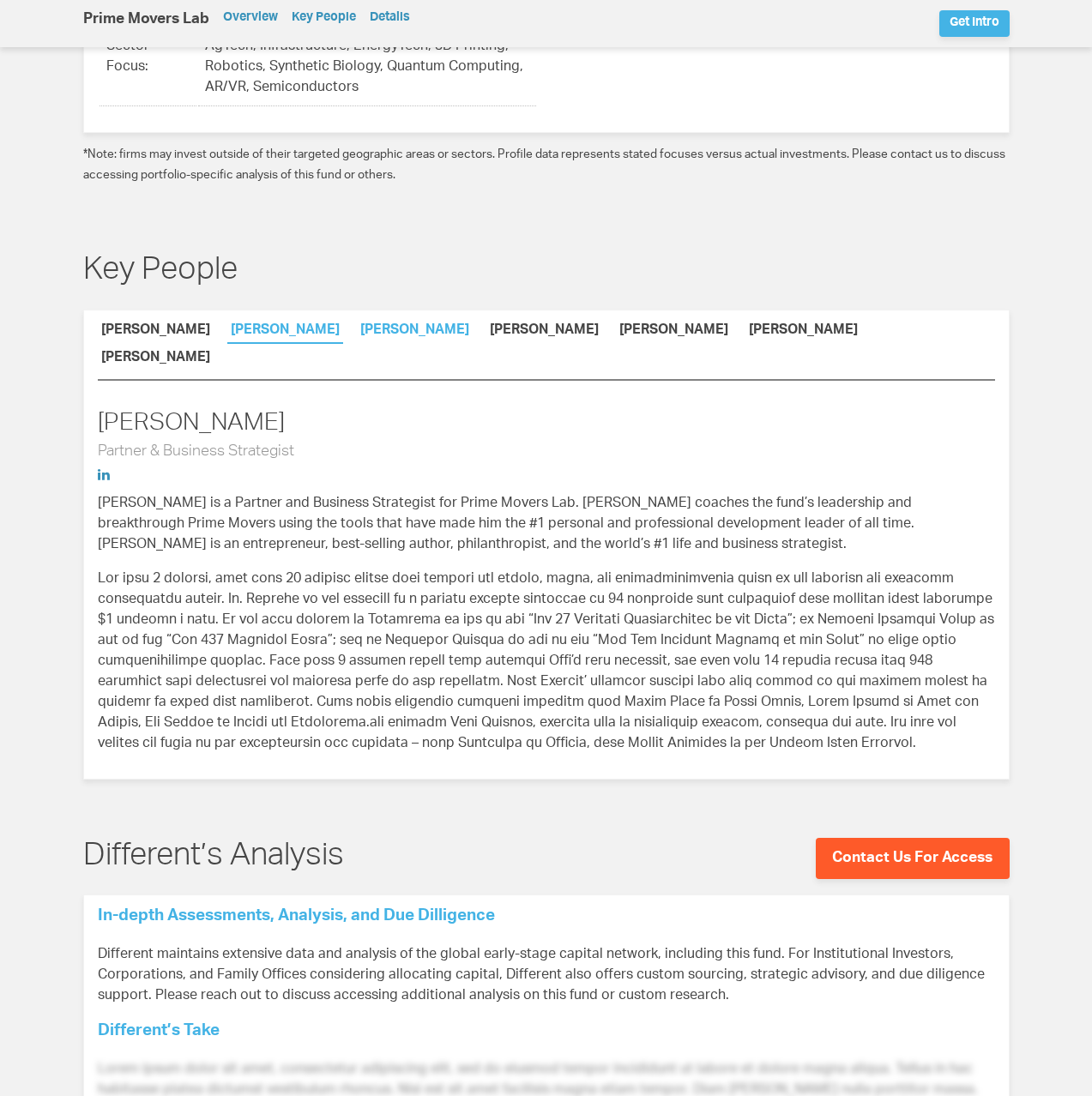
click at [357, 325] on link "Dan Slomski" at bounding box center [415, 334] width 116 height 18
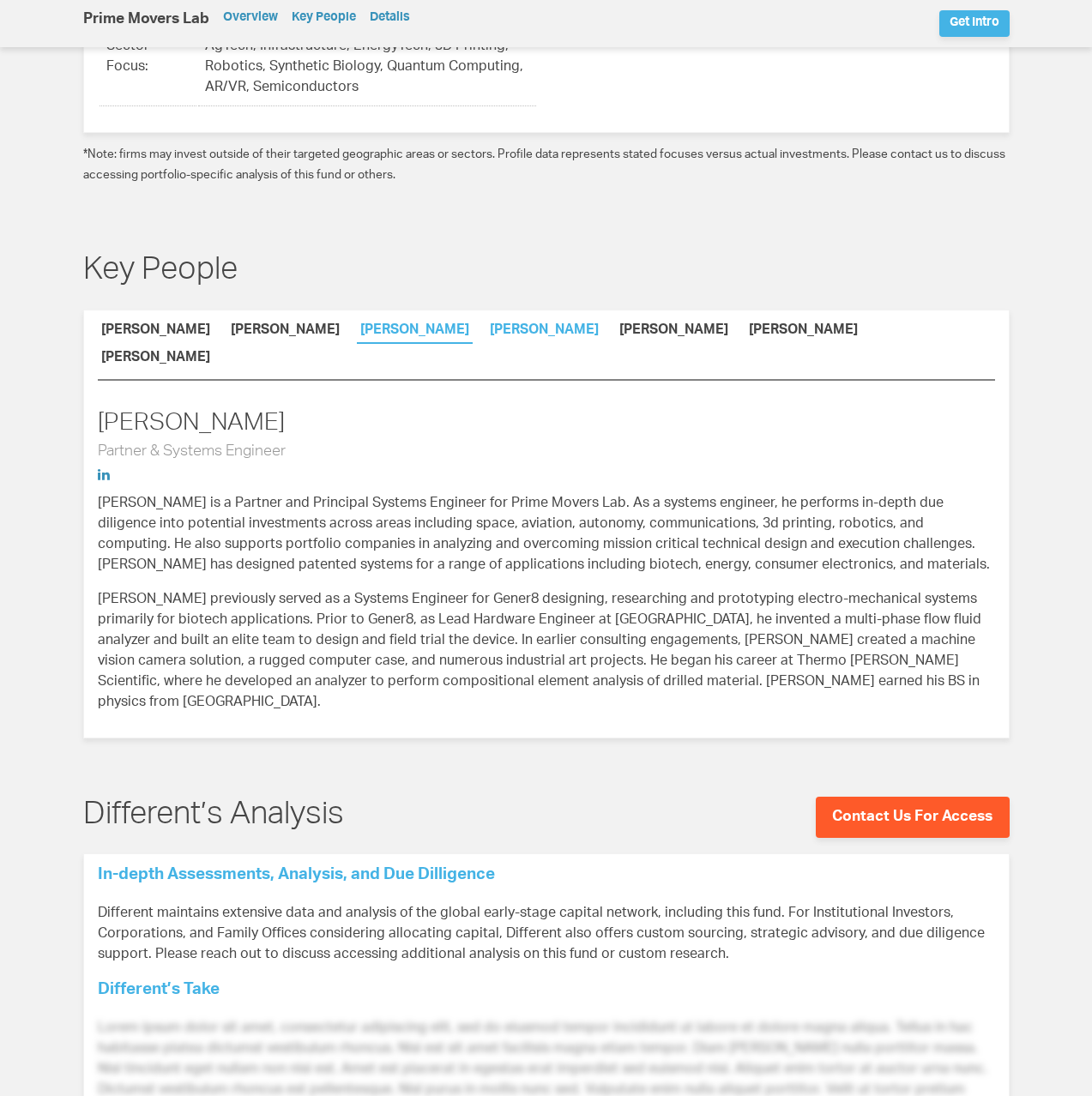
click at [487, 325] on link "Suzanne Fletcher" at bounding box center [545, 334] width 116 height 18
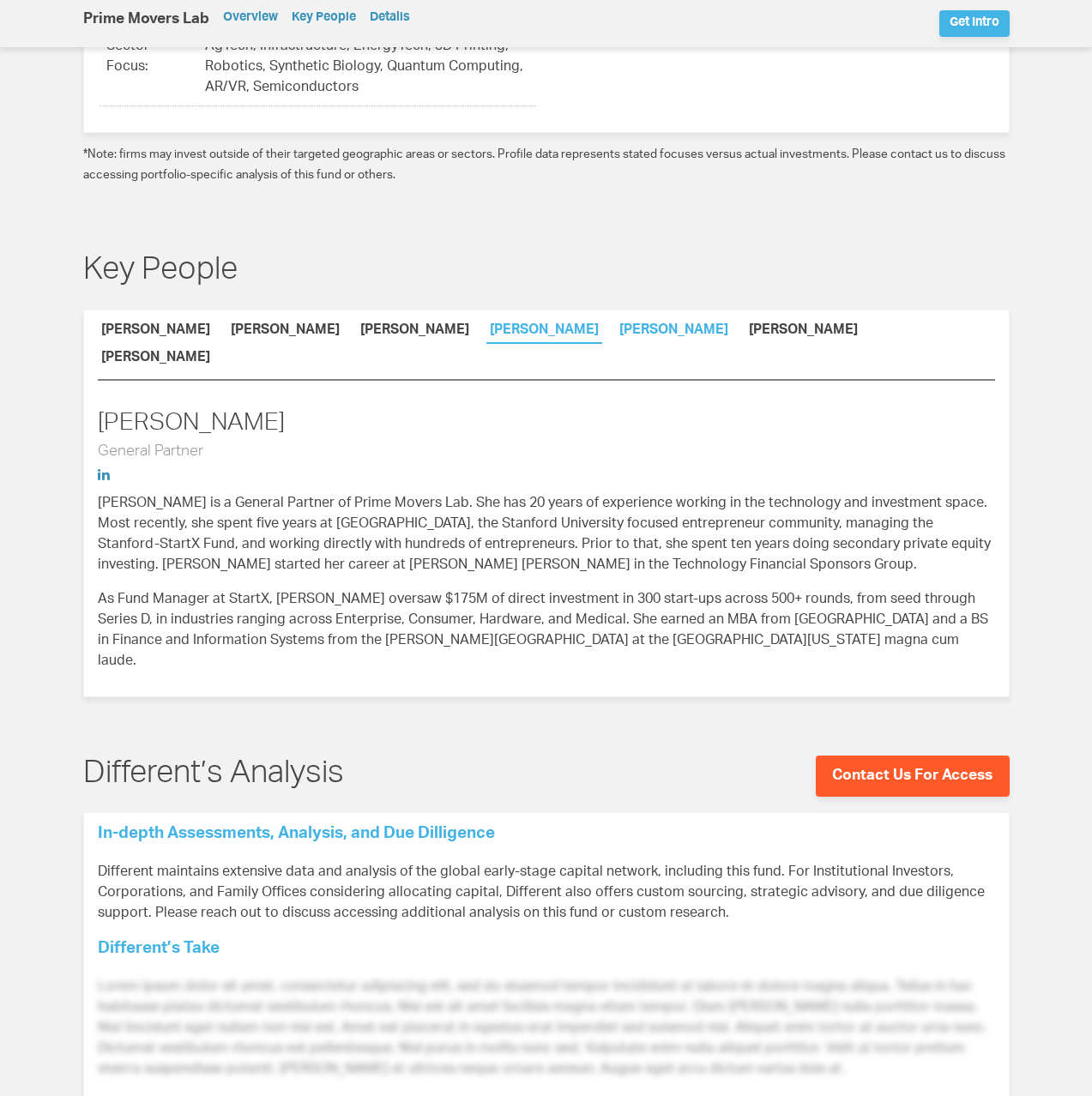
click at [616, 325] on link "Anton Brevde" at bounding box center [674, 334] width 116 height 18
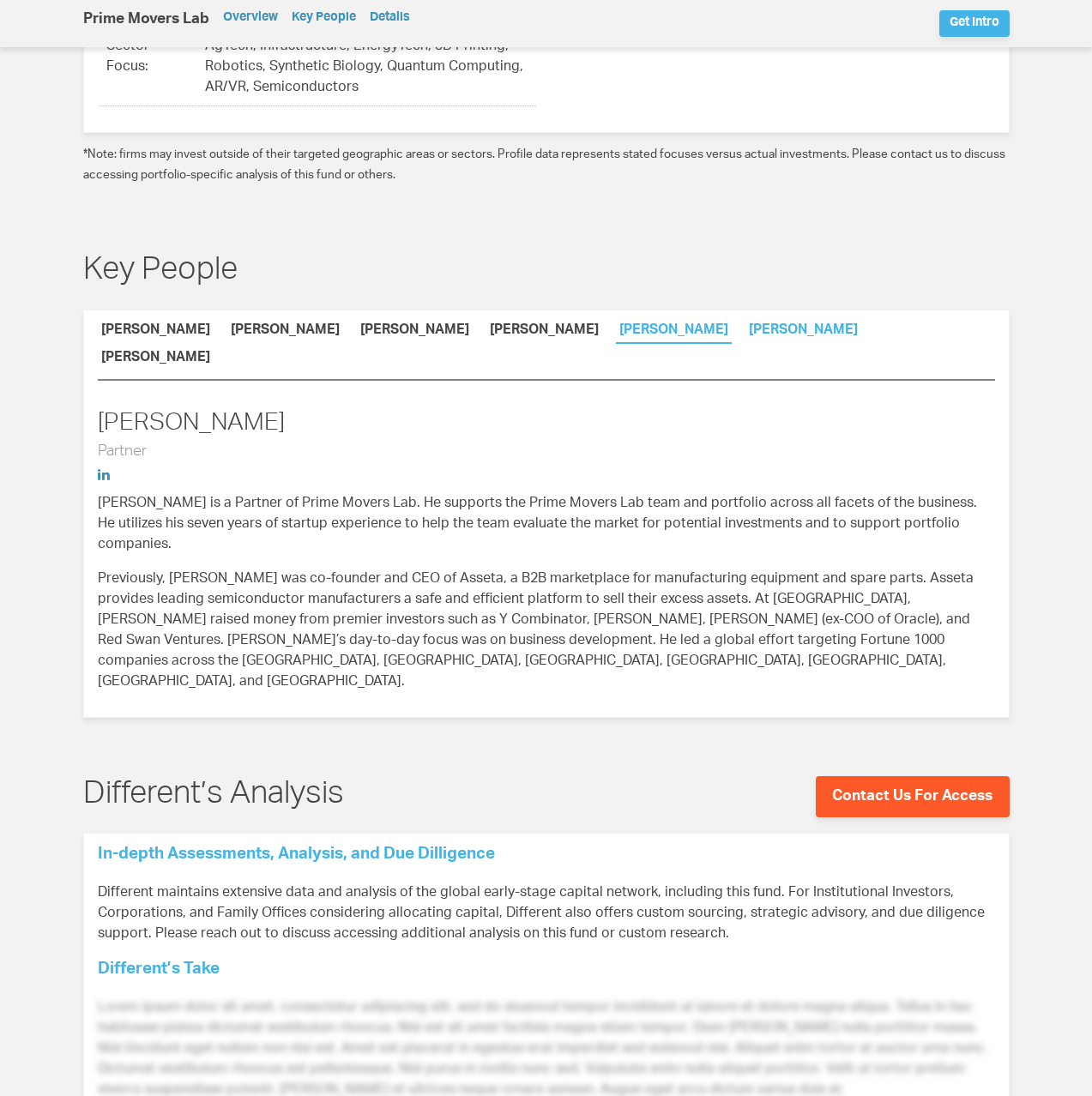
click at [745, 325] on link "Carly Anderson" at bounding box center [803, 334] width 116 height 18
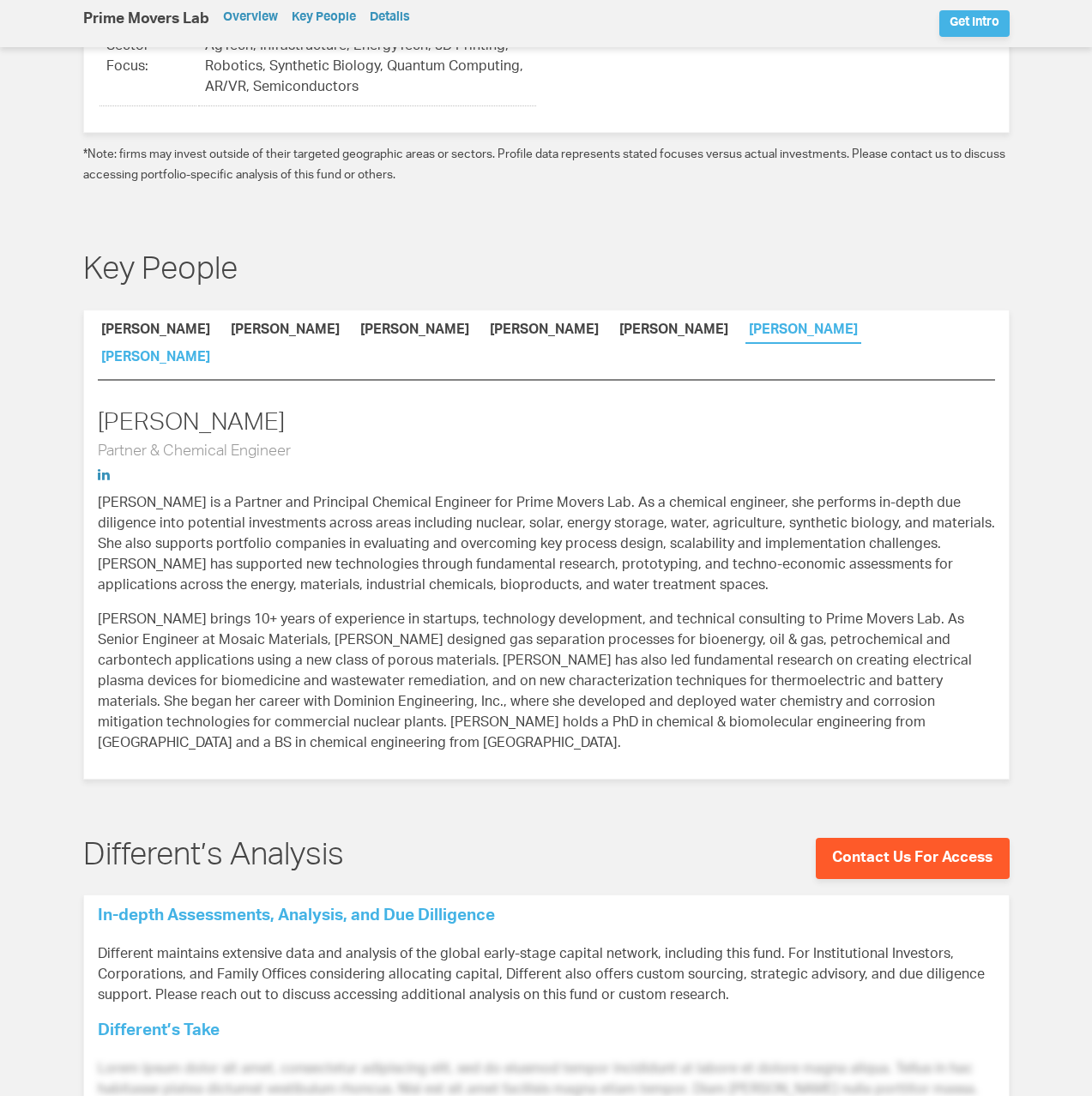
click at [214, 352] on link "JJ Moi" at bounding box center [156, 361] width 116 height 18
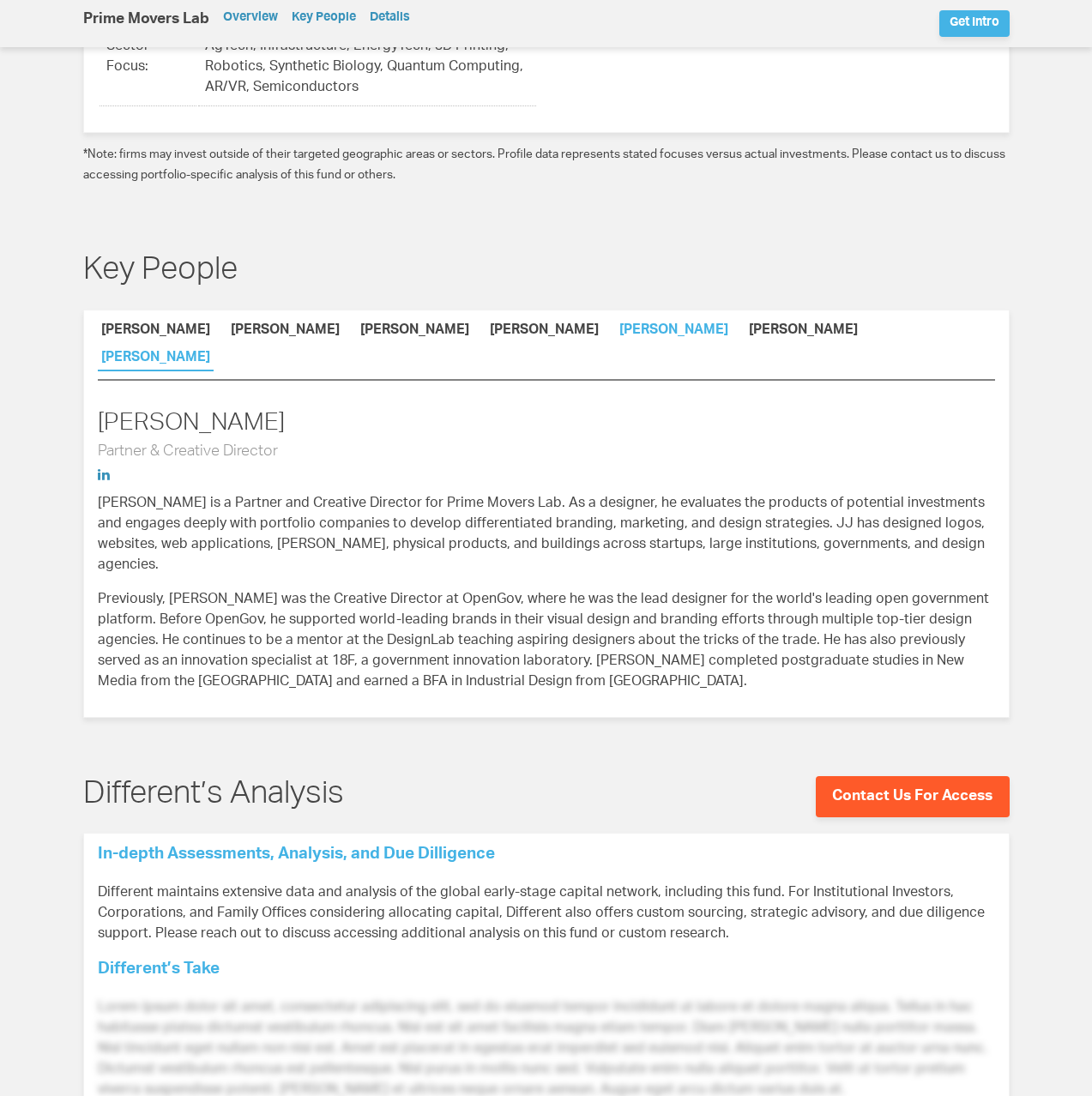
click at [616, 325] on link "Anton Brevde" at bounding box center [674, 334] width 116 height 18
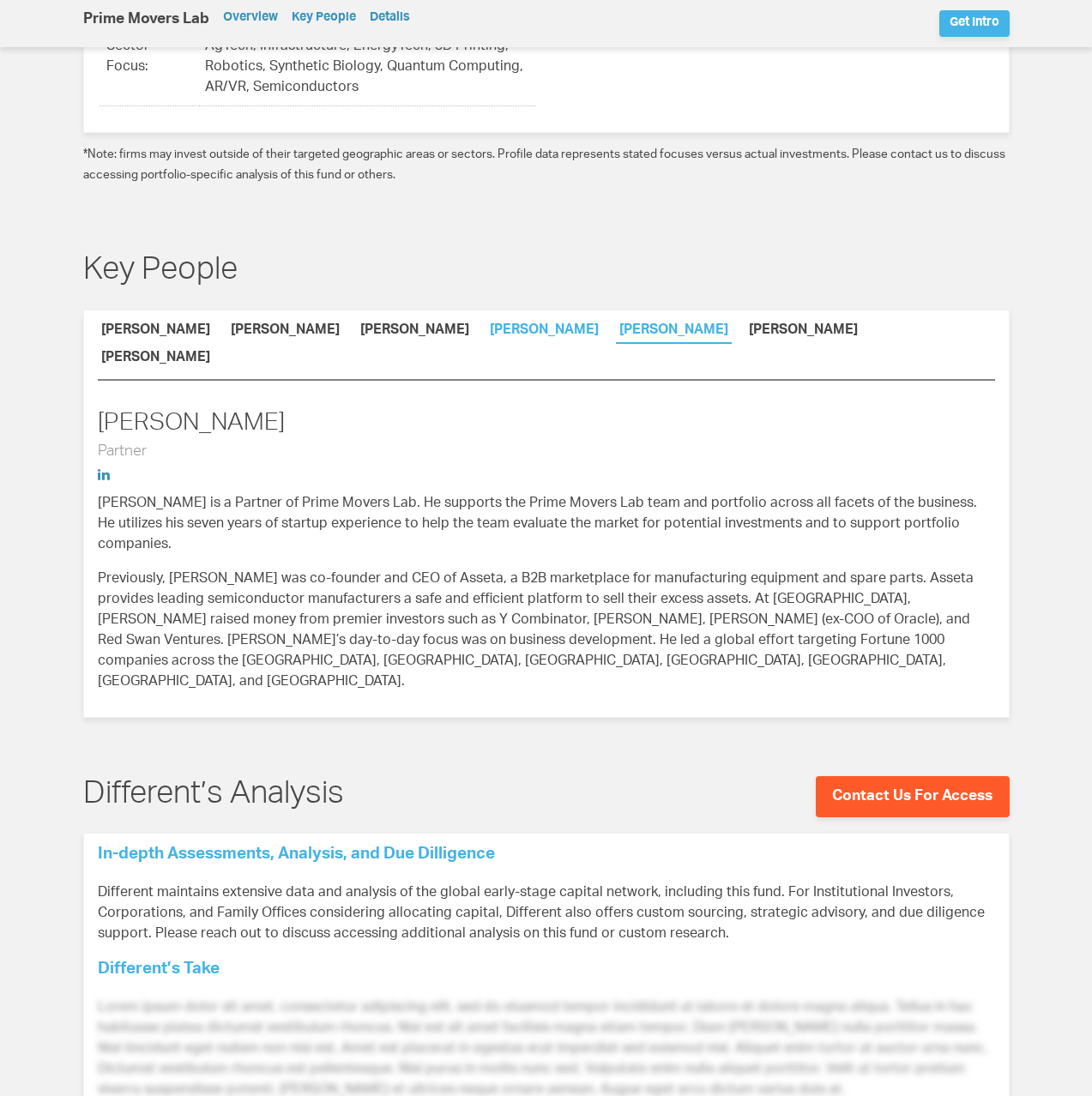
click at [487, 325] on link "Suzanne Fletcher" at bounding box center [545, 334] width 116 height 18
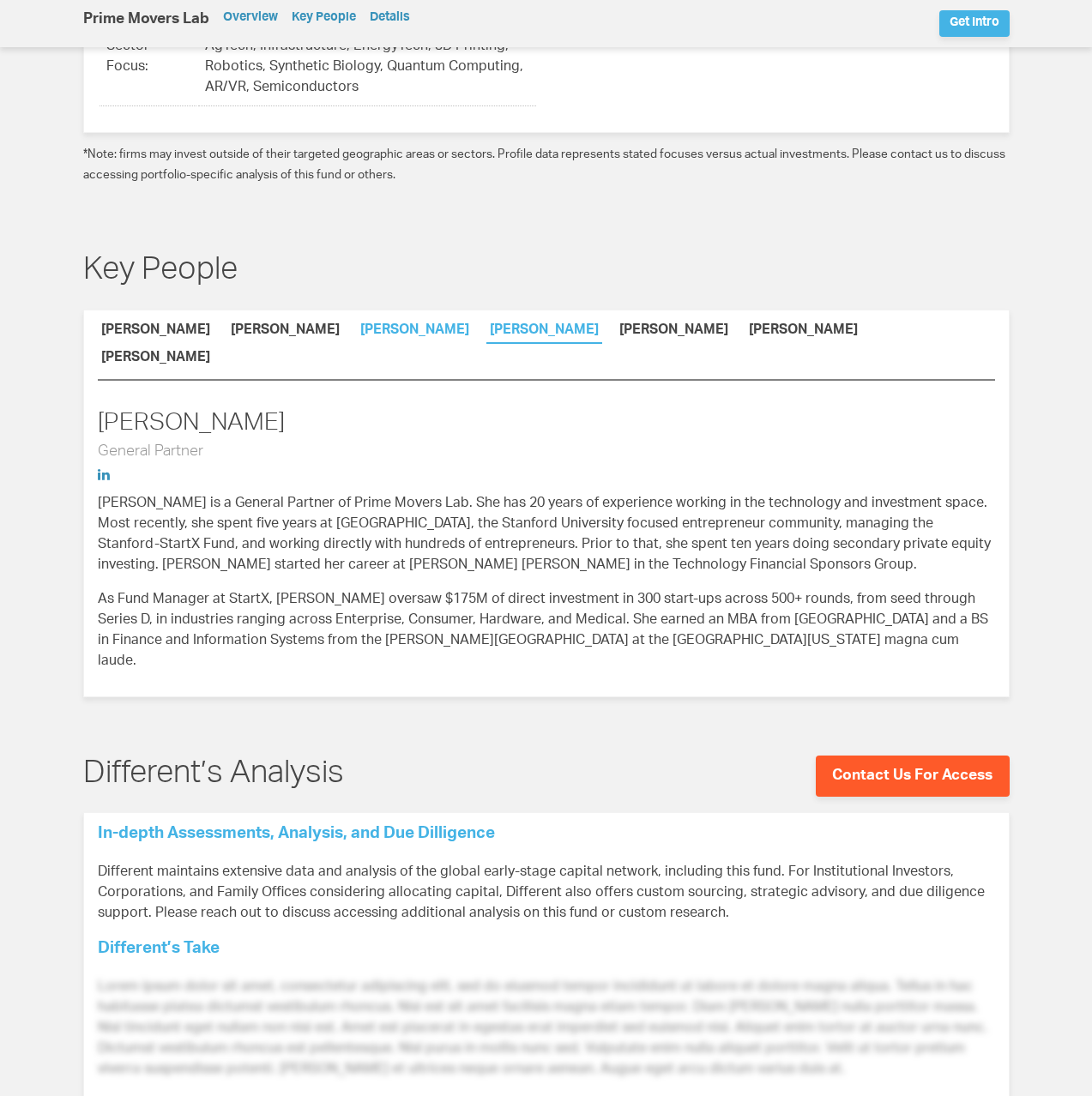
click at [357, 325] on link "Dan Slomski" at bounding box center [415, 334] width 116 height 18
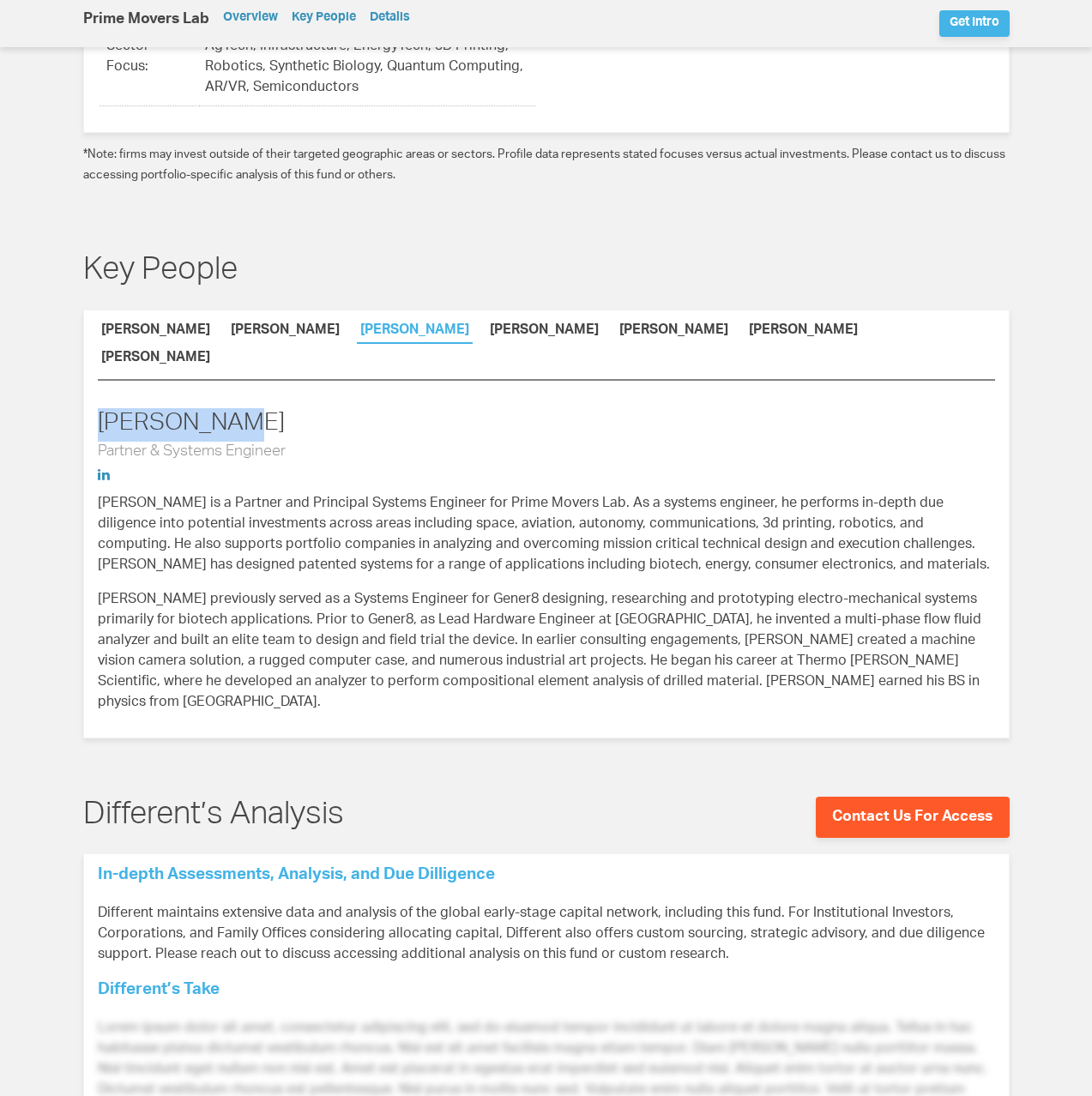
drag, startPoint x: 100, startPoint y: 358, endPoint x: 236, endPoint y: 354, distance: 136.1
click at [236, 409] on h2 "Dan Slomski" at bounding box center [546, 425] width 897 height 33
copy h2 "Dan Slomski"
click at [293, 442] on h3 "Partner & Systems Engineer" at bounding box center [546, 452] width 897 height 21
drag, startPoint x: 295, startPoint y: 380, endPoint x: 79, endPoint y: 384, distance: 216.0
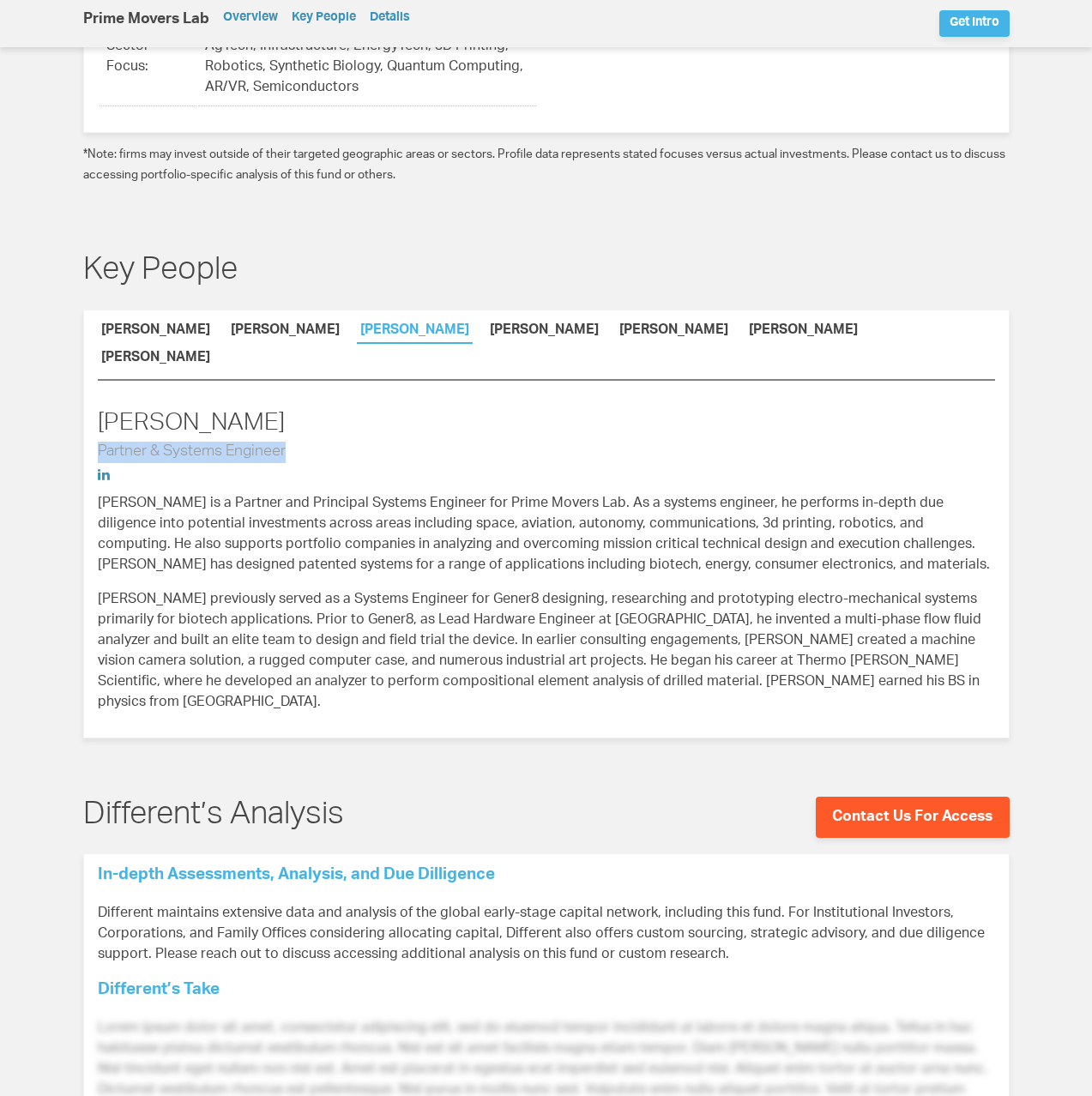
click at [79, 384] on div "Key People Dakin Sloss Tony Robbins Dan Slomski Suzanne Fletcher Anton Brevde C…" at bounding box center [546, 484] width 961 height 517
copy h3 "Partner & Systems Engineer"
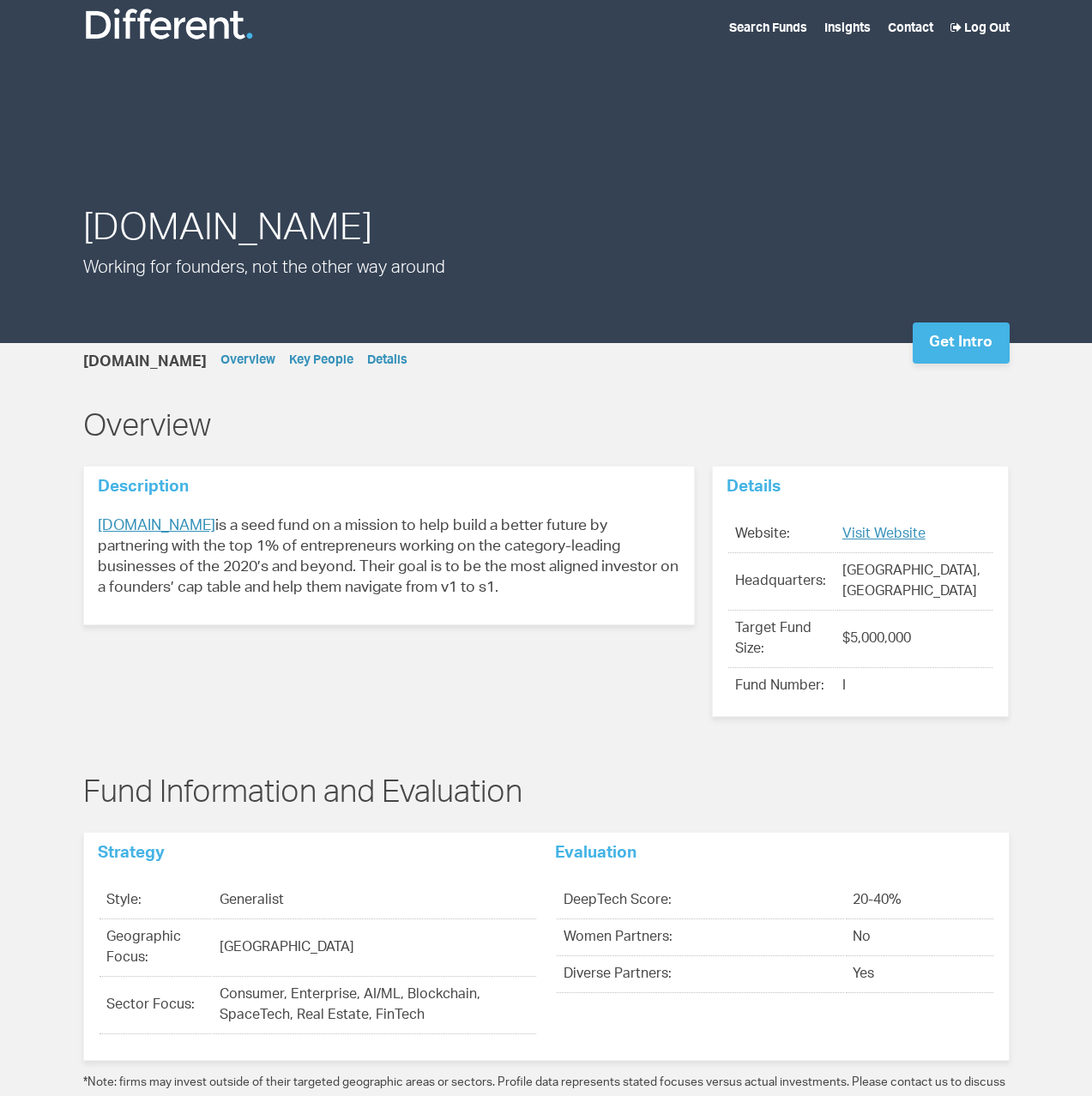
drag, startPoint x: 304, startPoint y: 581, endPoint x: 82, endPoint y: 532, distance: 227.3
click at [82, 532] on div "Description [DOMAIN_NAME] is a seed fund on a mission to help build a better fu…" at bounding box center [389, 547] width 646 height 163
copy span "[DOMAIN_NAME] is a seed fund on a mission to help build a better future by part…"
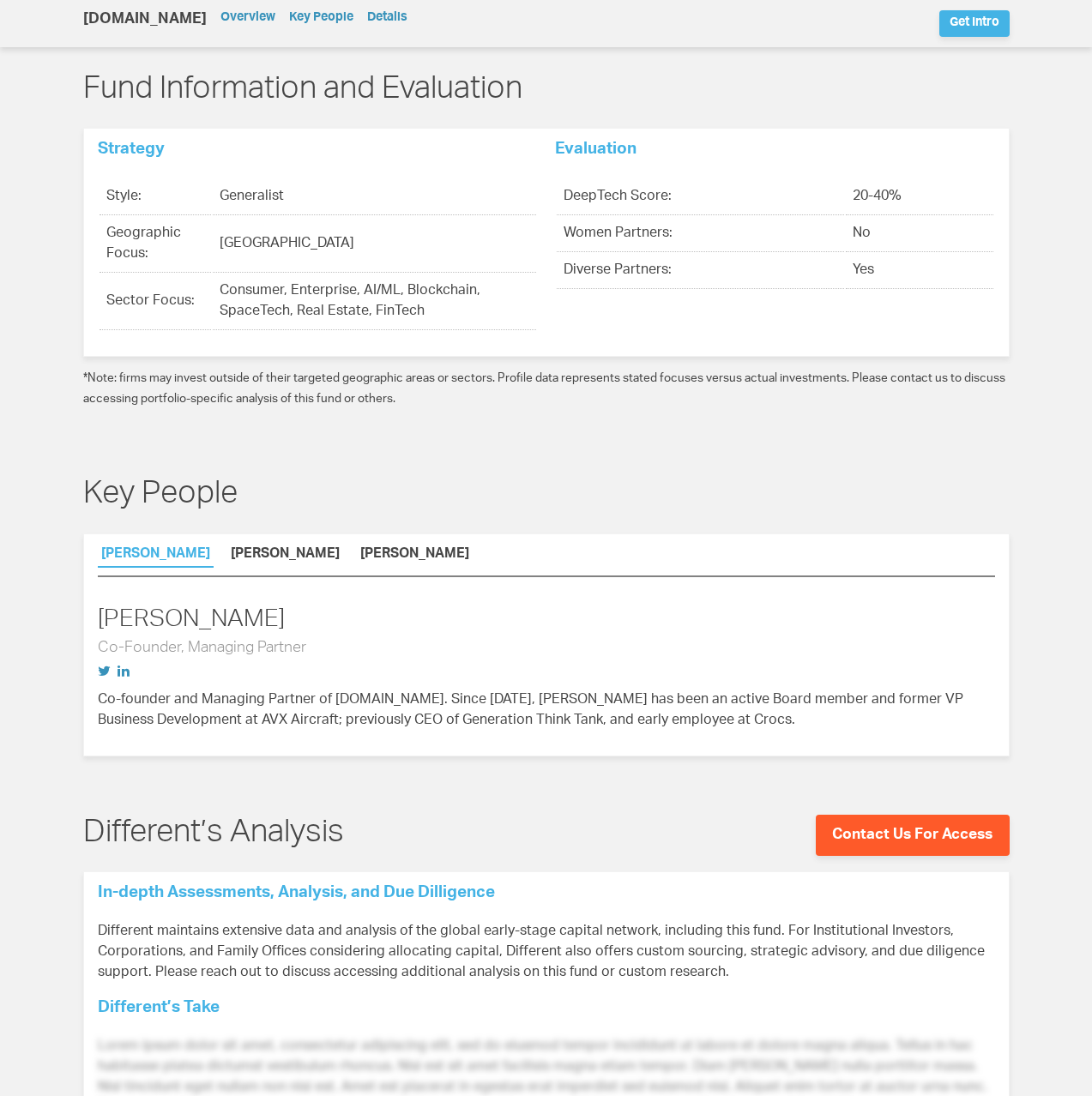
scroll to position [807, 0]
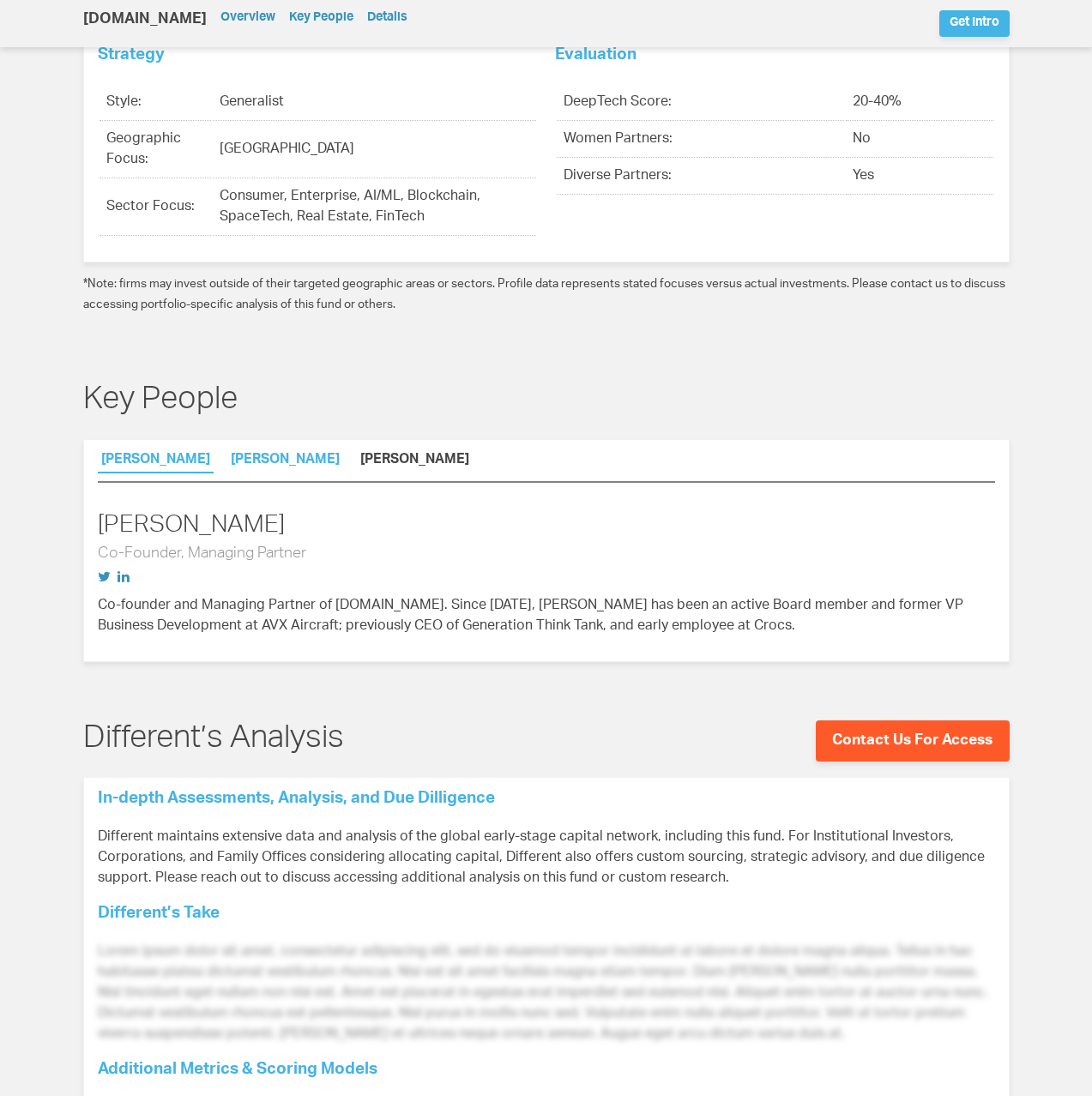
click at [286, 454] on link "[PERSON_NAME]" at bounding box center [286, 463] width 116 height 18
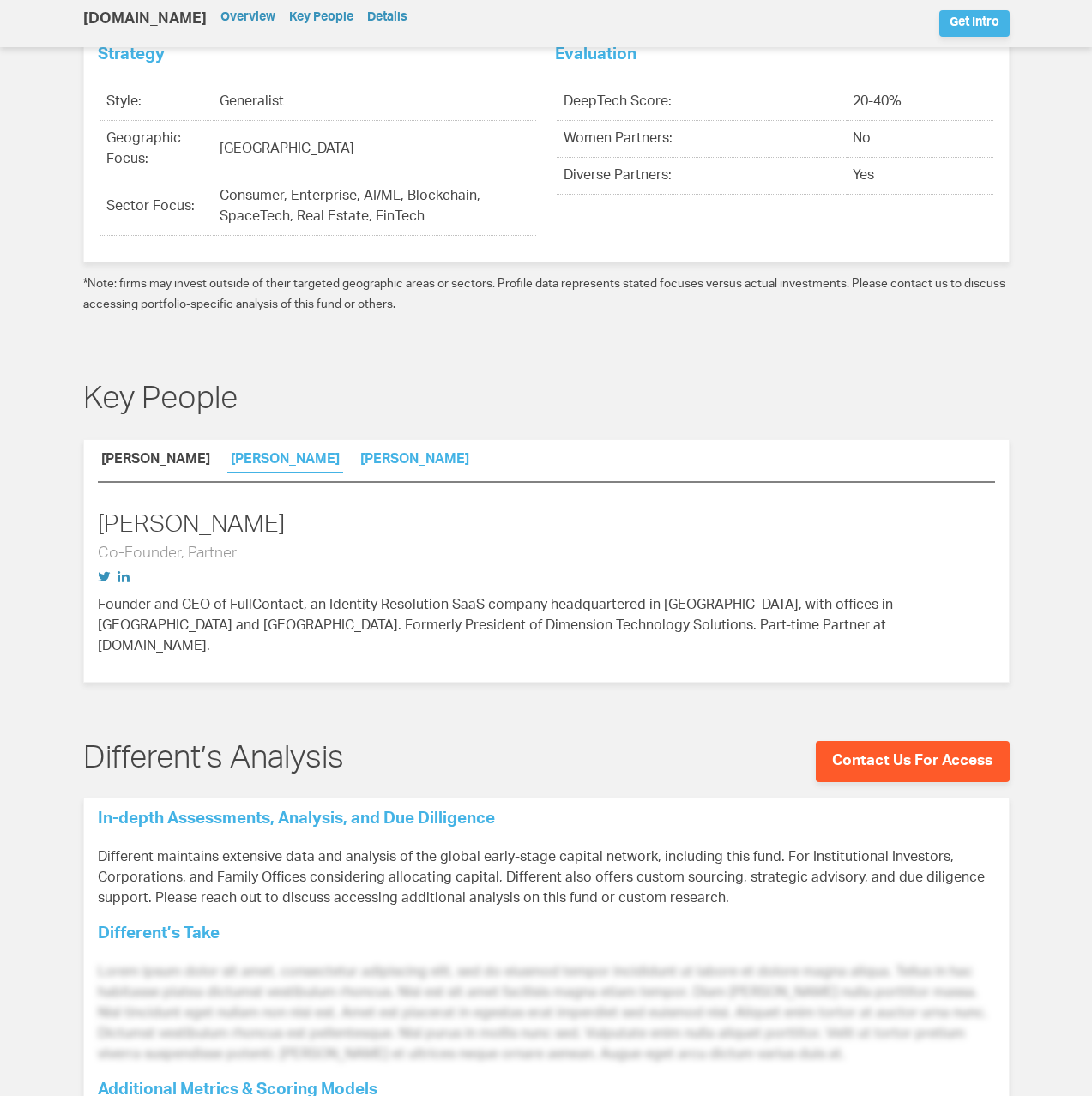
click at [357, 454] on link "[PERSON_NAME]" at bounding box center [415, 463] width 116 height 18
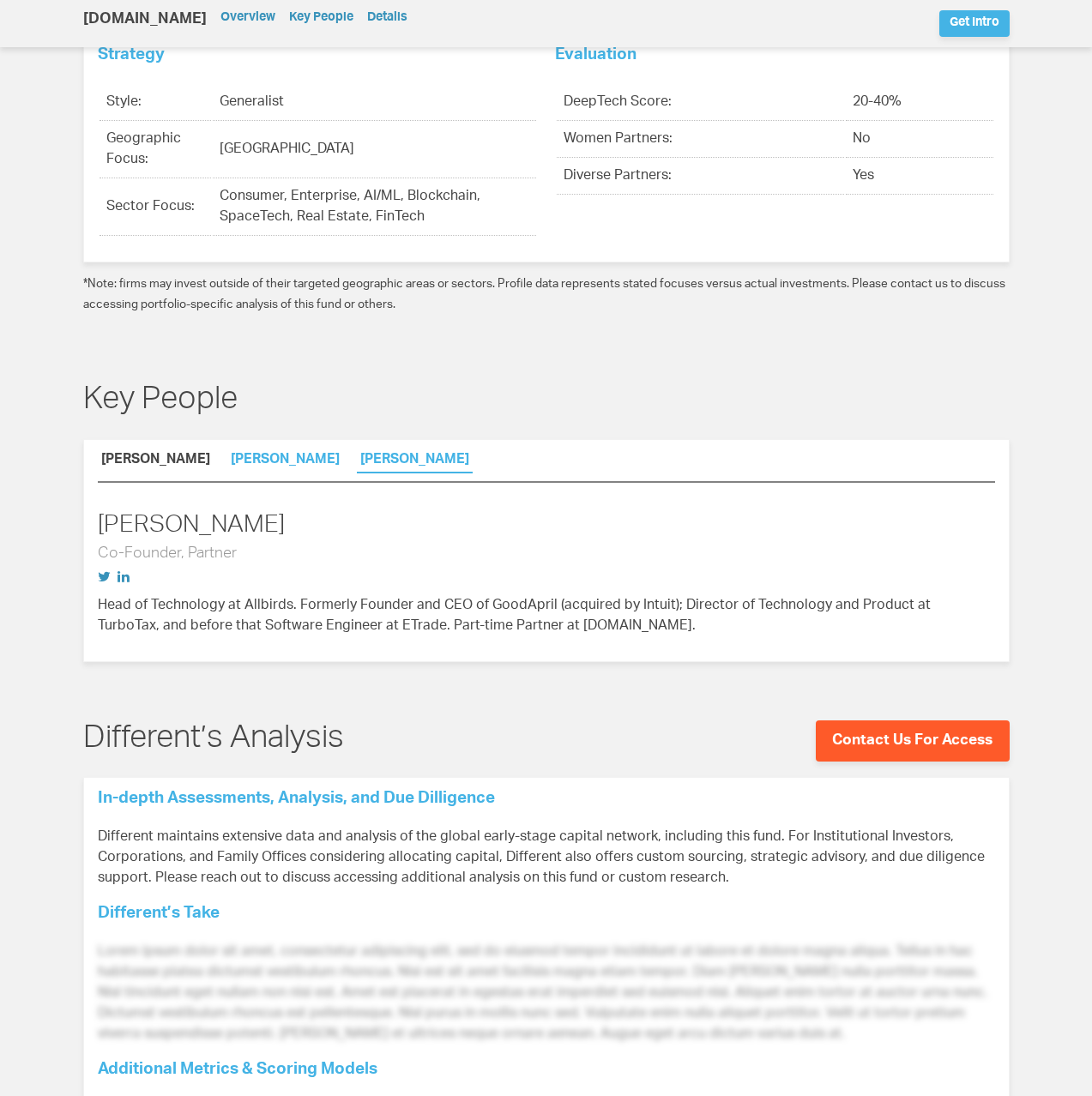
click at [234, 454] on link "[PERSON_NAME]" at bounding box center [286, 463] width 116 height 18
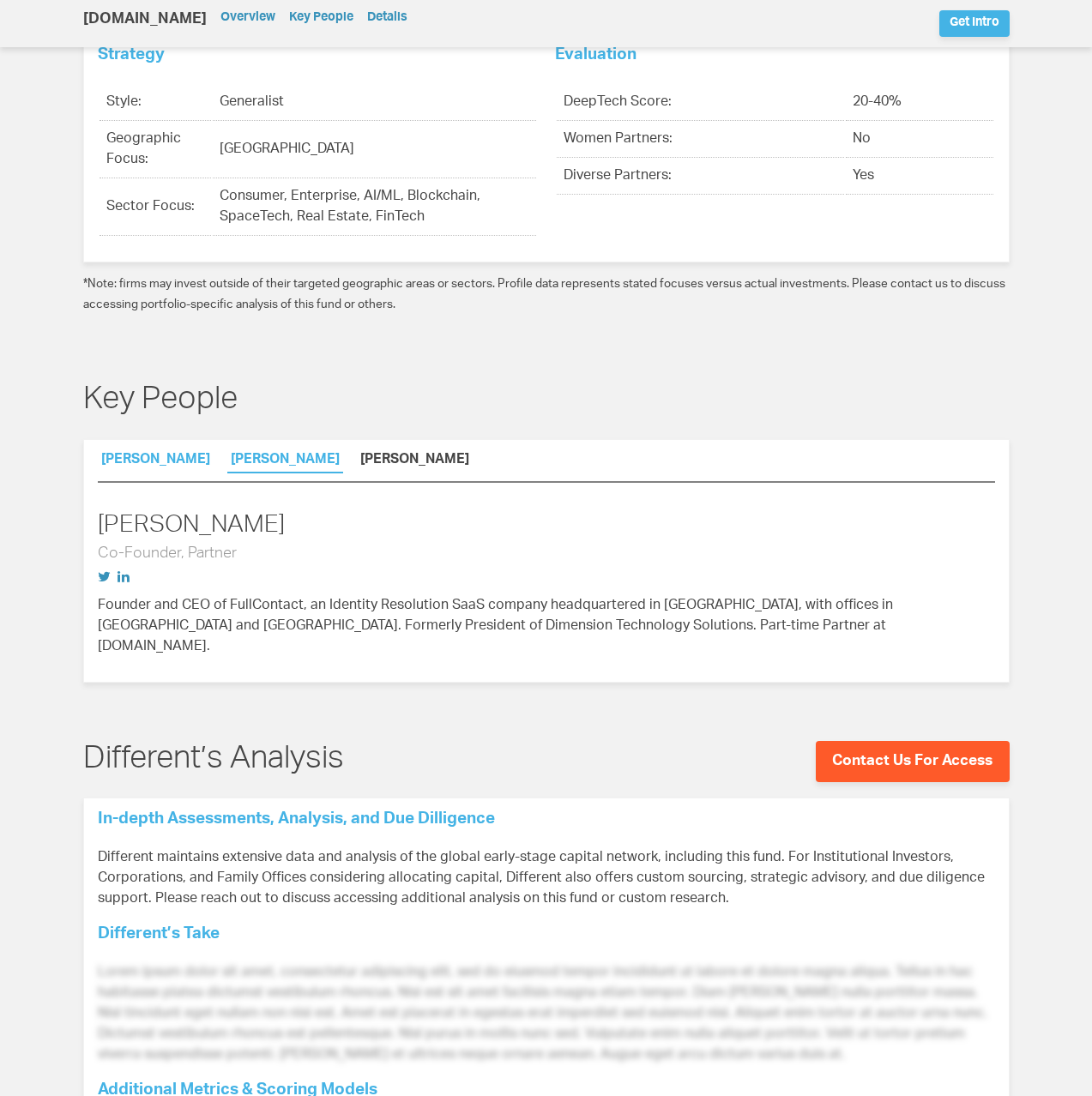
click at [143, 454] on link "Brett Jackson" at bounding box center [156, 463] width 116 height 18
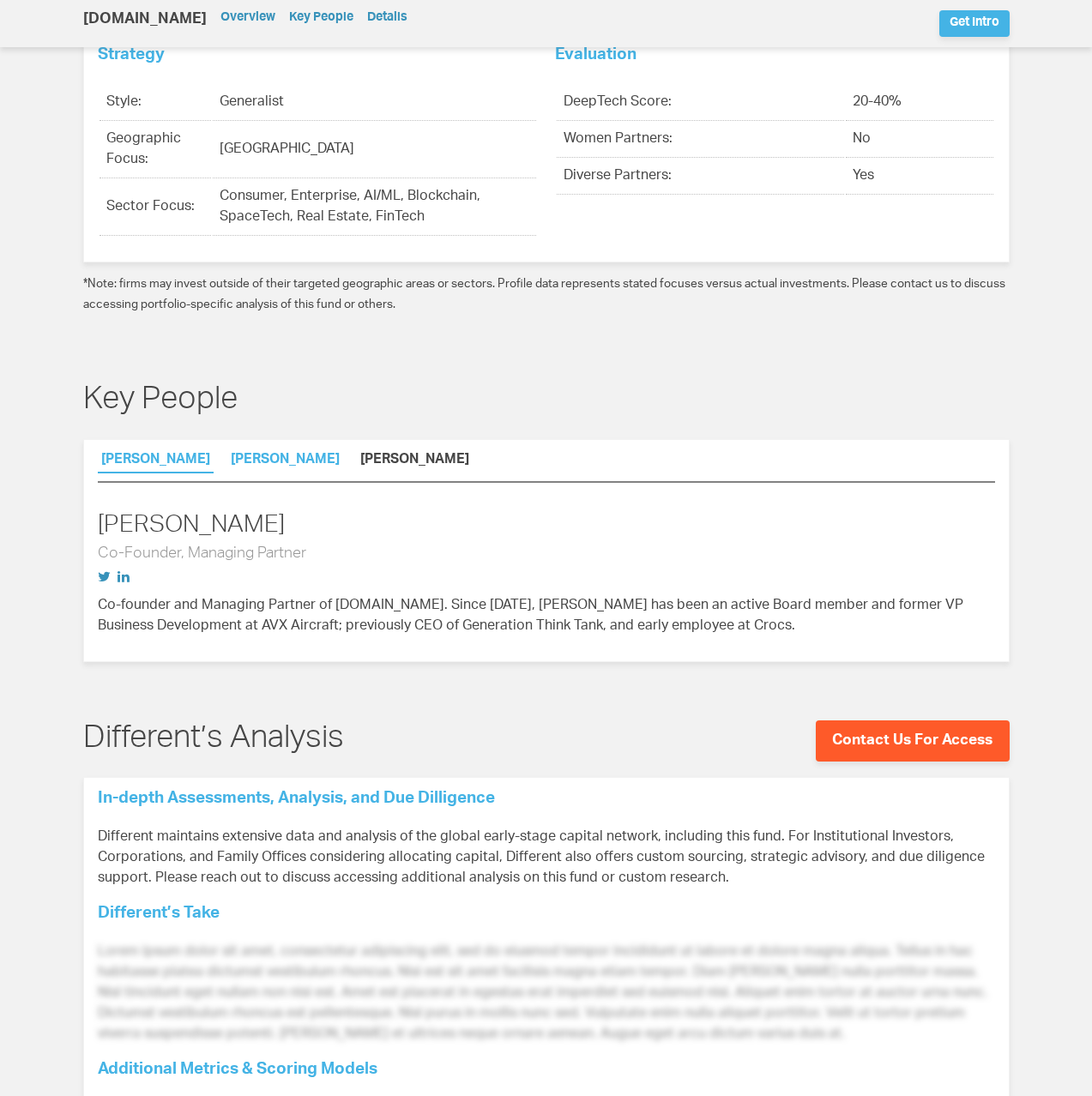
click at [257, 454] on link "Bart Lorang" at bounding box center [286, 463] width 116 height 18
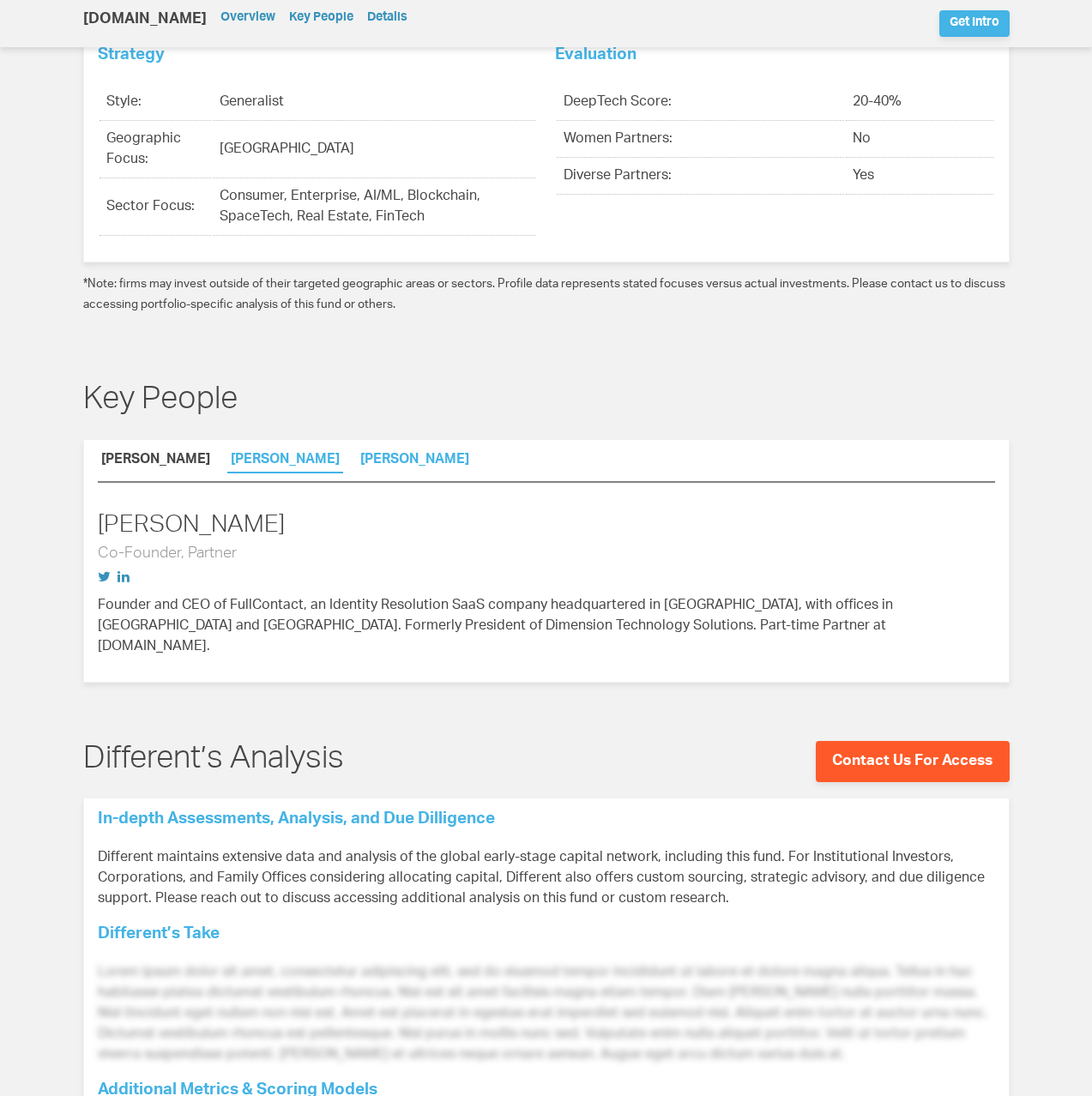
click at [357, 454] on link "Benny Joseph" at bounding box center [415, 463] width 116 height 18
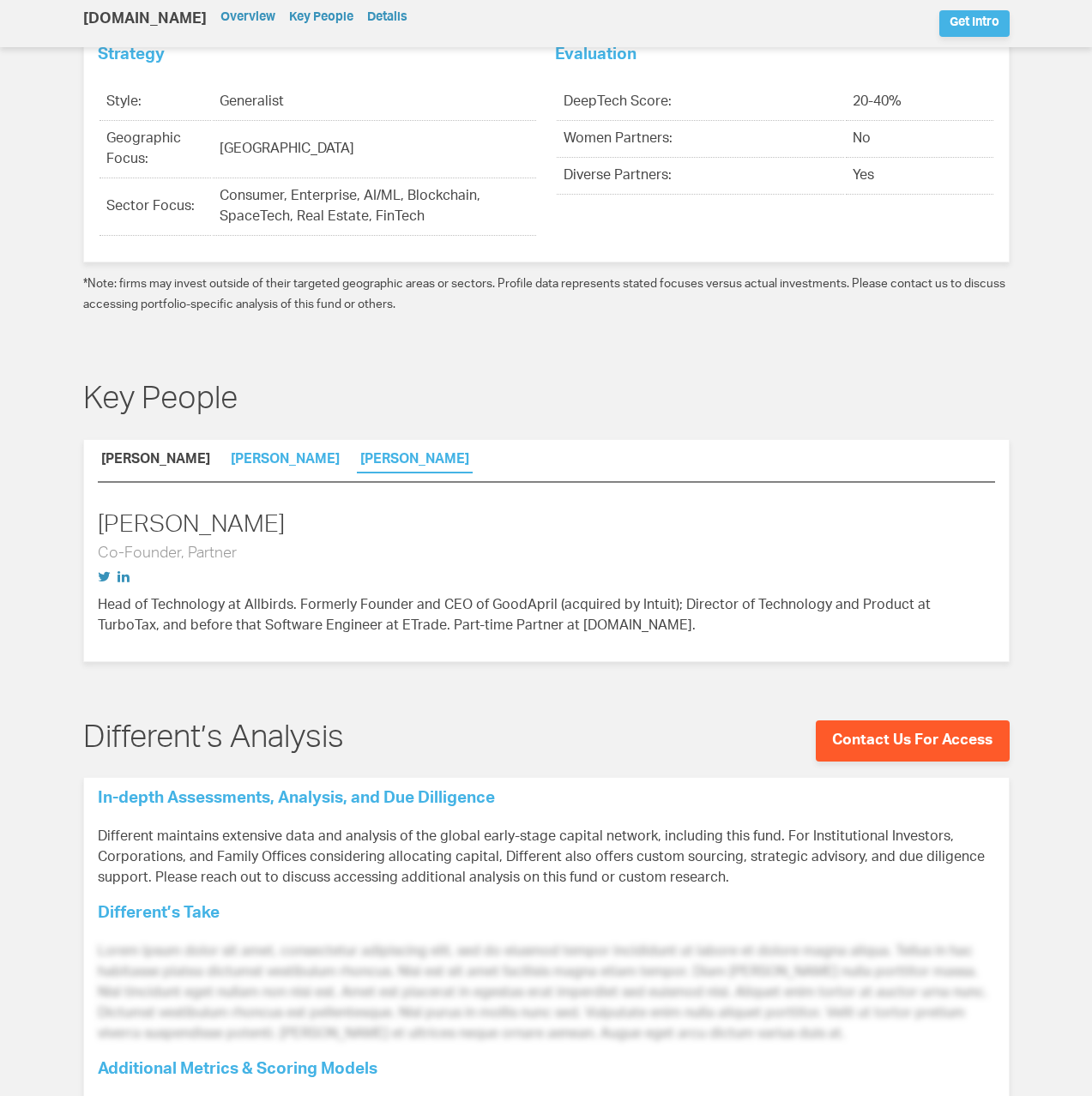
click at [271, 454] on link "Bart Lorang" at bounding box center [286, 463] width 116 height 18
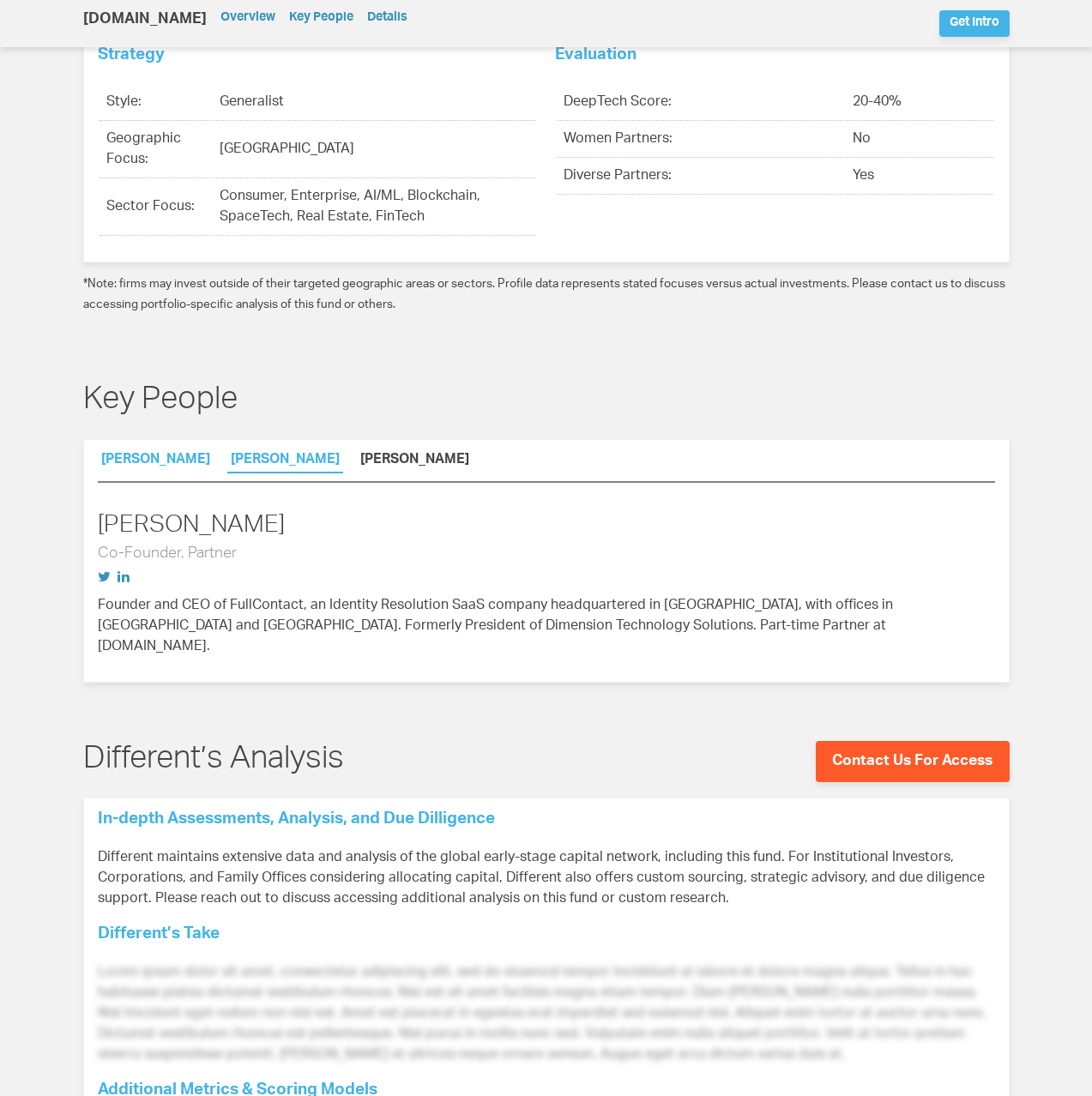
click at [145, 454] on link "Brett Jackson" at bounding box center [156, 463] width 116 height 18
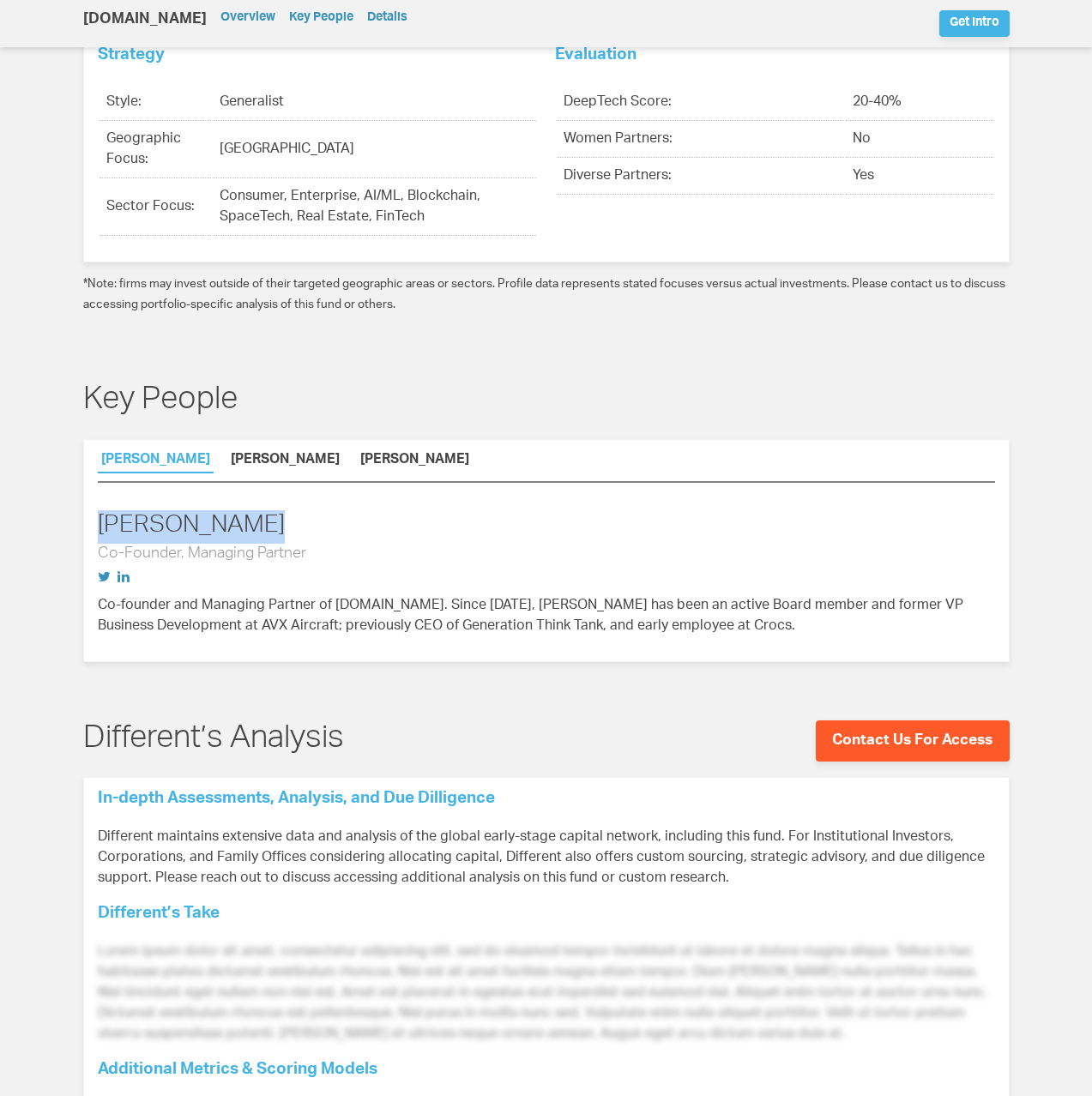
drag, startPoint x: 182, startPoint y: 489, endPoint x: 76, endPoint y: 492, distance: 106.0
click at [76, 492] on div "Key People Brett Jackson Bart Lorang Benny Joseph Brett Jackson Co-Founder, Man…" at bounding box center [546, 510] width 961 height 311
copy h2 "Brett Jackson"
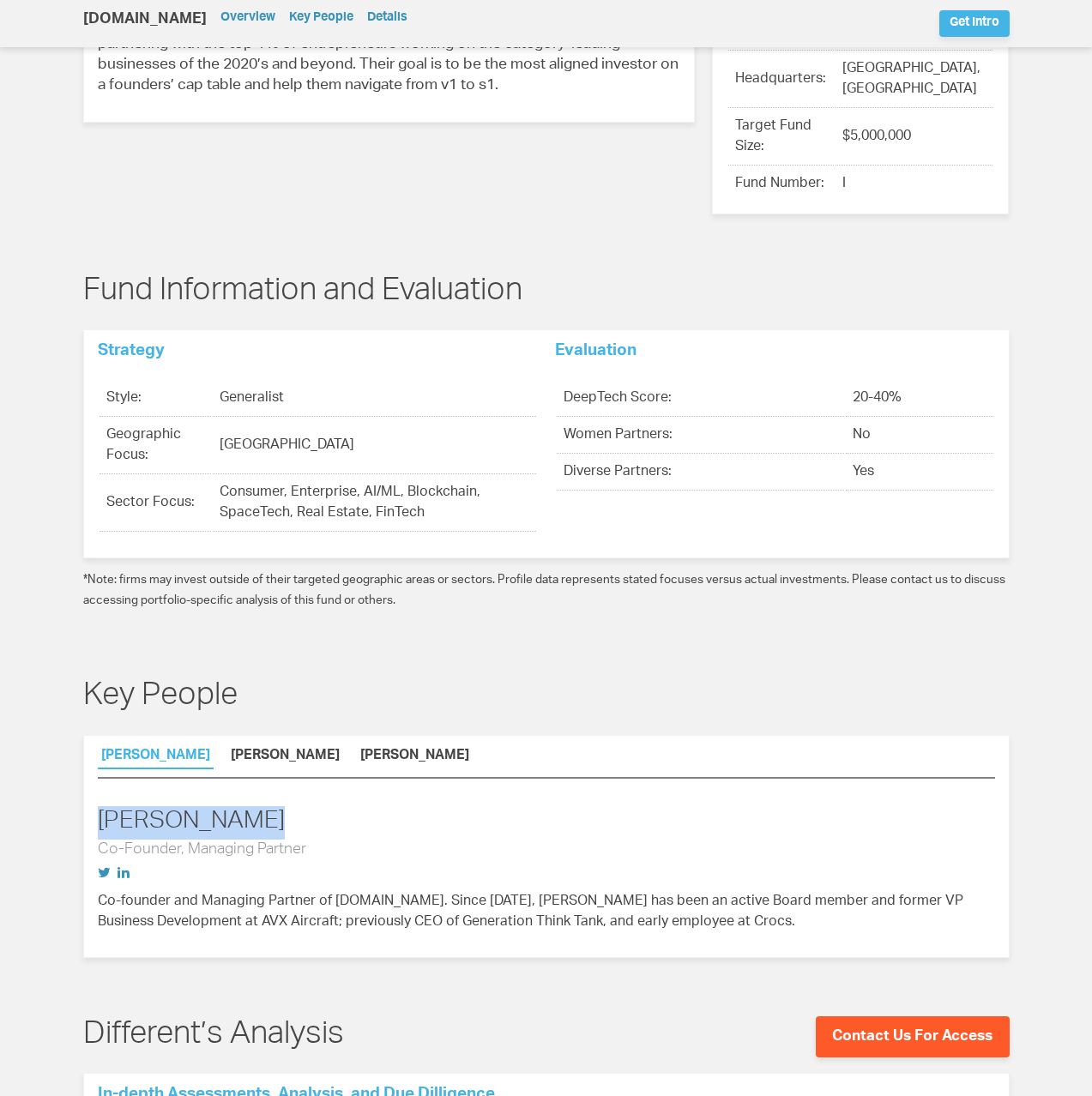
scroll to position [553, 0]
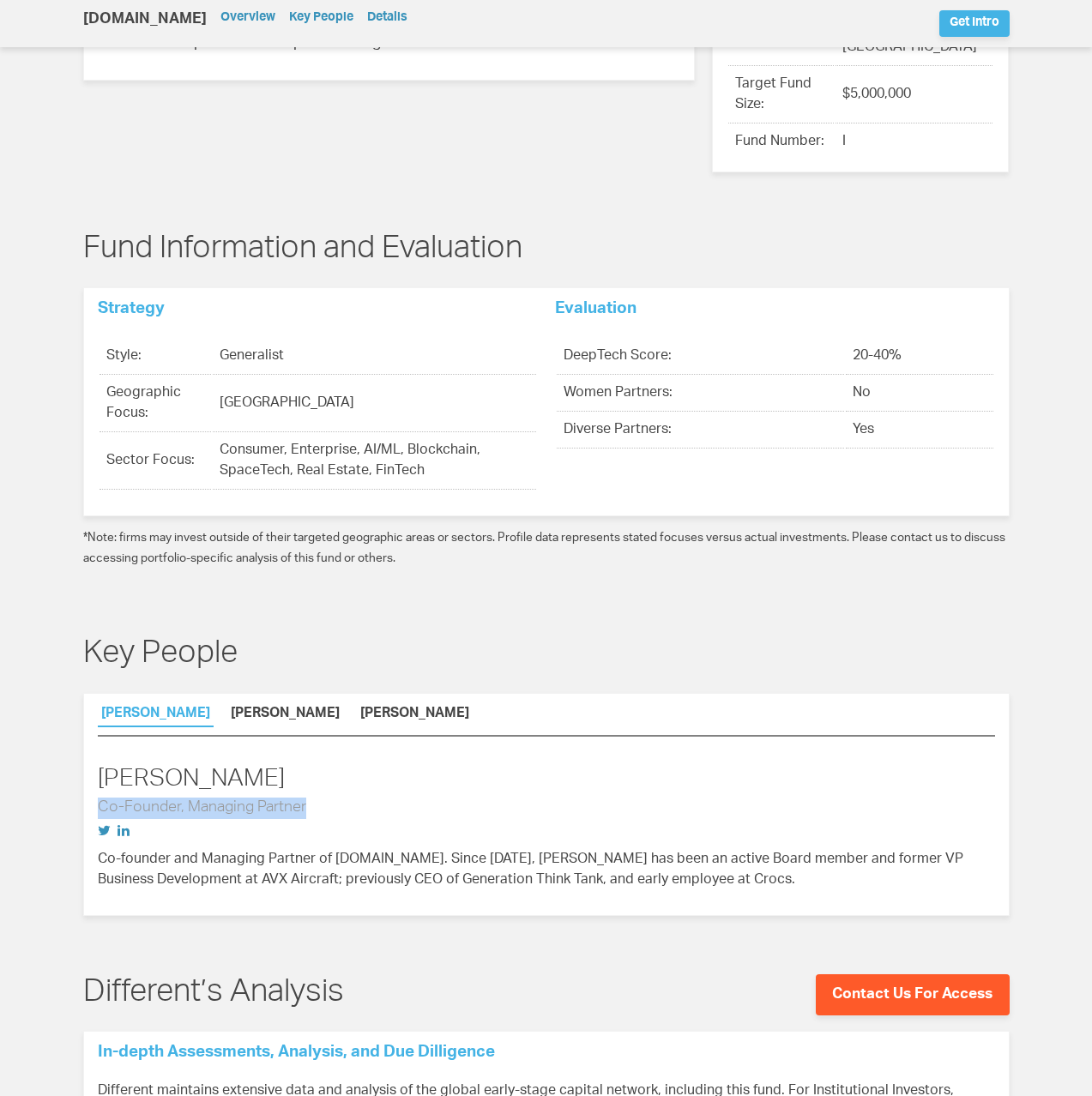
drag, startPoint x: 308, startPoint y: 764, endPoint x: 97, endPoint y: 773, distance: 211.2
click at [98, 798] on h3 "Co-Founder, Managing Partner" at bounding box center [546, 808] width 897 height 21
copy h3 "Co-Founder, Managing Partner"
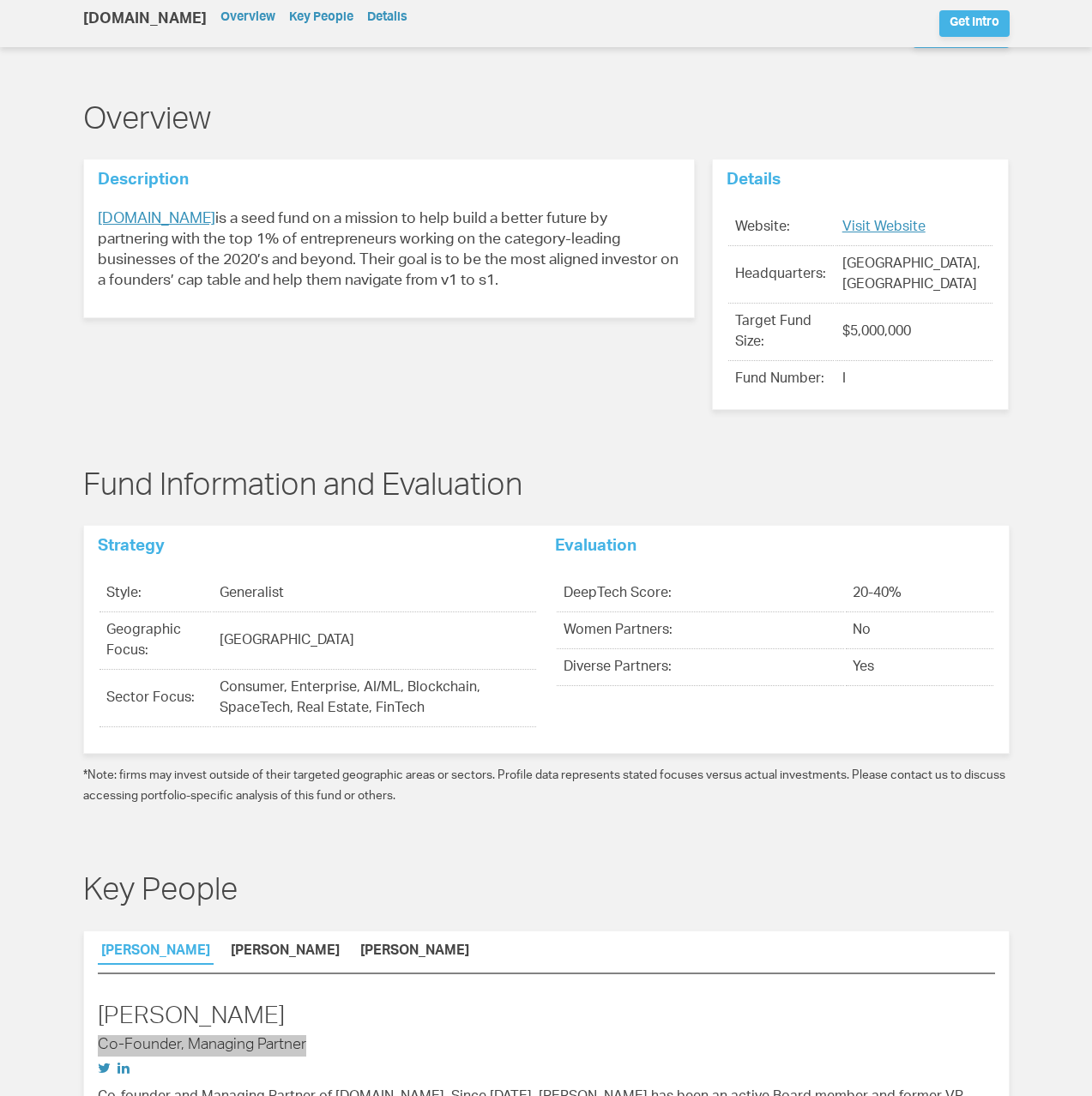
scroll to position [0, 0]
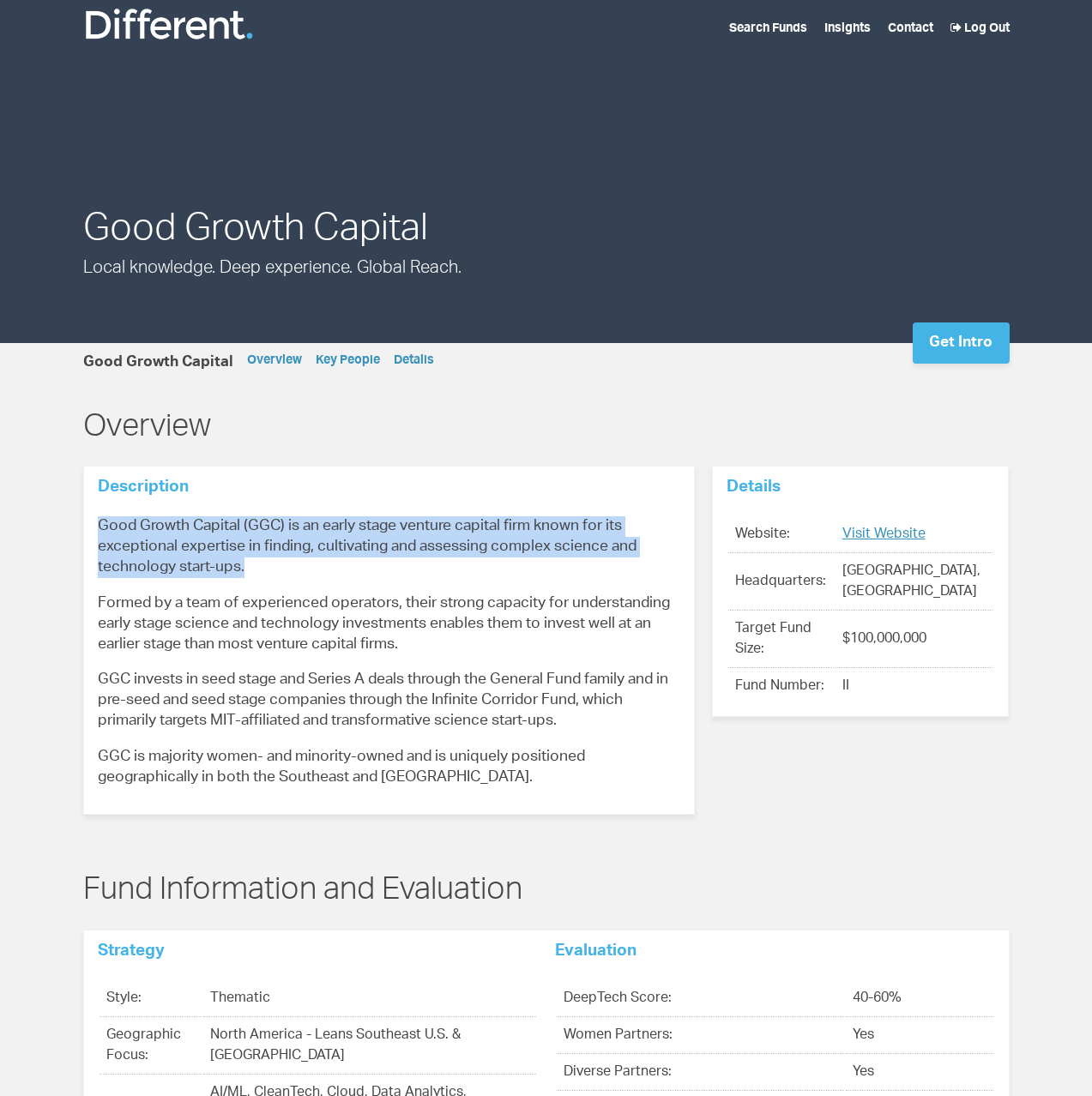
drag, startPoint x: 99, startPoint y: 524, endPoint x: 314, endPoint y: 562, distance: 218.3
click at [314, 562] on p "Good Growth Capital (GGC) is an early stage venture capital firm known for its …" at bounding box center [389, 548] width 582 height 62
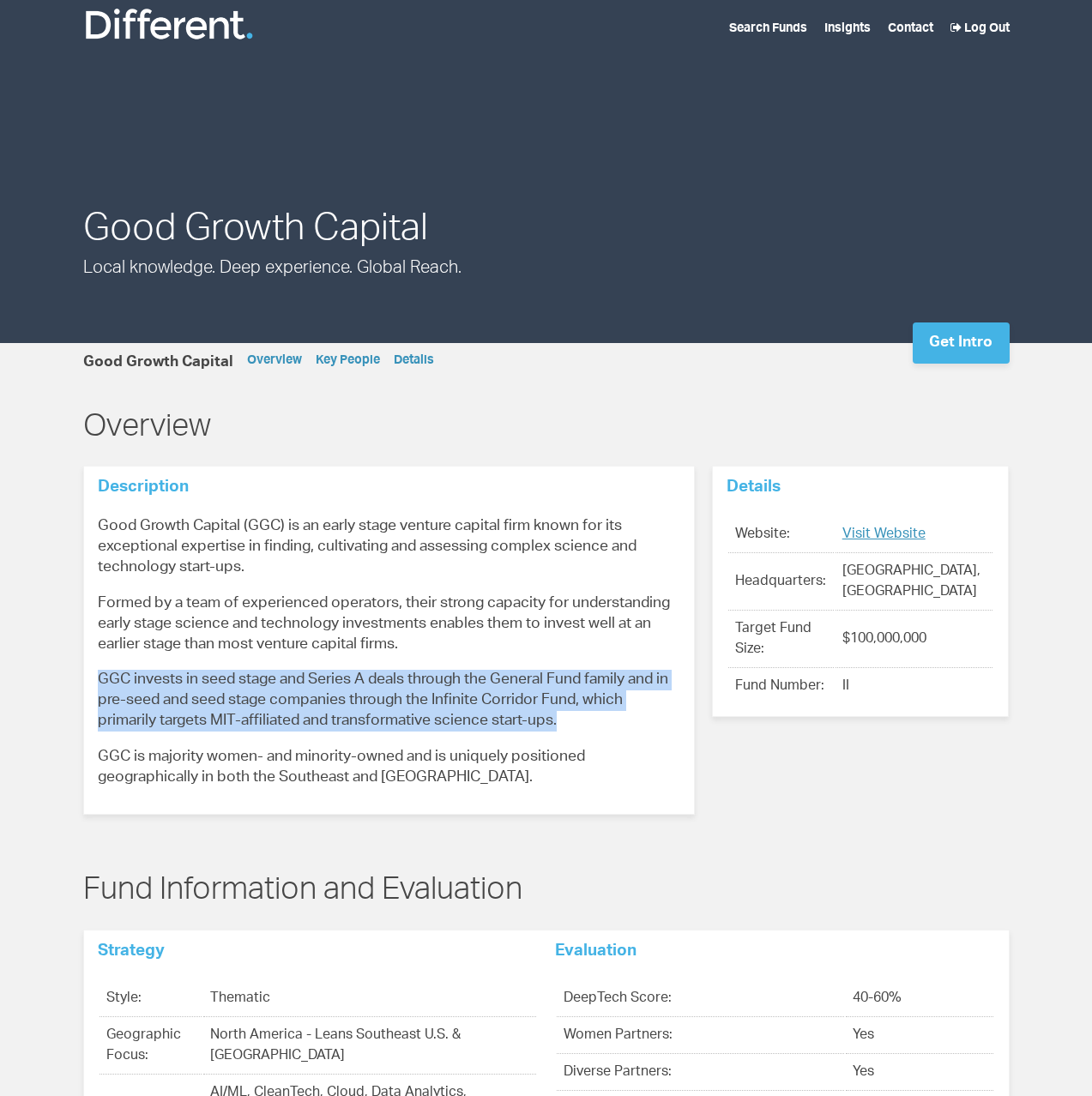
drag, startPoint x: 97, startPoint y: 676, endPoint x: 590, endPoint y: 725, distance: 495.4
click at [590, 725] on p "GGC invests in seed stage and Series A deals through the General Fund family an…" at bounding box center [389, 701] width 582 height 62
copy p "GGC invests in seed stage and Series A deals through the General Fund family an…"
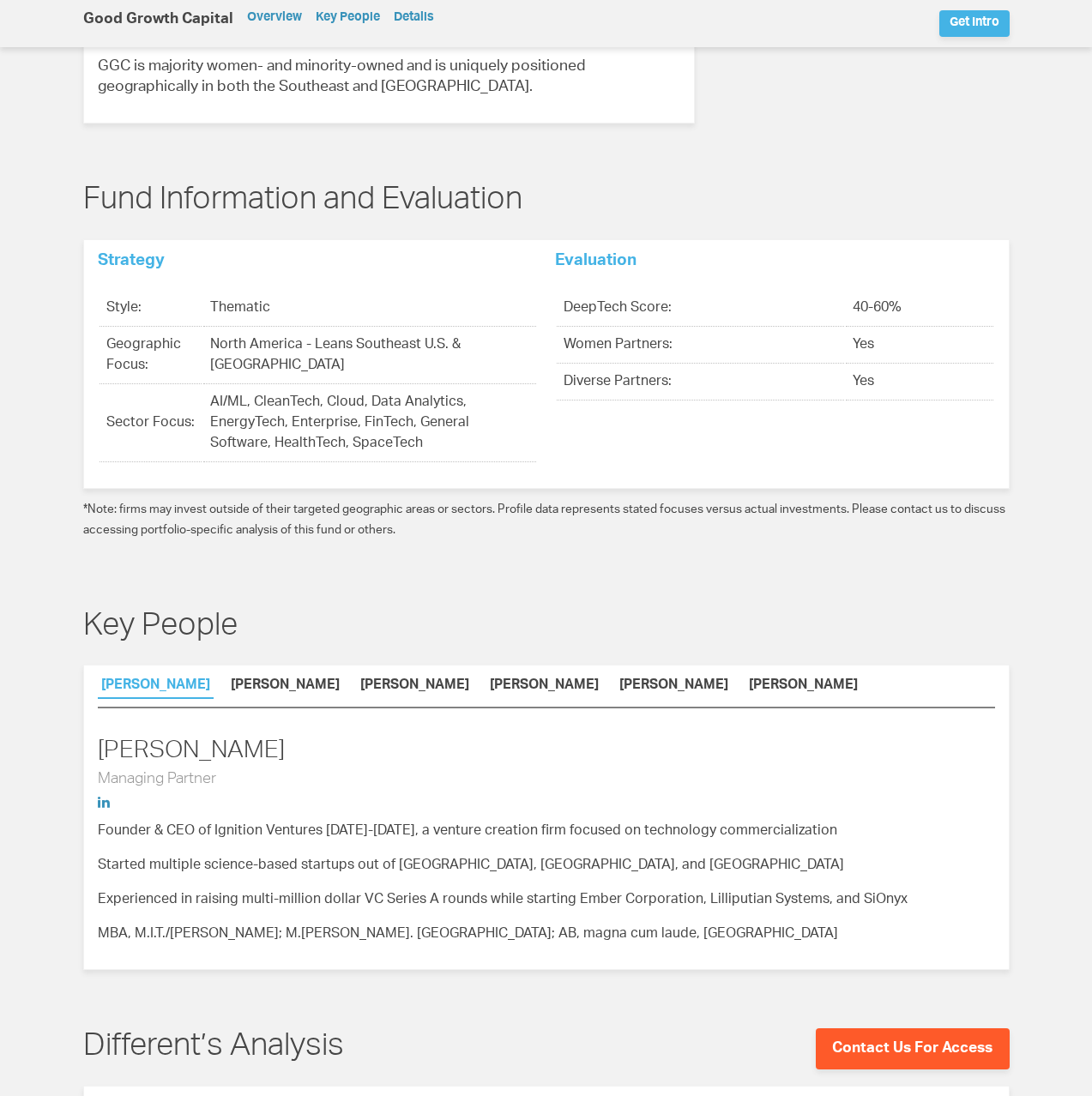
scroll to position [801, 0]
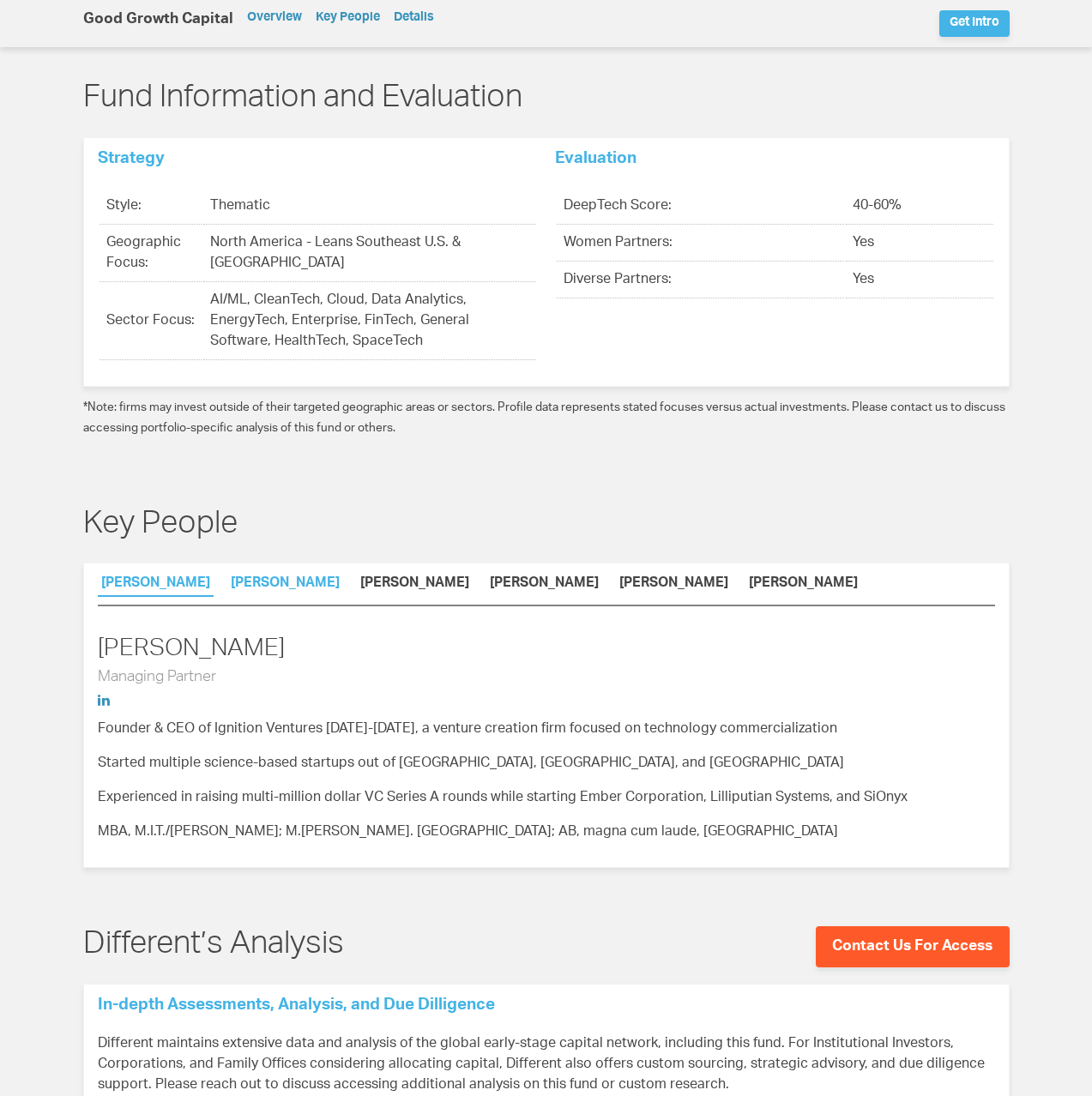
click at [343, 581] on link "[PERSON_NAME]" at bounding box center [286, 586] width 116 height 18
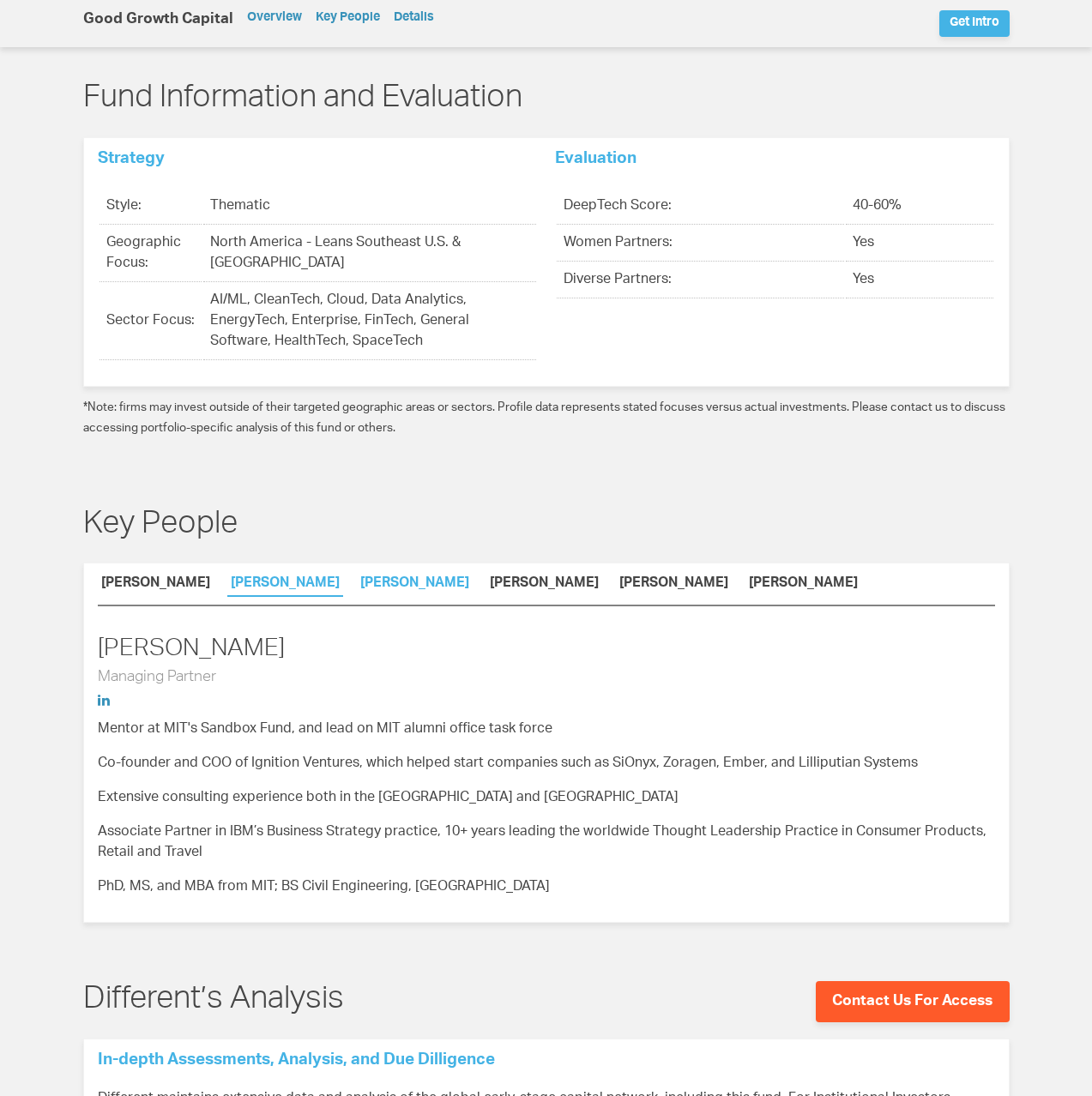
click at [457, 587] on link "[PERSON_NAME]" at bounding box center [415, 586] width 116 height 18
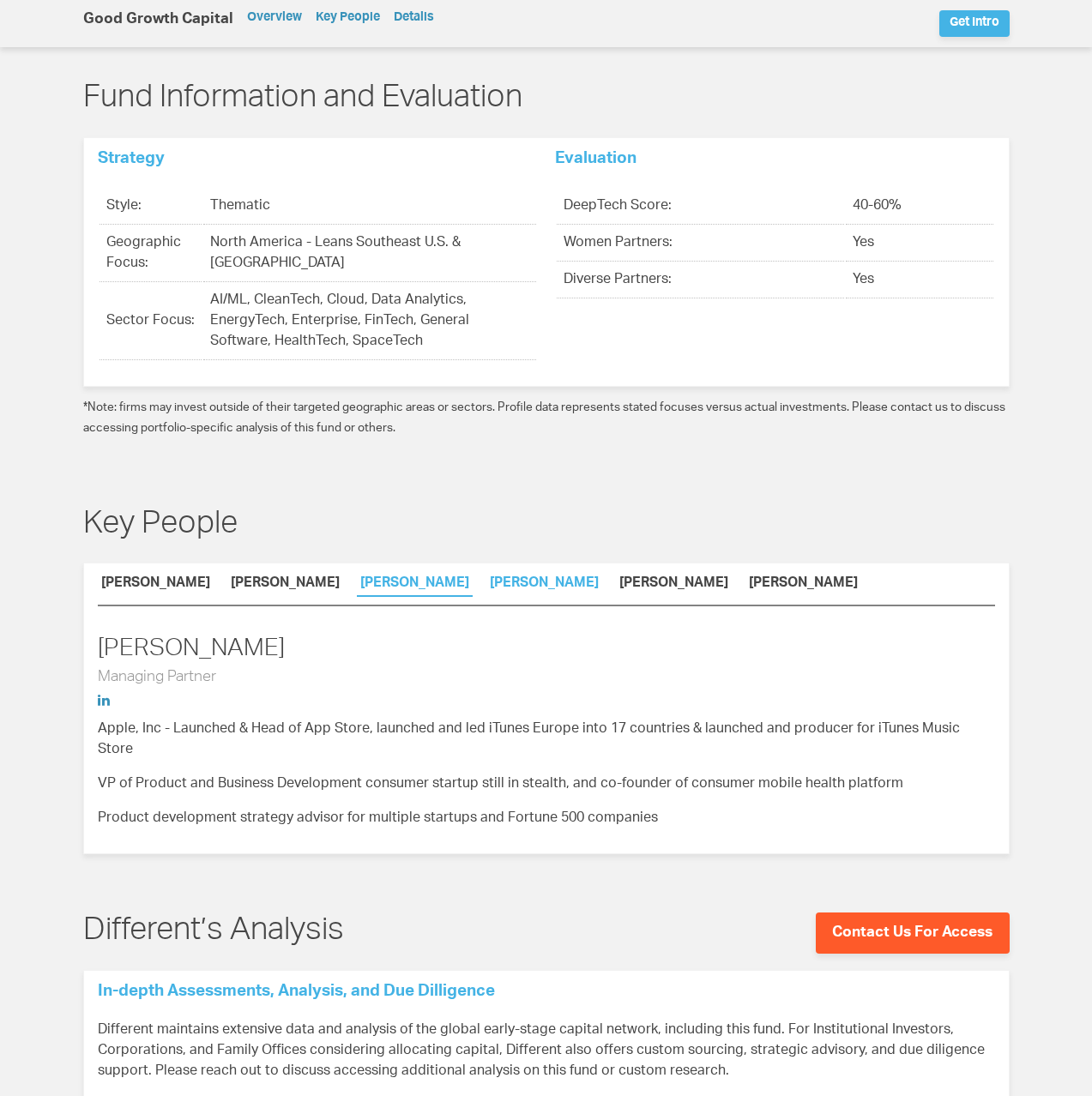
click at [553, 586] on link "[PERSON_NAME]" at bounding box center [545, 586] width 116 height 18
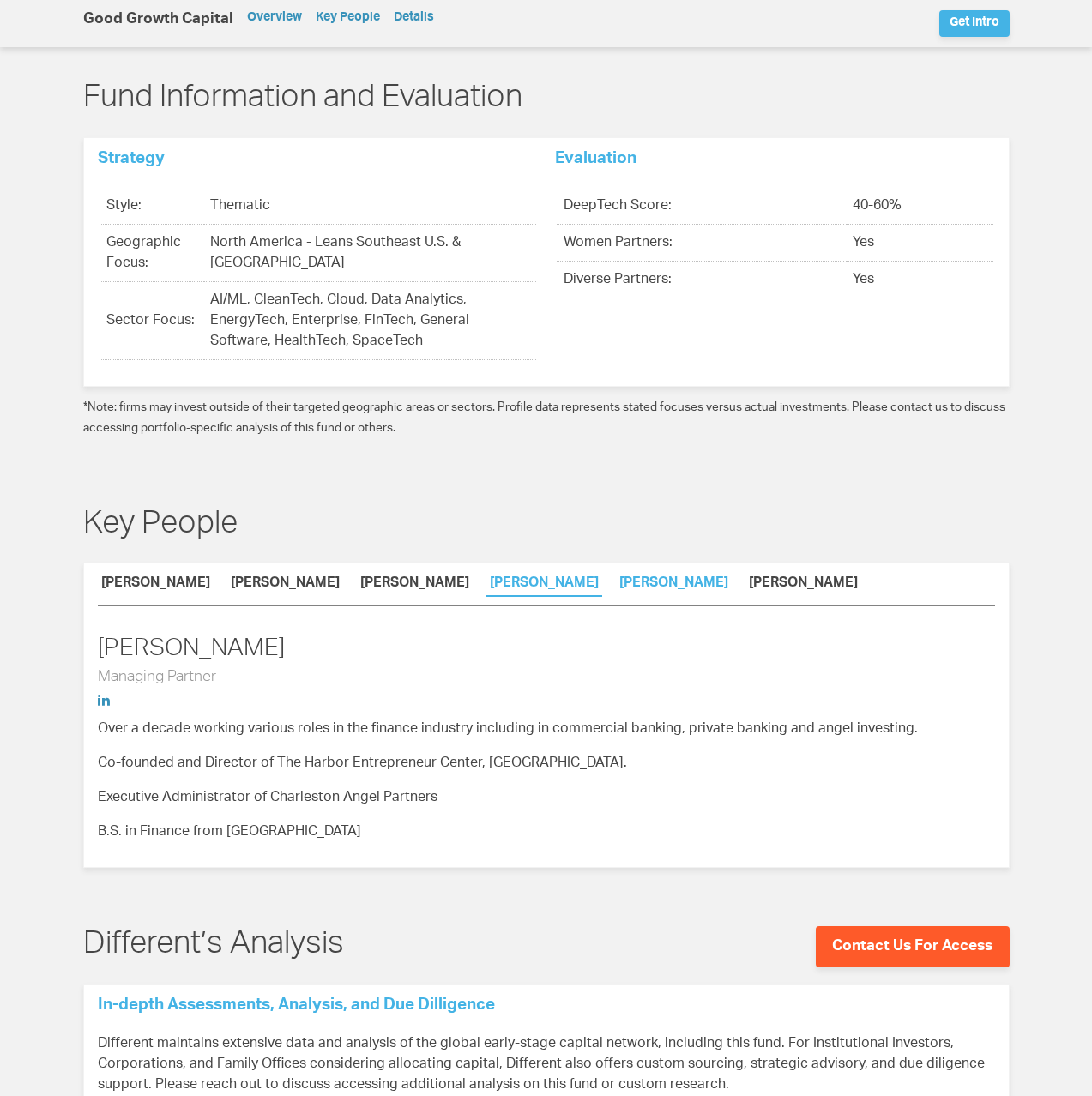
click at [667, 585] on link "[PERSON_NAME]" at bounding box center [674, 586] width 116 height 18
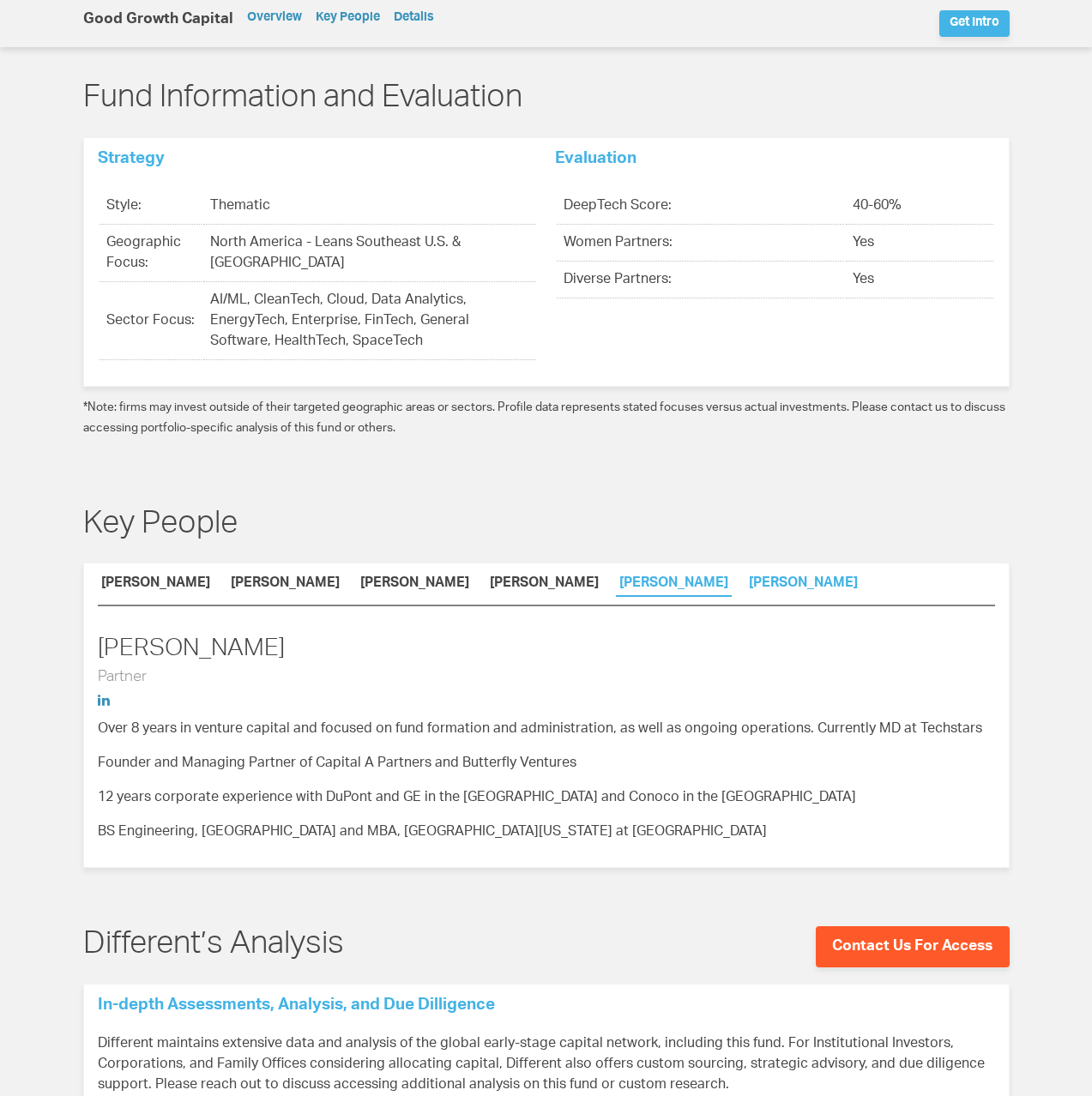
click at [776, 580] on link "[PERSON_NAME]" at bounding box center [803, 586] width 116 height 18
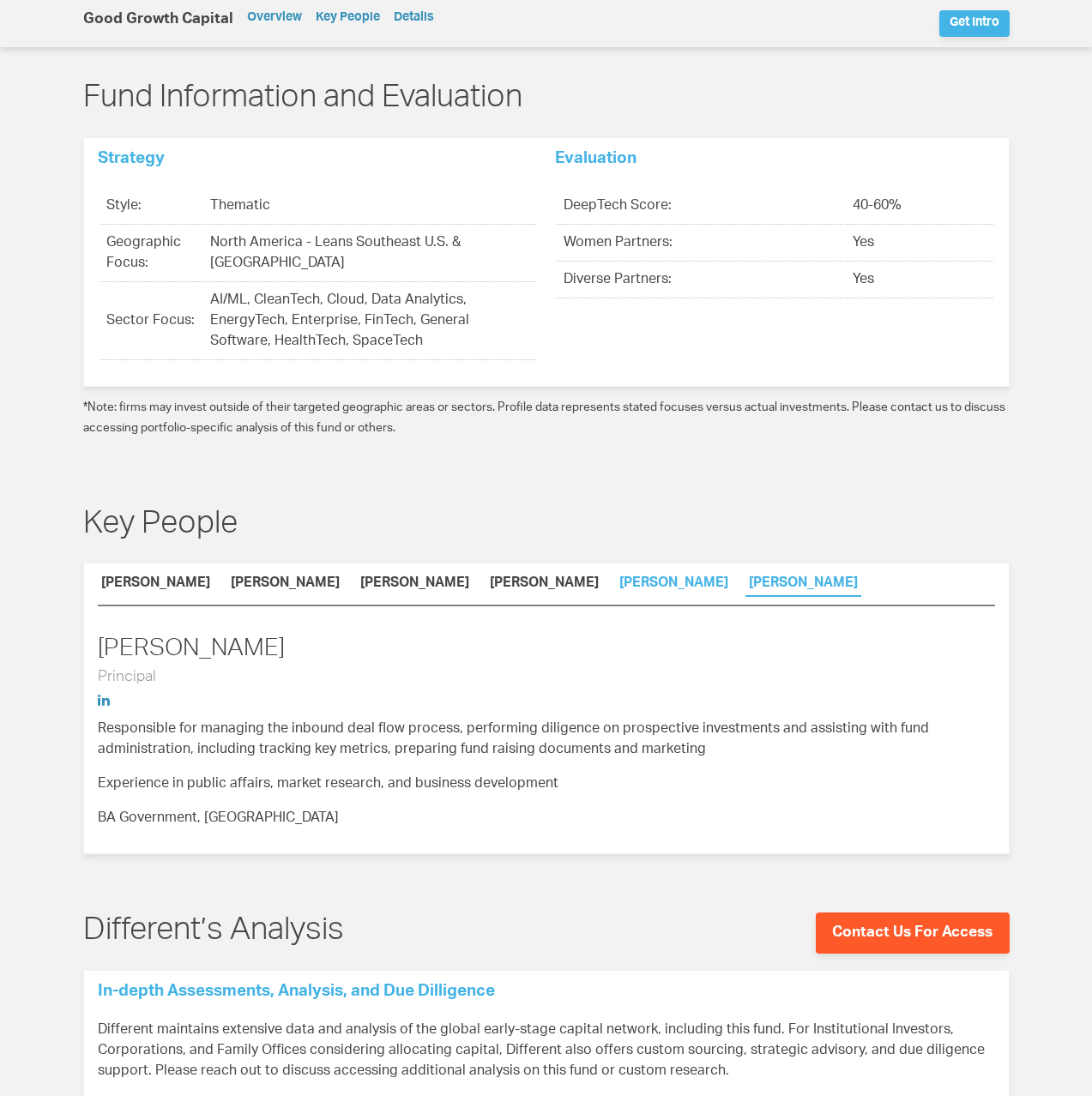
click at [668, 590] on link "[PERSON_NAME]" at bounding box center [674, 586] width 116 height 18
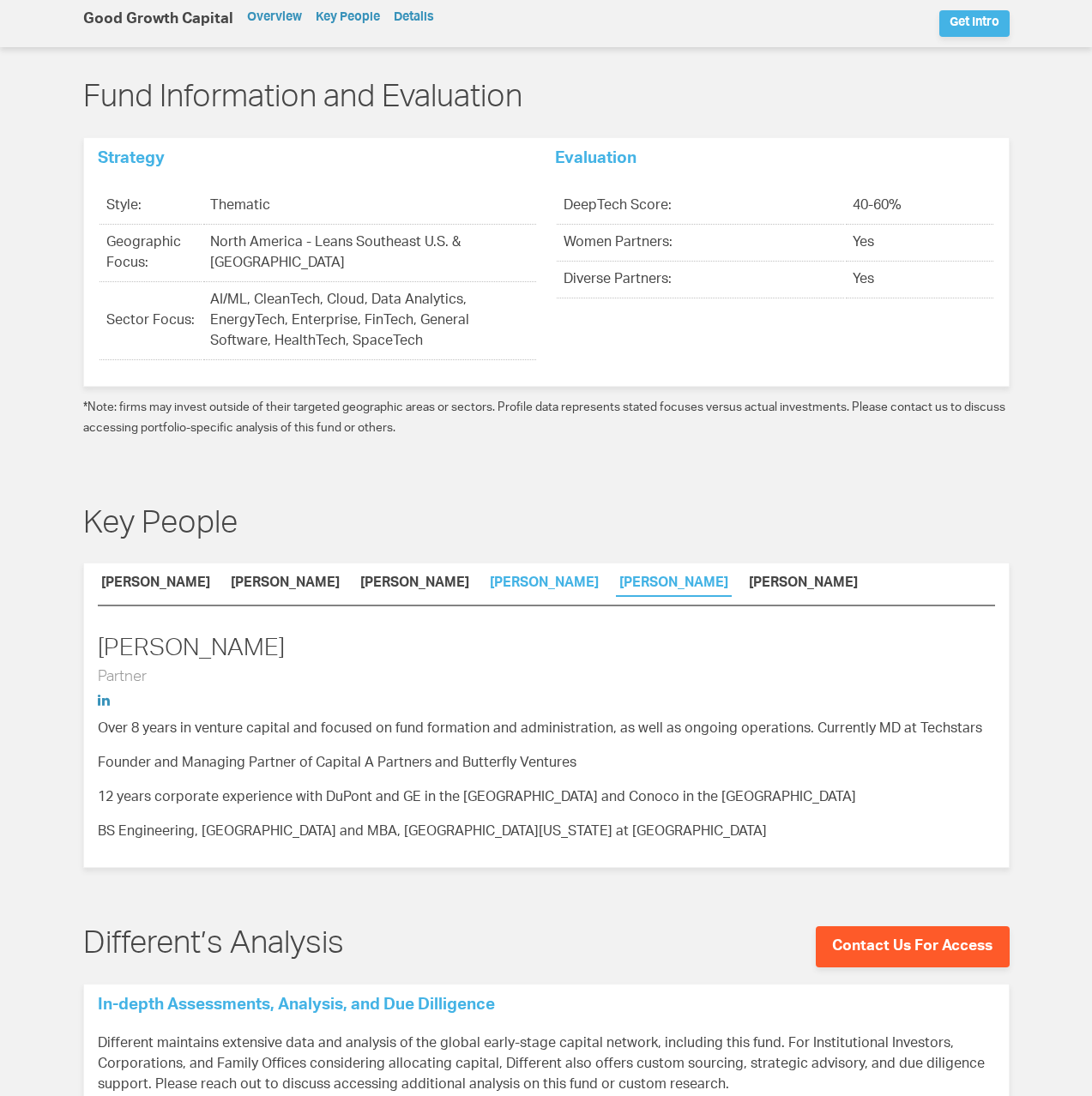
click at [544, 585] on link "[PERSON_NAME]" at bounding box center [545, 586] width 116 height 18
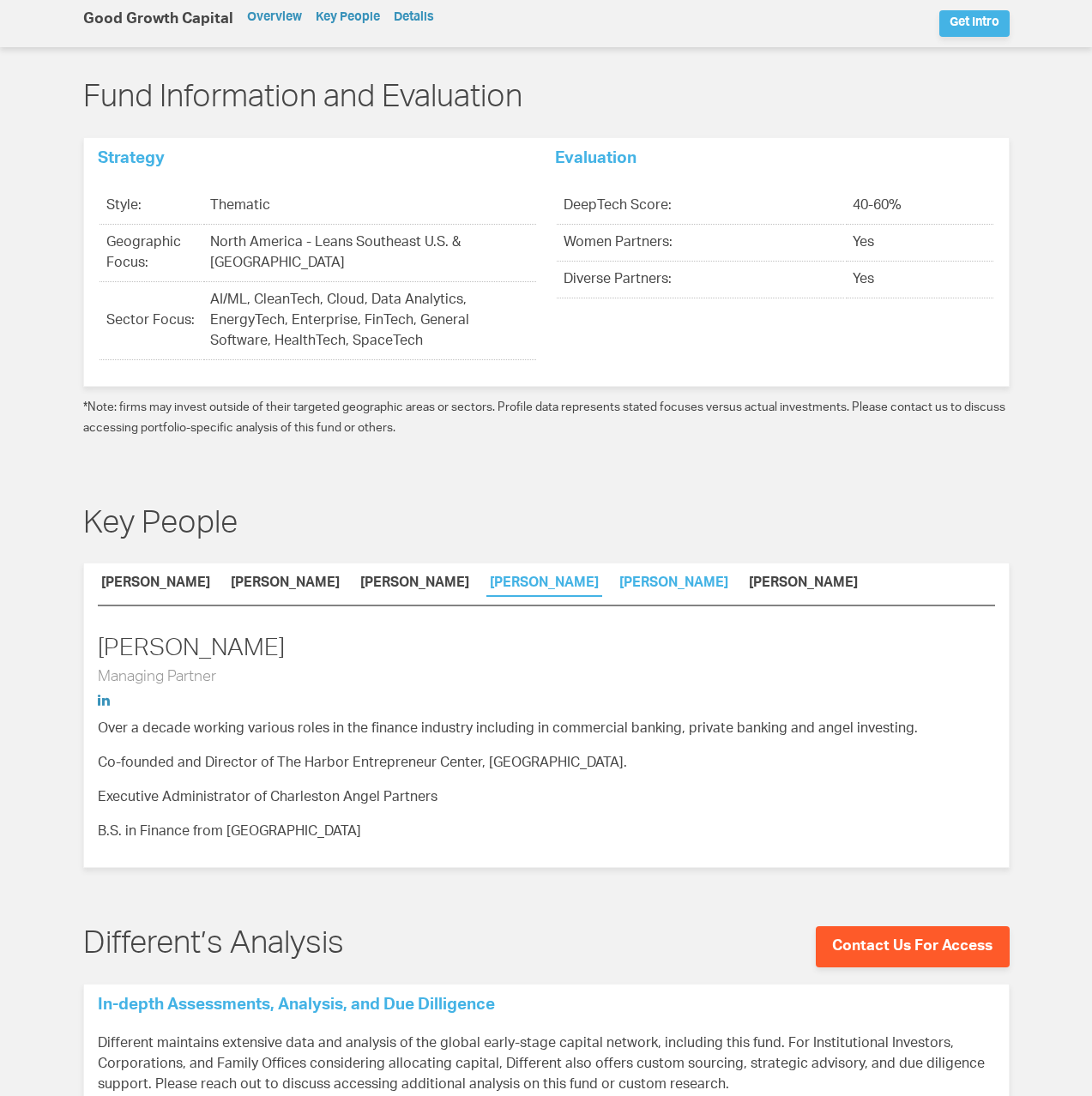
click at [640, 578] on link "David Mendez" at bounding box center [674, 586] width 116 height 18
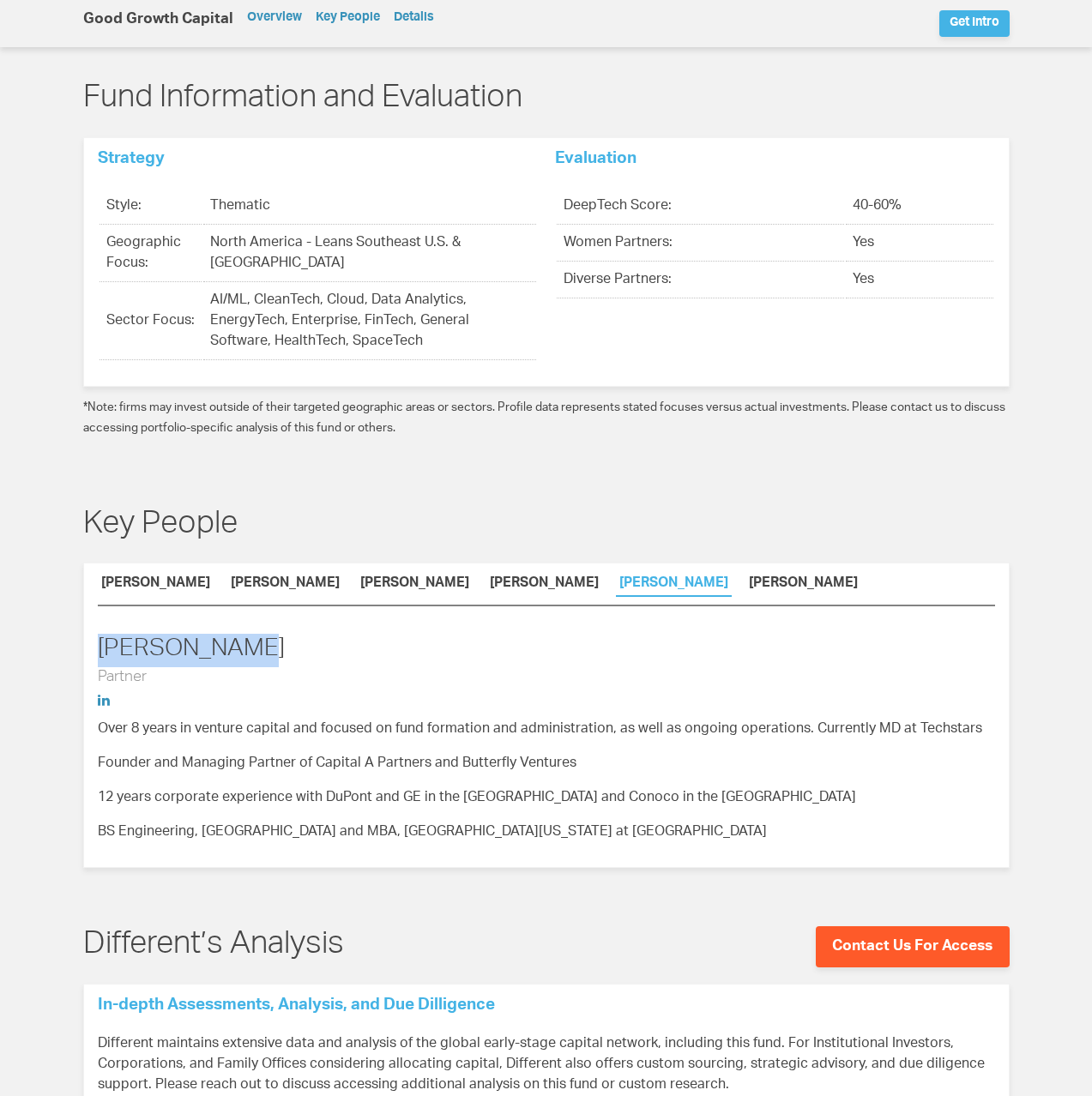
drag, startPoint x: 270, startPoint y: 646, endPoint x: 43, endPoint y: 652, distance: 227.1
click at [43, 652] on section "Key People Amy Salzhauer Maureen Stancik Boyce Carolyne Lasala John Osborne Dav…" at bounding box center [546, 688] width 1092 height 421
copy h2 "David Mendez"
drag, startPoint x: 151, startPoint y: 678, endPoint x: 18, endPoint y: 681, distance: 133.0
click at [18, 681] on section "Key People Amy Salzhauer Maureen Stancik Boyce Carolyne Lasala John Osborne Dav…" at bounding box center [546, 688] width 1092 height 421
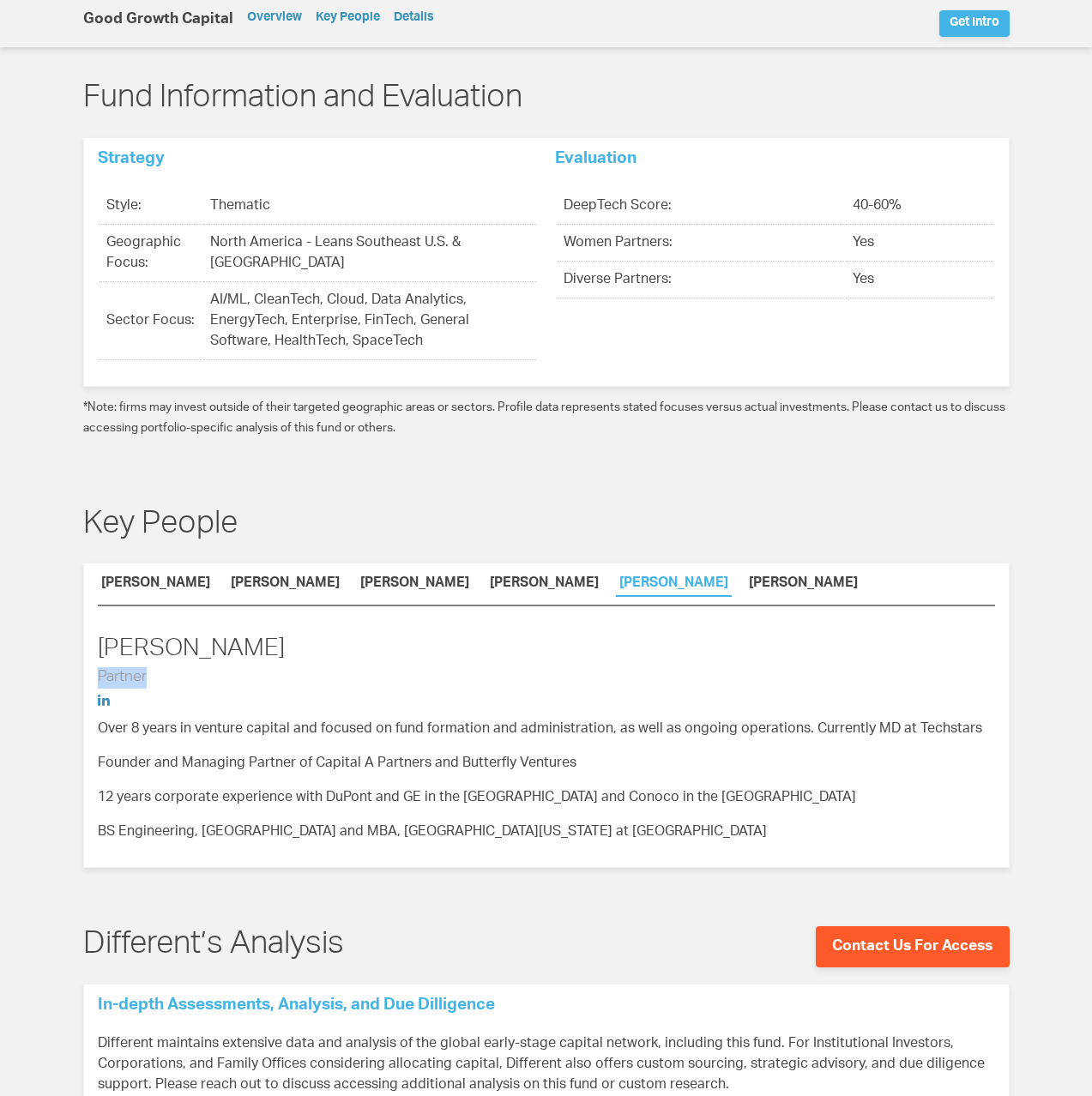
copy h3 "Partner"
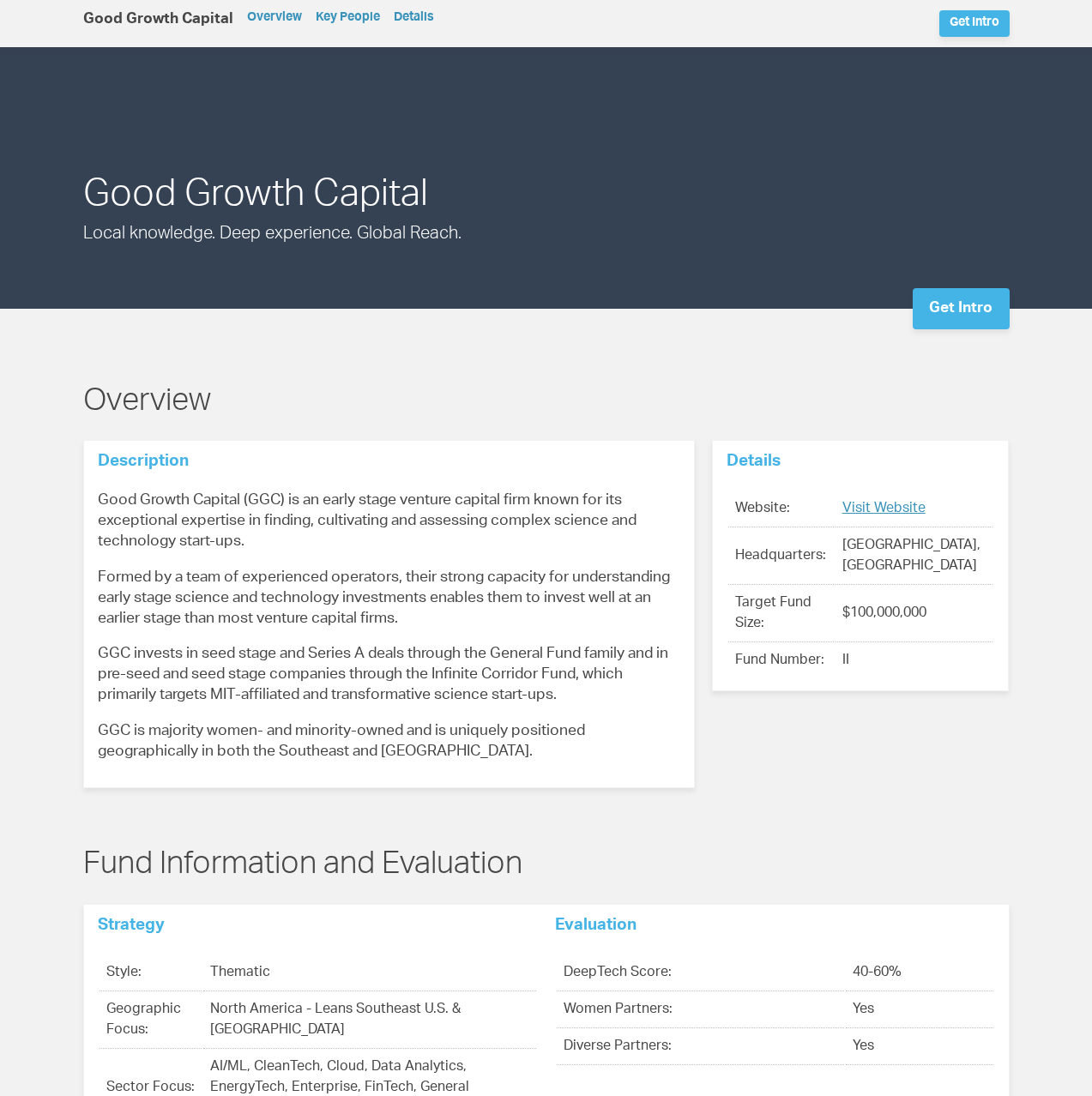
scroll to position [0, 0]
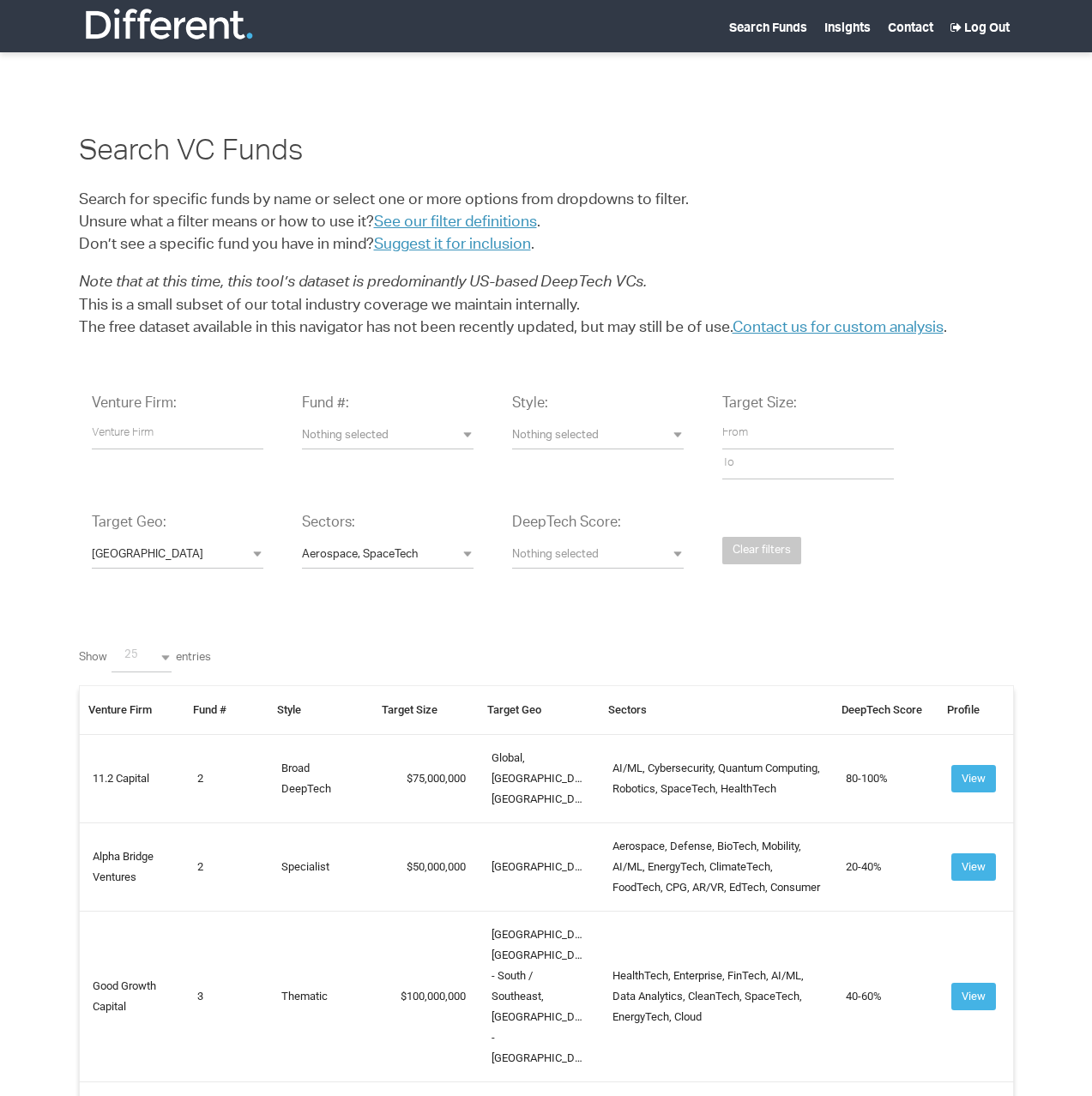
select select
select select "North%20America"
select select "Aerospace"
select select
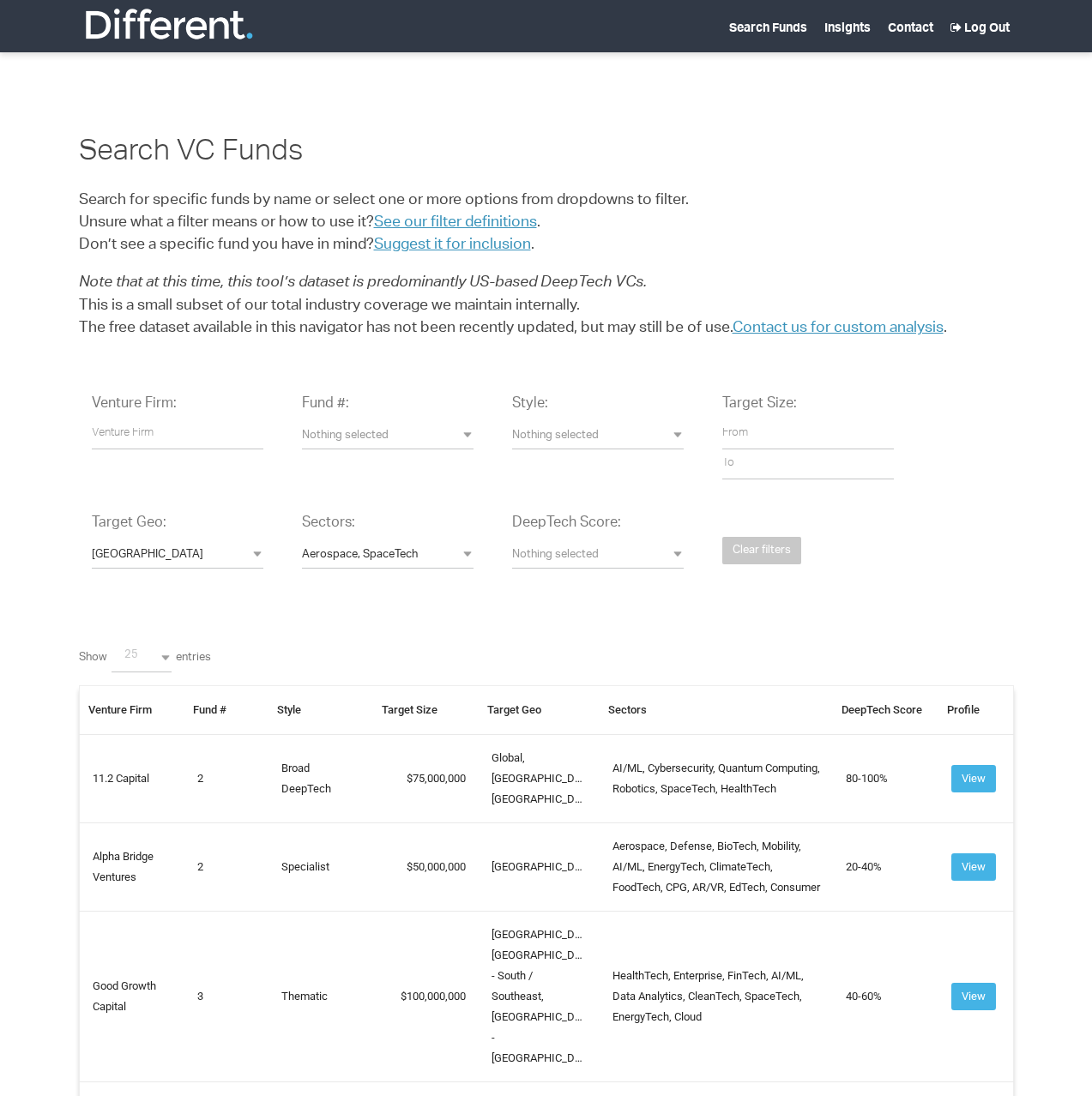
select select "25"
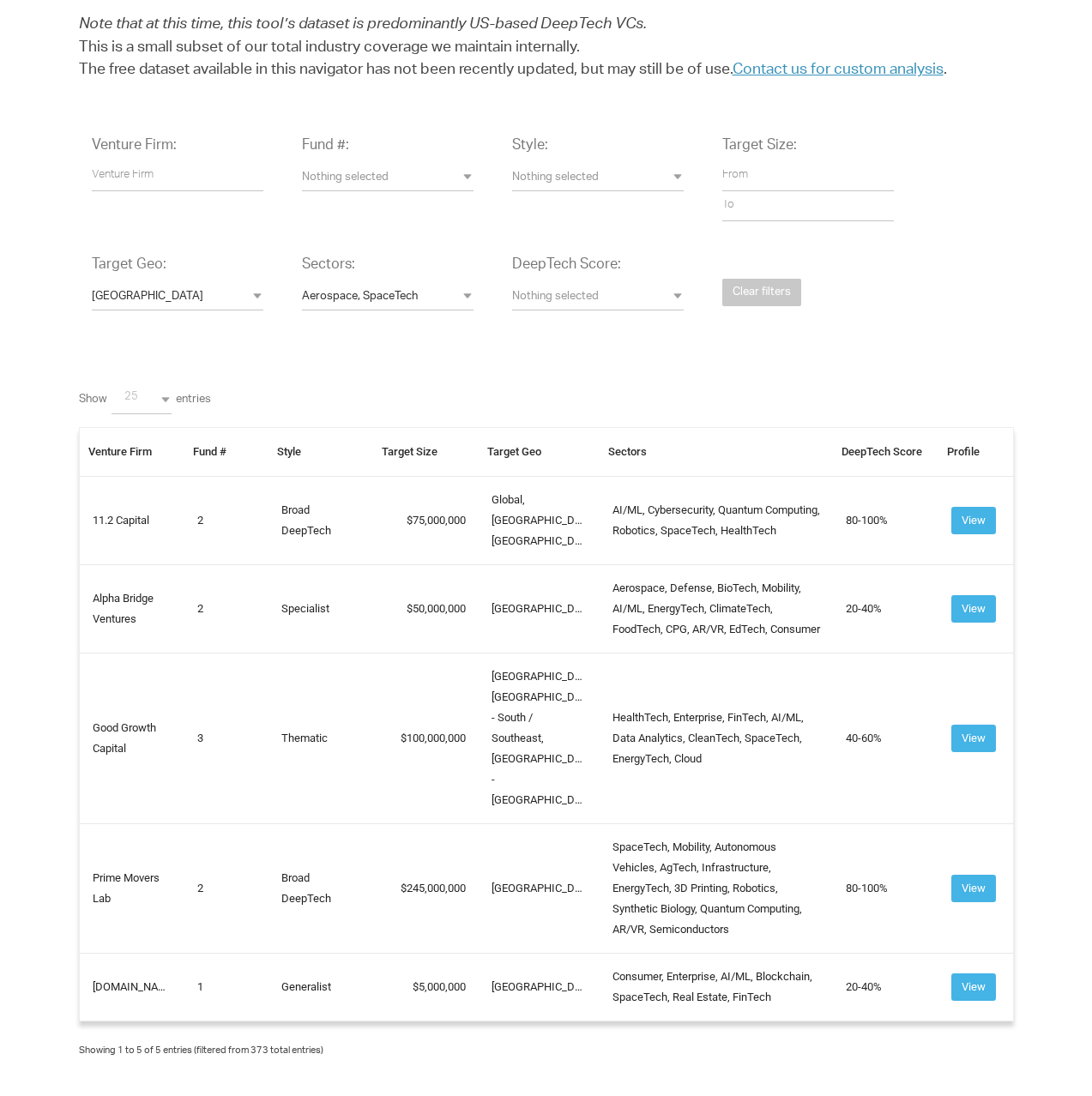
scroll to position [263, 0]
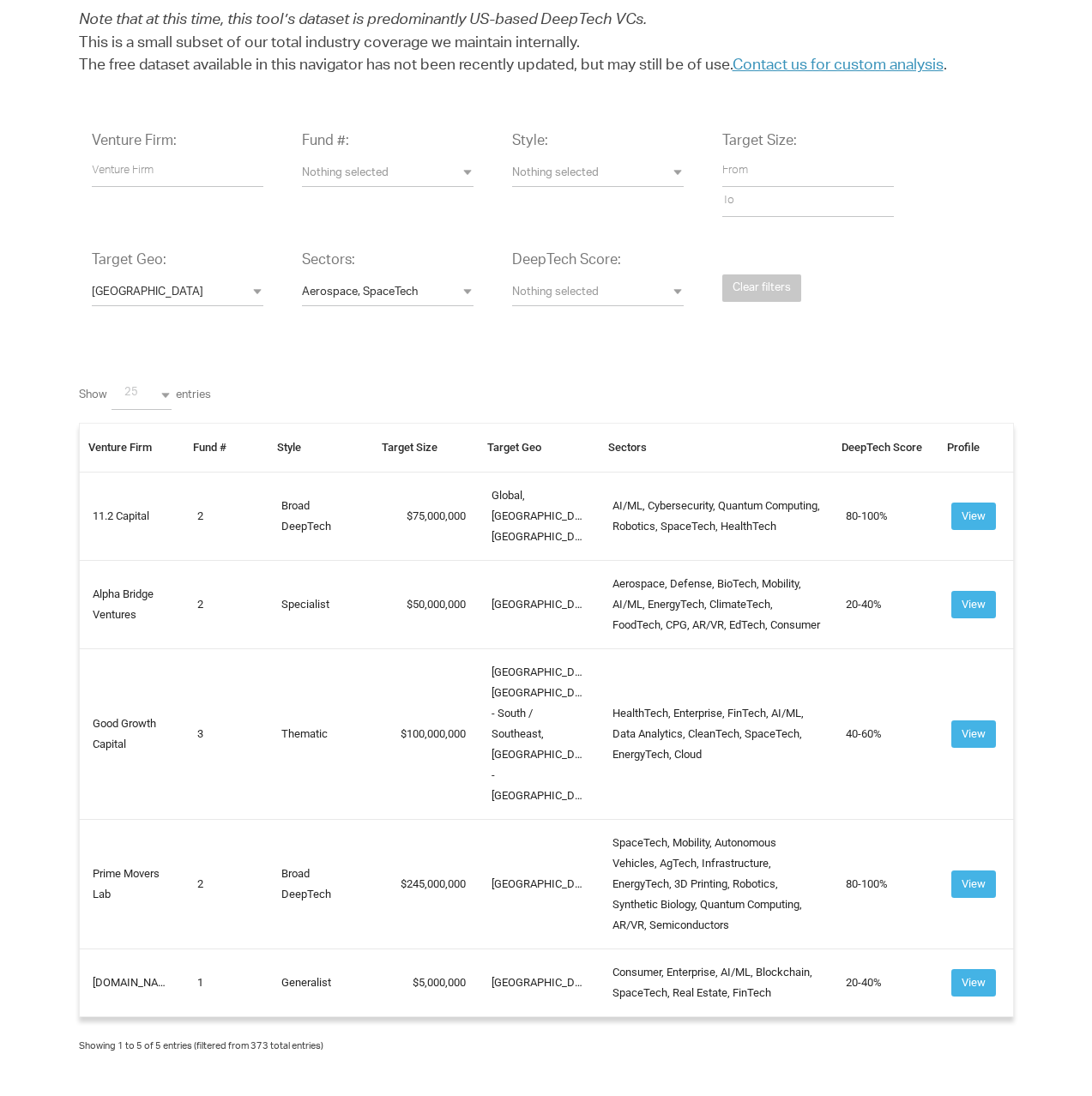
click at [456, 290] on span "Aerospace, SpaceTech" at bounding box center [388, 294] width 172 height 16
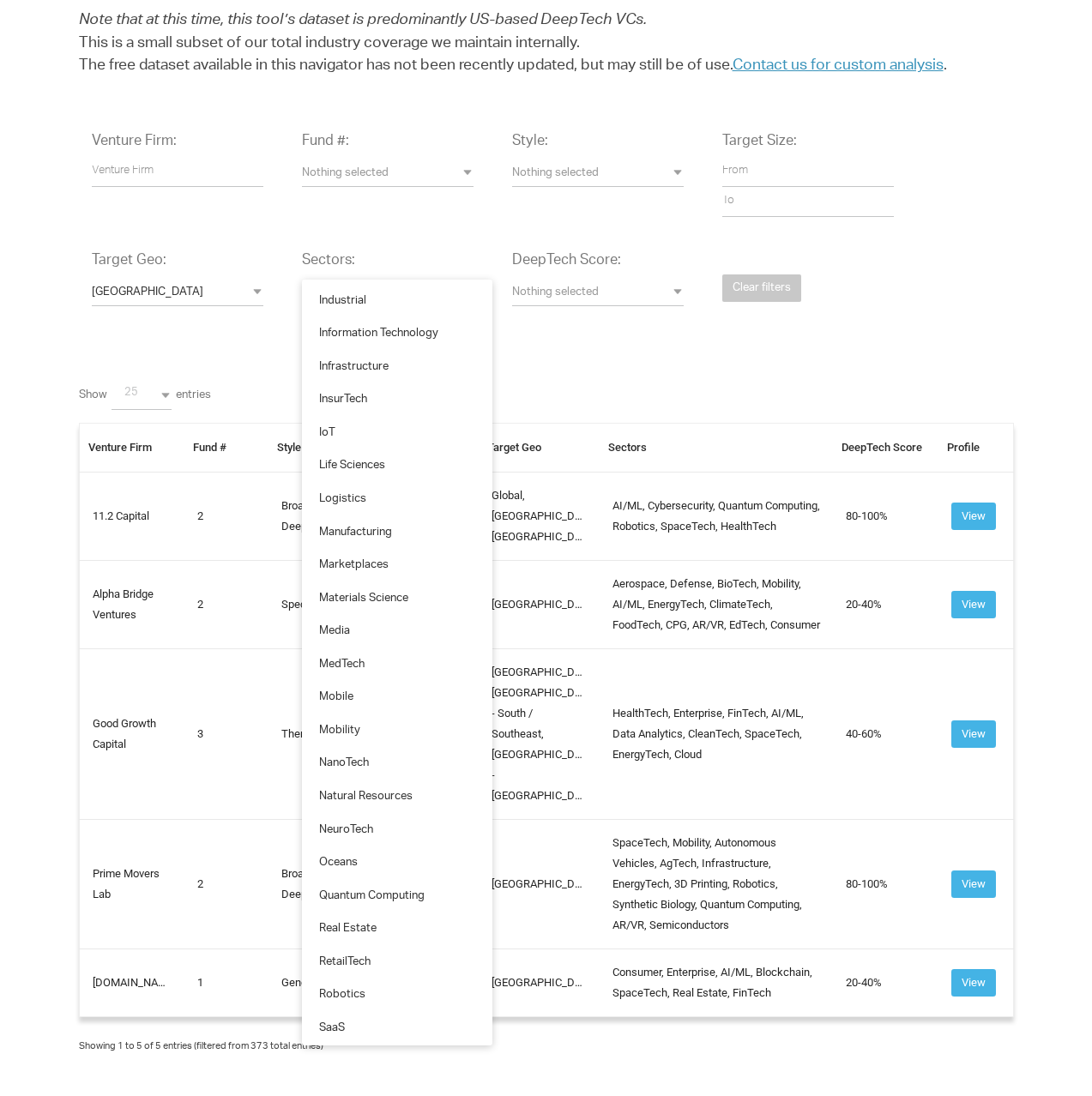
scroll to position [296, 0]
